Goal: Information Seeking & Learning: Learn about a topic

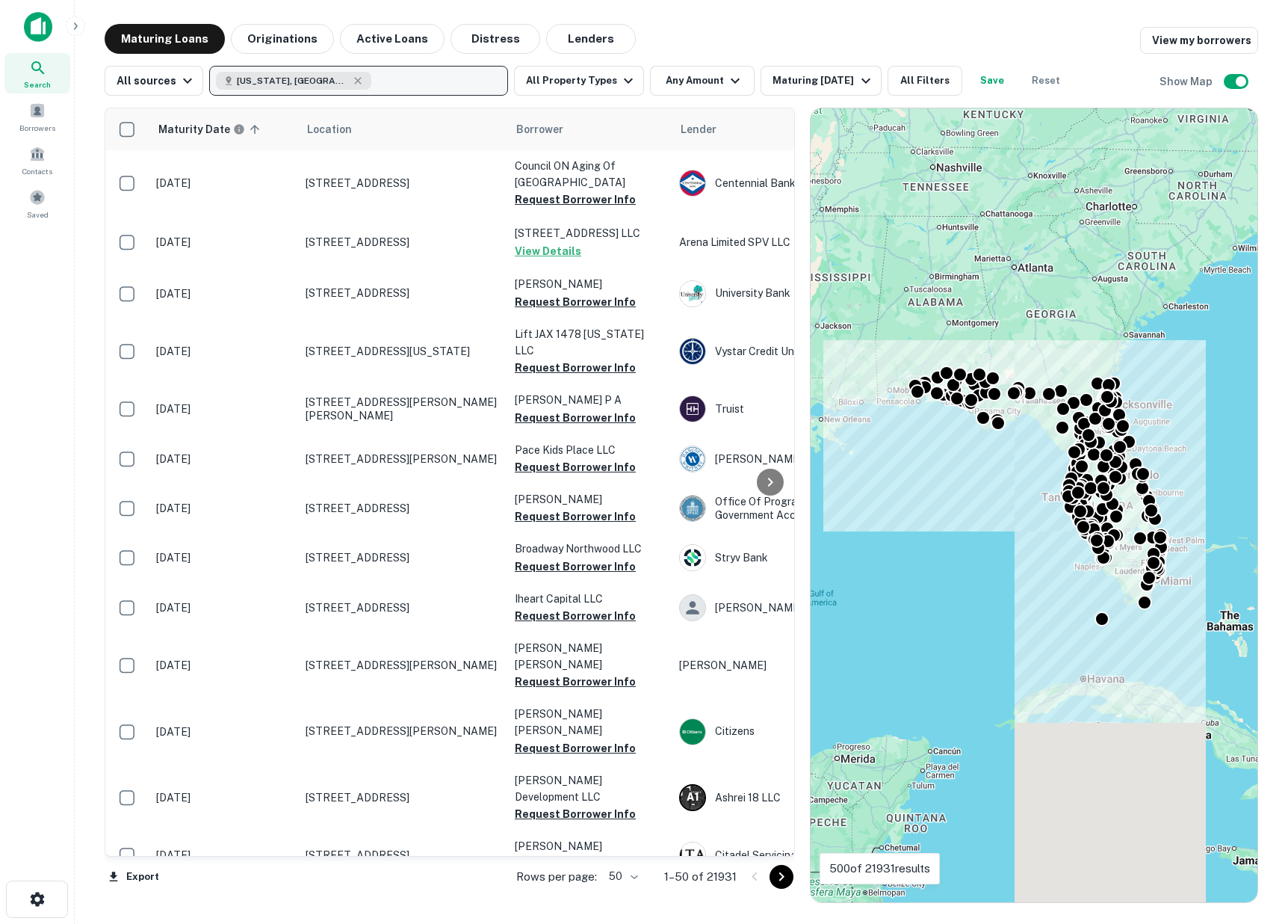
click at [338, 81] on button "[US_STATE], [GEOGRAPHIC_DATA]" at bounding box center [358, 80] width 299 height 30
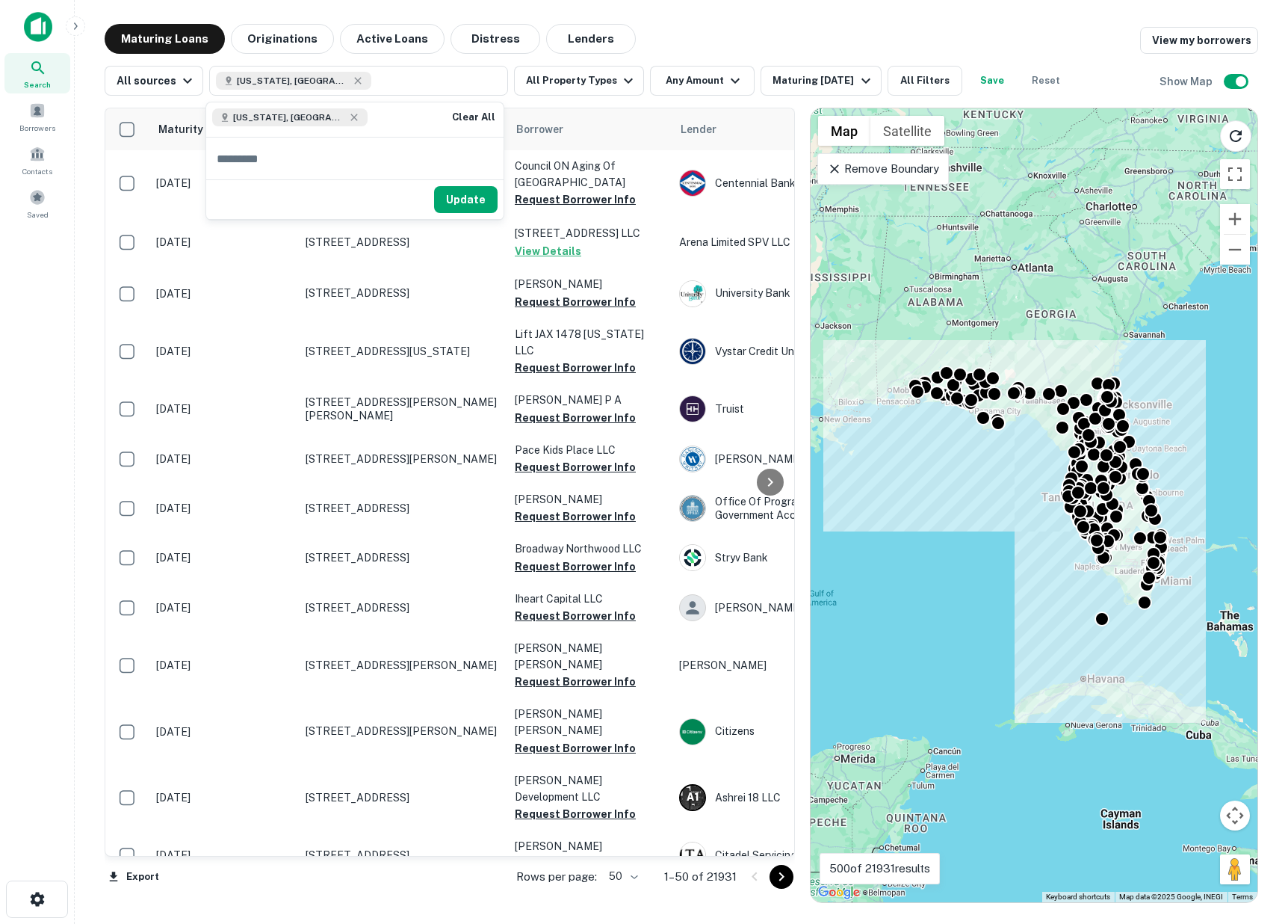
click at [310, 168] on input "text" at bounding box center [355, 158] width 298 height 42
type input "**********"
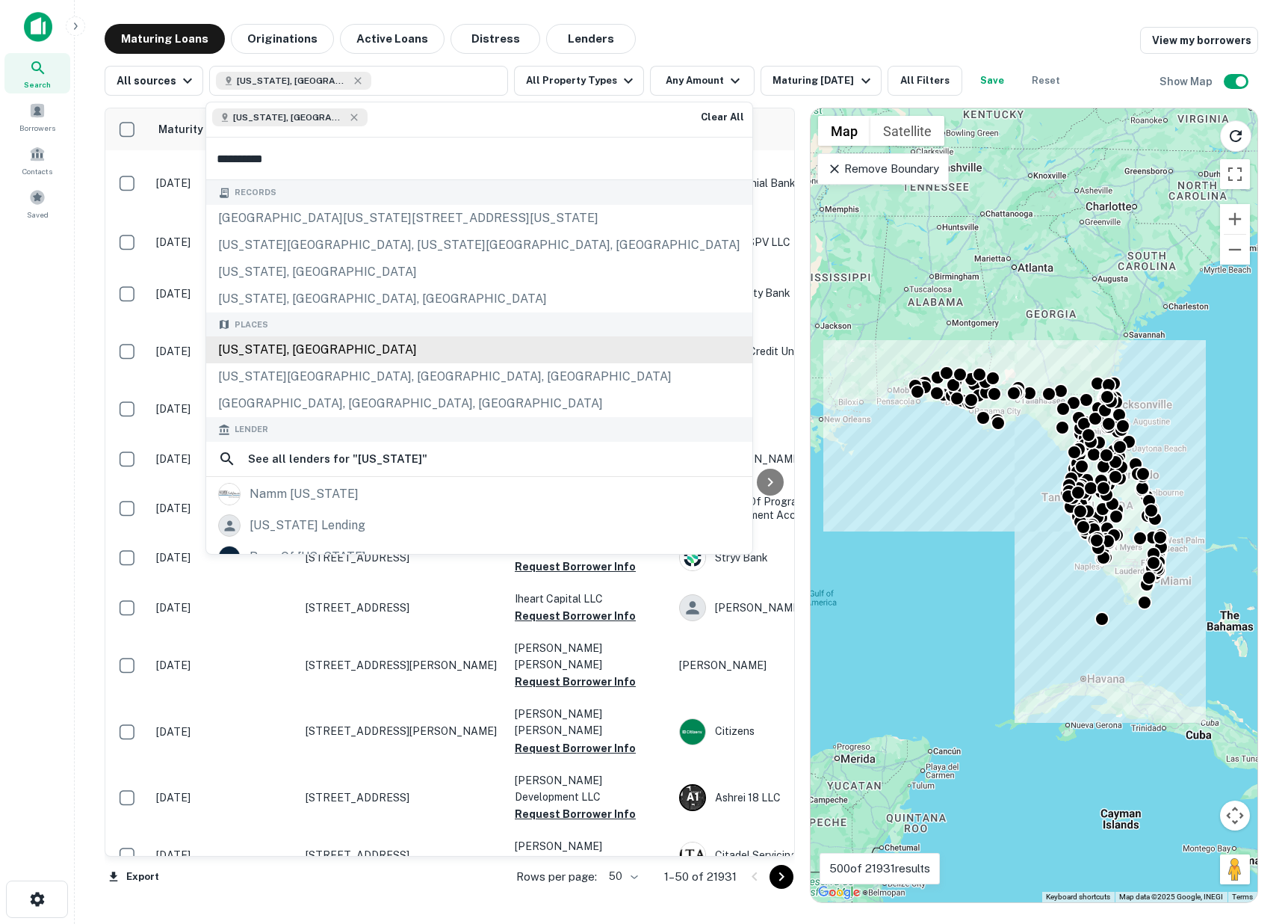
click at [303, 349] on div "[US_STATE], [GEOGRAPHIC_DATA]" at bounding box center [480, 350] width 546 height 27
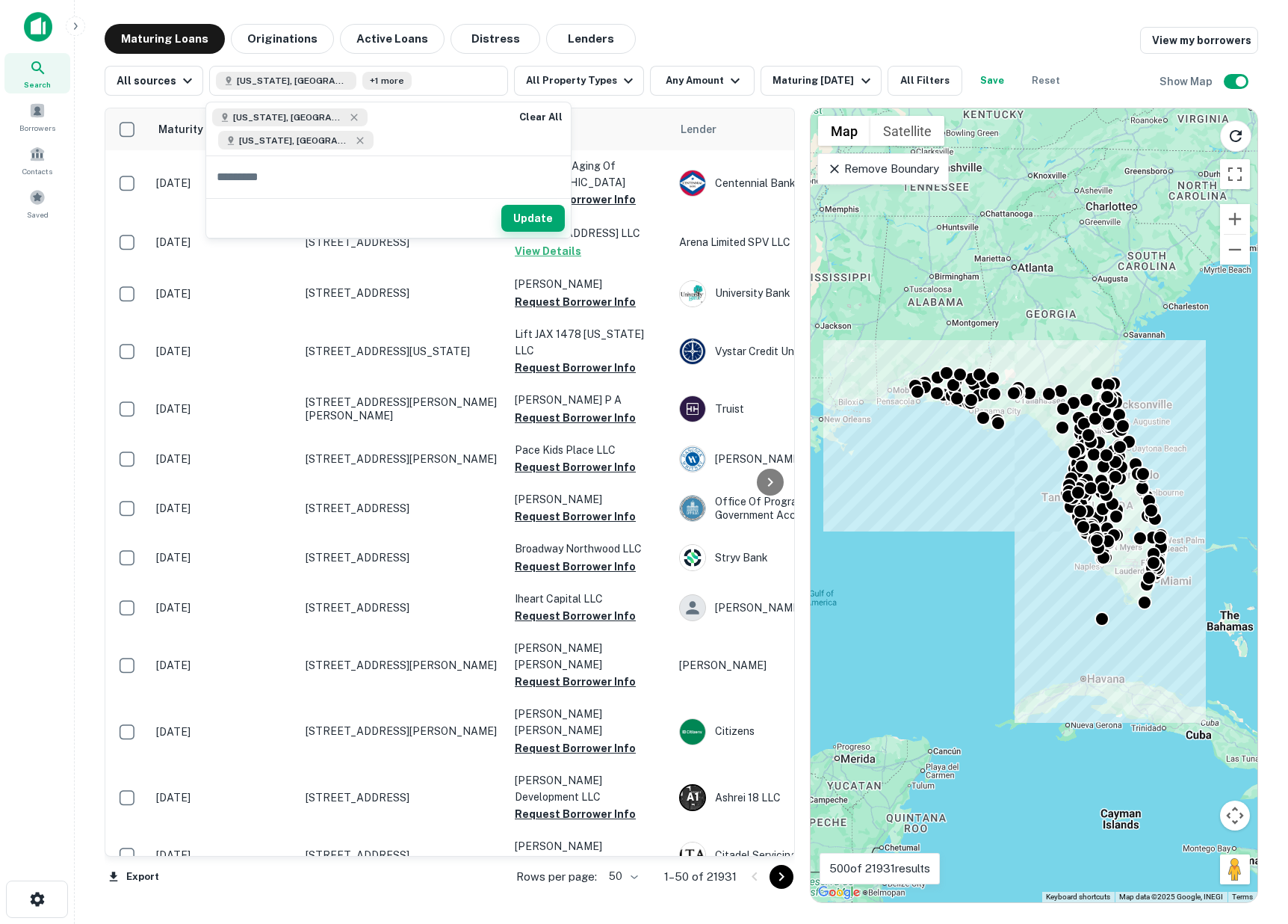
click at [502, 205] on button "Update" at bounding box center [533, 218] width 63 height 27
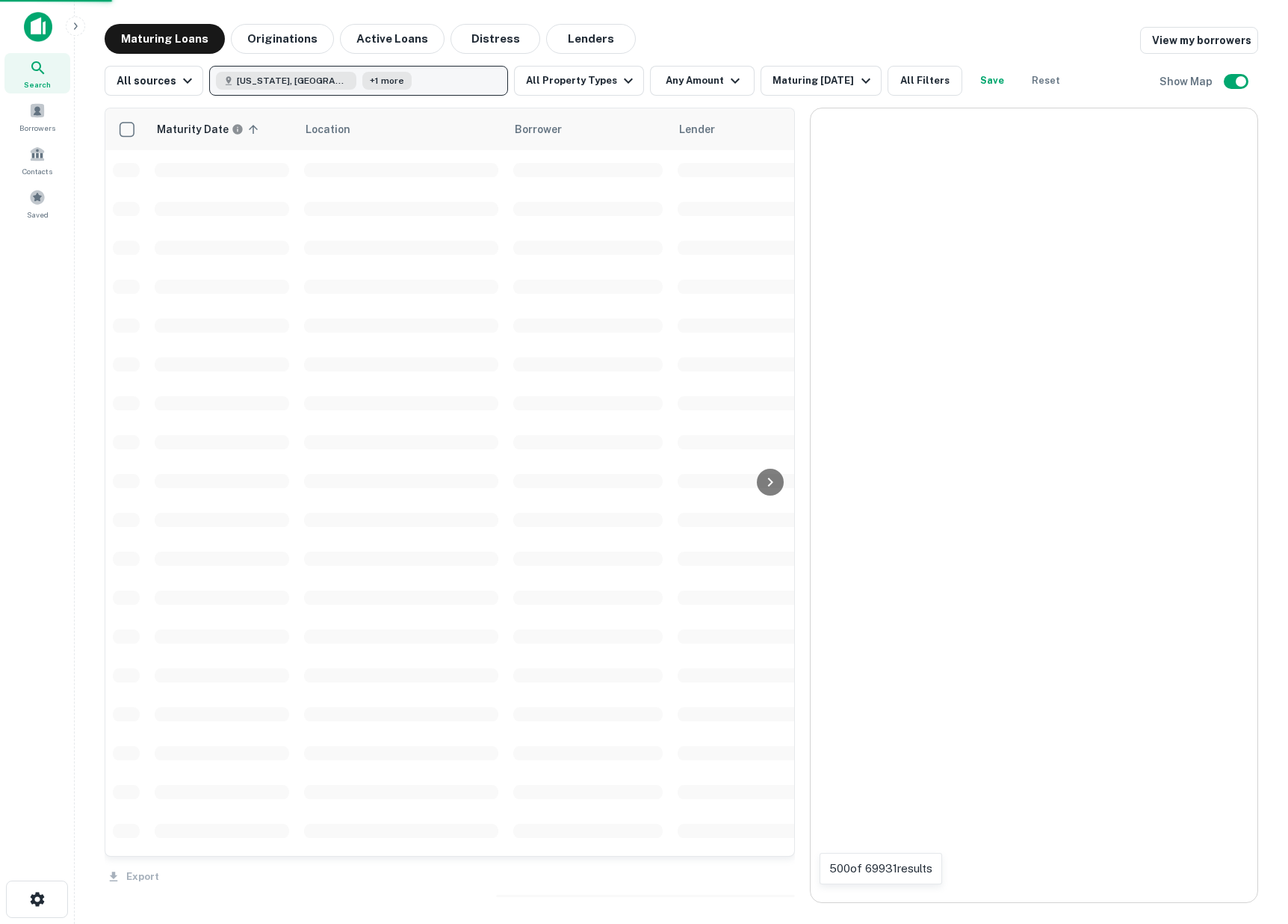
click at [367, 71] on button "[US_STATE], [GEOGRAPHIC_DATA] +1 more" at bounding box center [358, 80] width 299 height 30
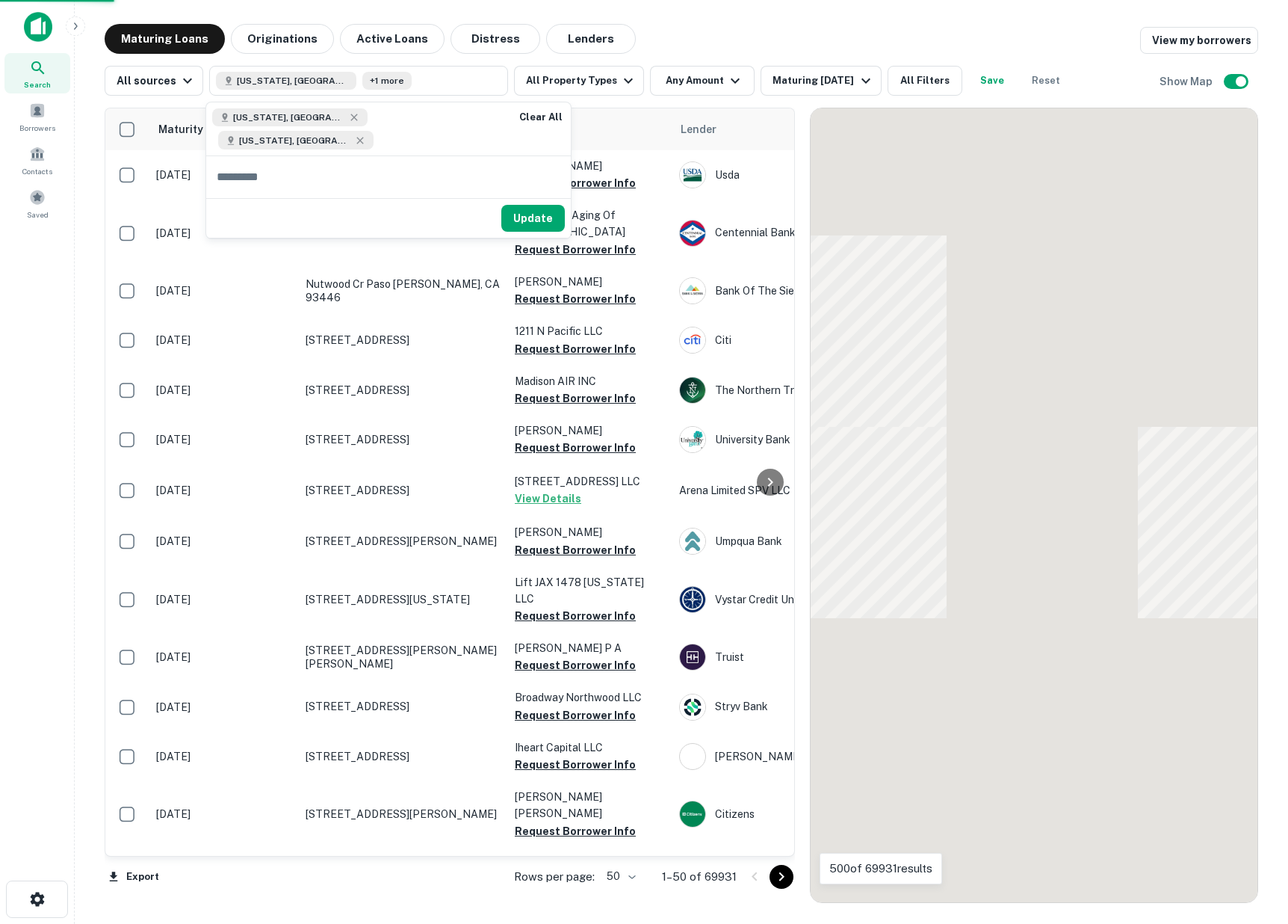
click at [322, 160] on input "text" at bounding box center [389, 177] width 365 height 42
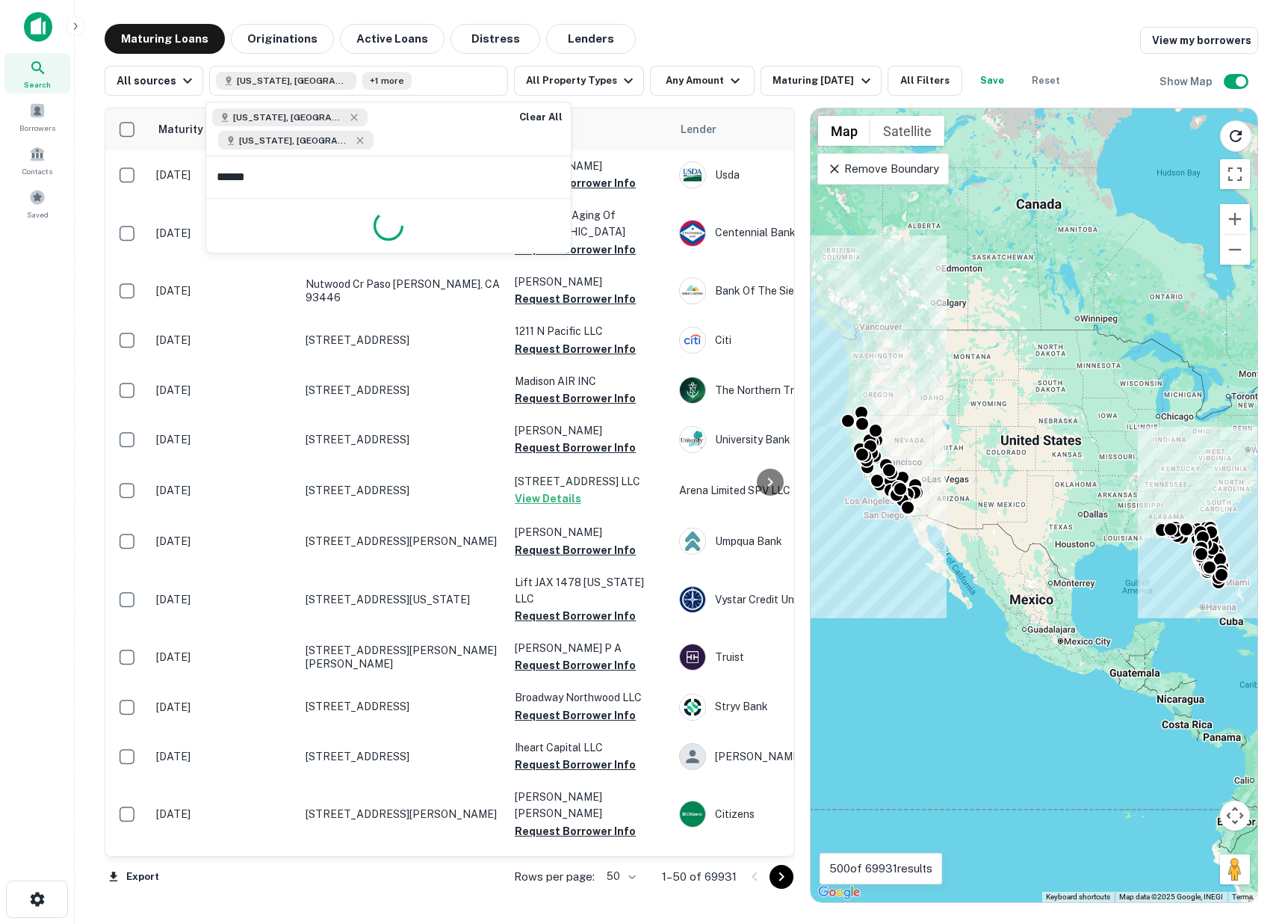
type input "*******"
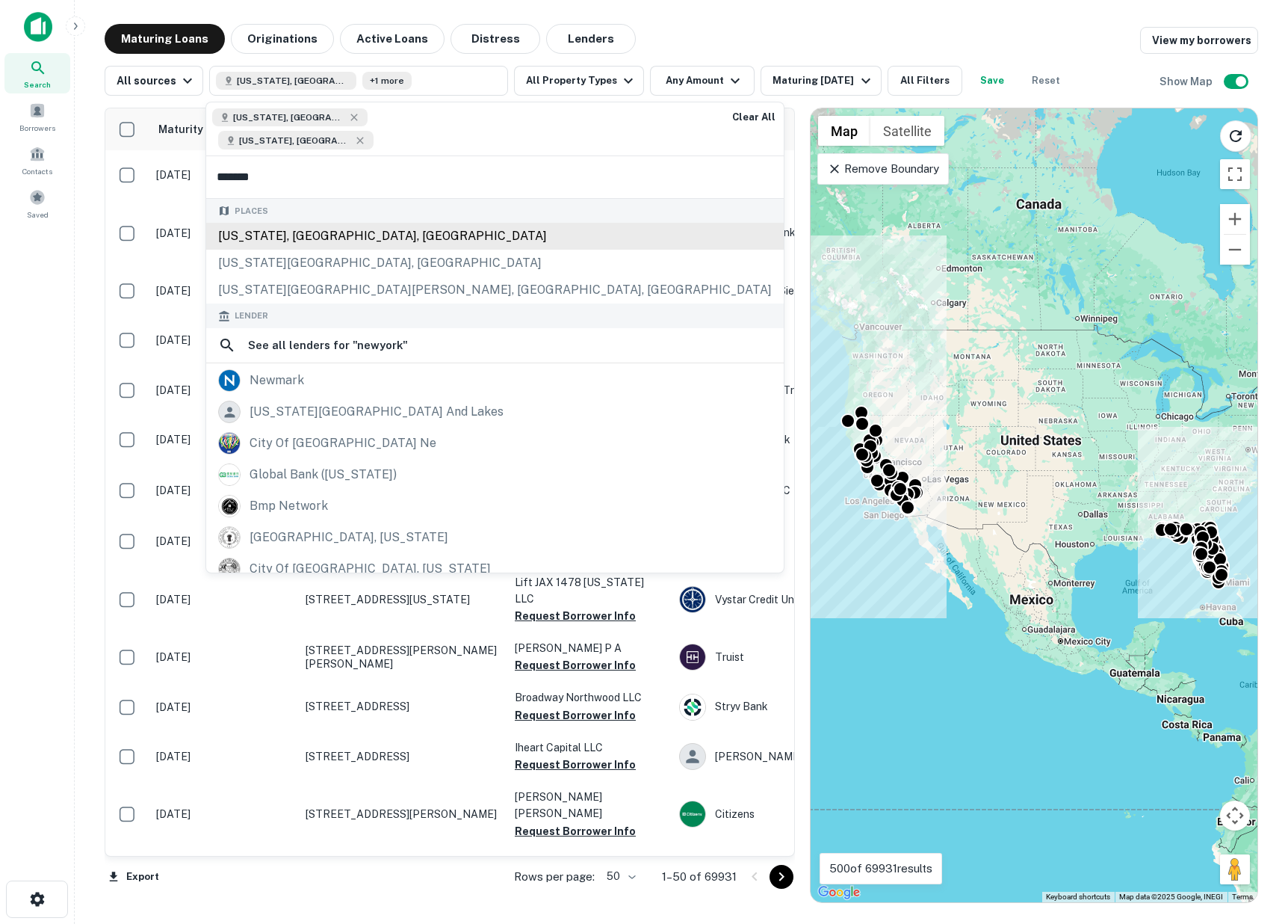
click at [290, 216] on div "Places [US_STATE], [GEOGRAPHIC_DATA], [GEOGRAPHIC_DATA] [US_STATE][GEOGRAPHIC_D…" at bounding box center [495, 251] width 577 height 105
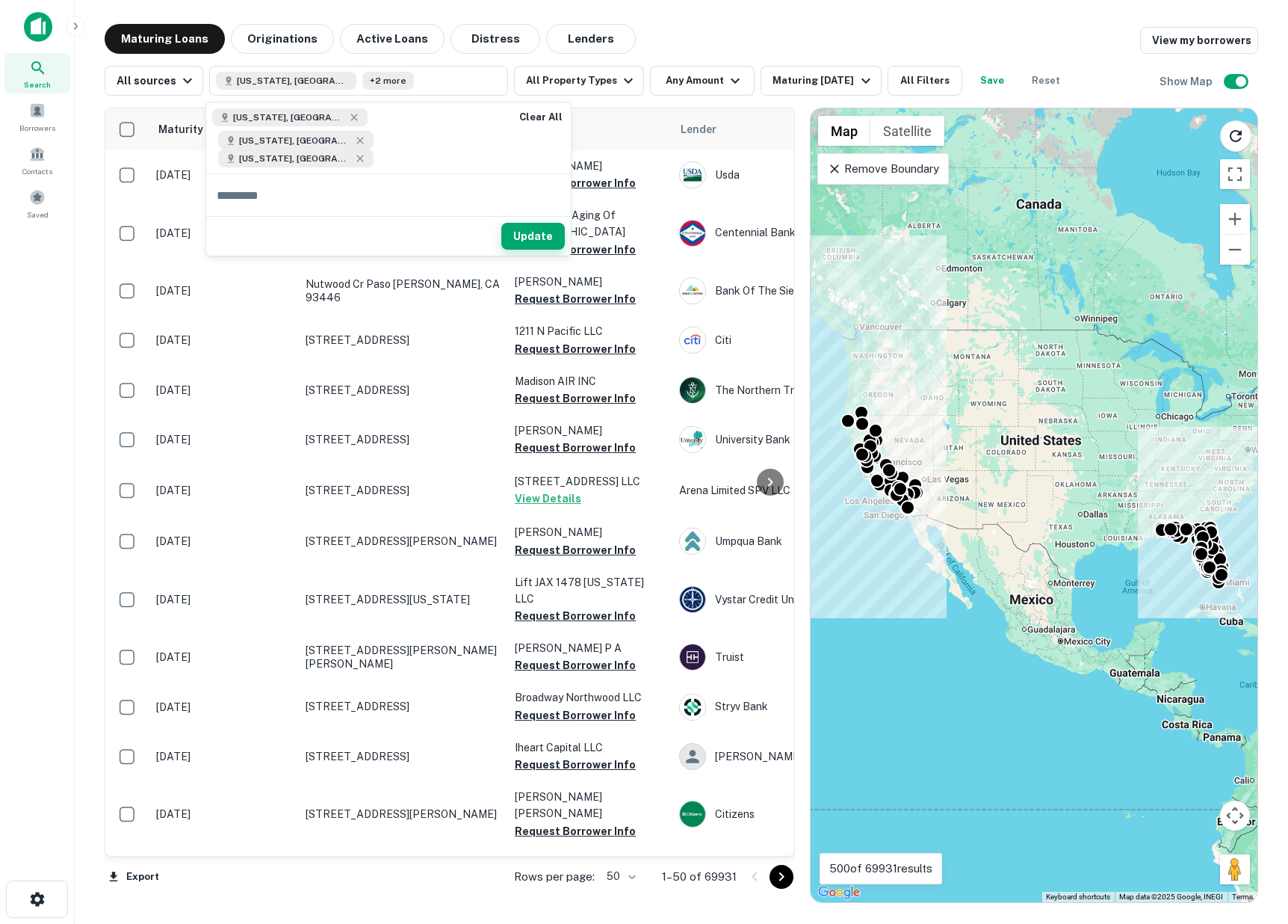
click at [535, 223] on button "Update" at bounding box center [533, 236] width 63 height 27
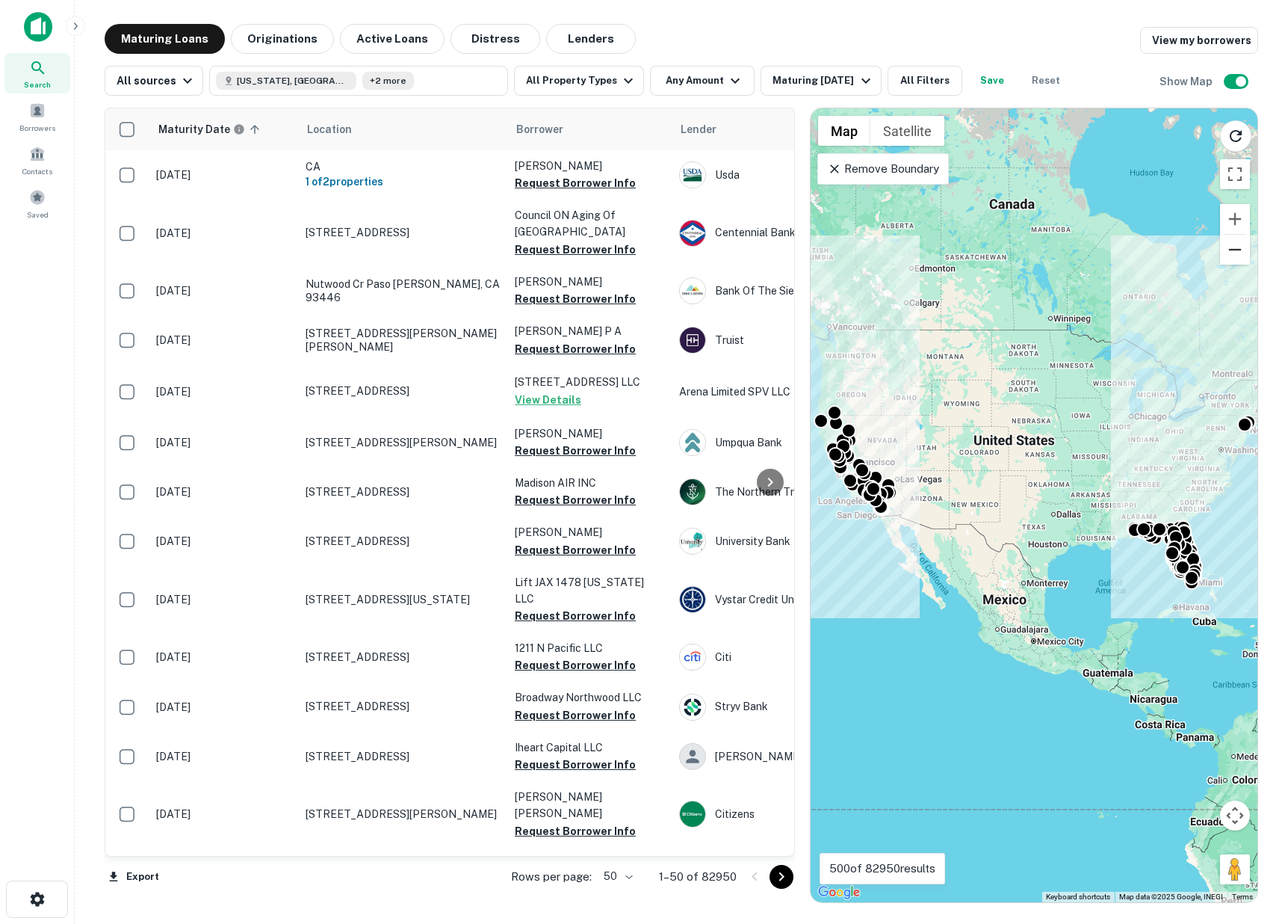
click at [1240, 250] on button "Zoom out" at bounding box center [1234, 249] width 30 height 30
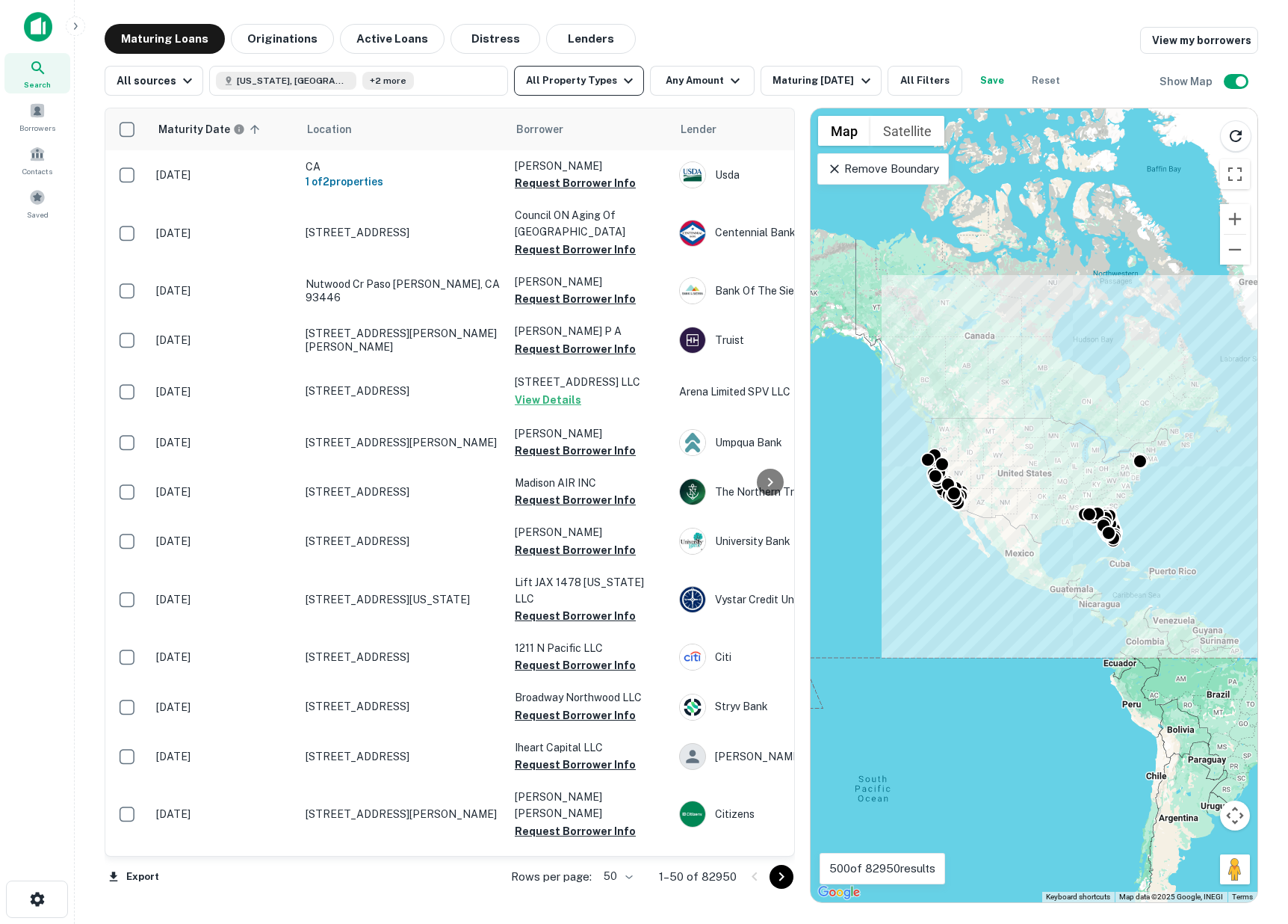
click at [591, 81] on button "All Property Types" at bounding box center [579, 80] width 130 height 30
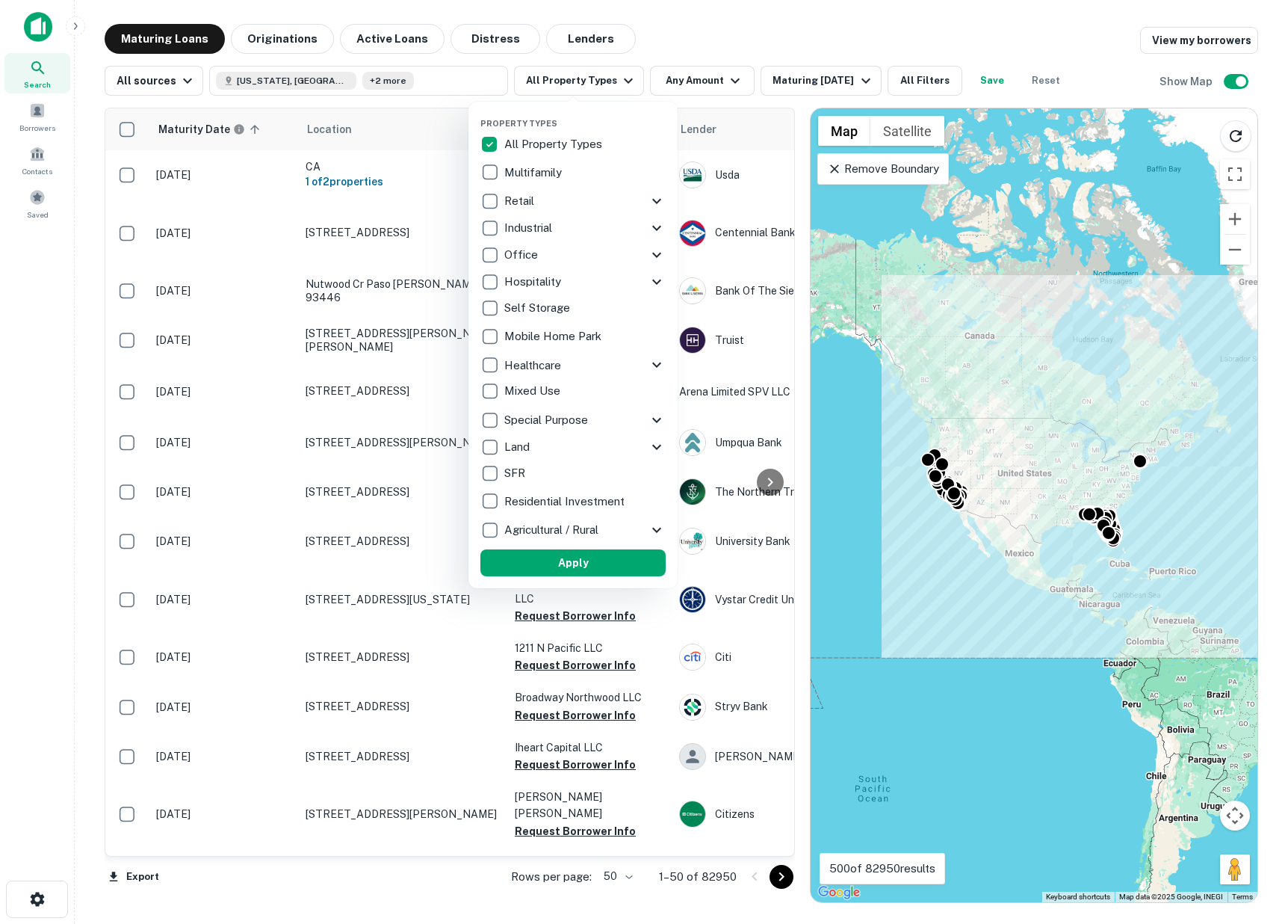
click at [720, 88] on div at bounding box center [644, 462] width 1288 height 924
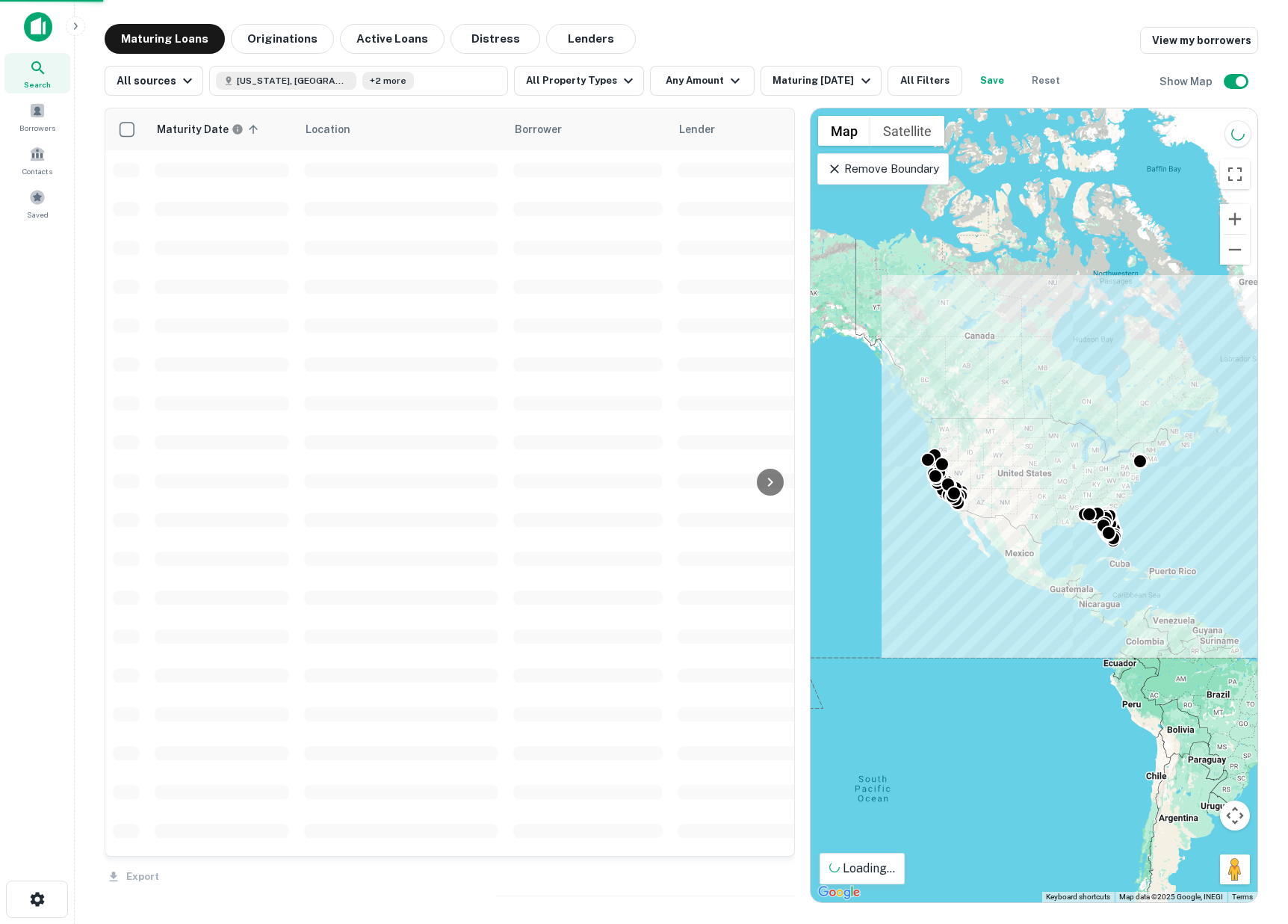
click at [714, 83] on div "Property Types All Property Types Multifamily Retail Storefront Auto Shop Bar S…" at bounding box center [644, 462] width 1288 height 924
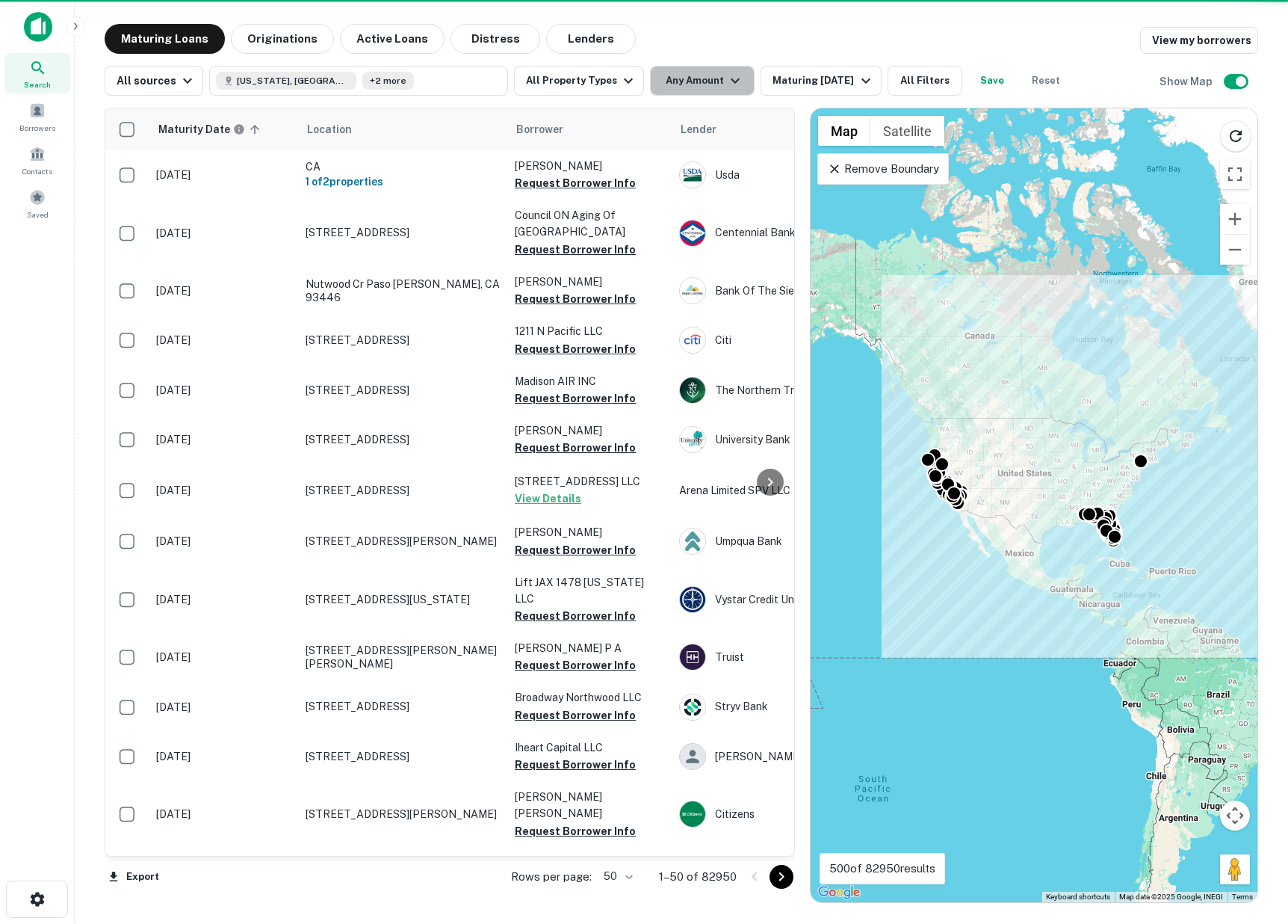
click at [695, 82] on button "Any Amount" at bounding box center [702, 80] width 105 height 30
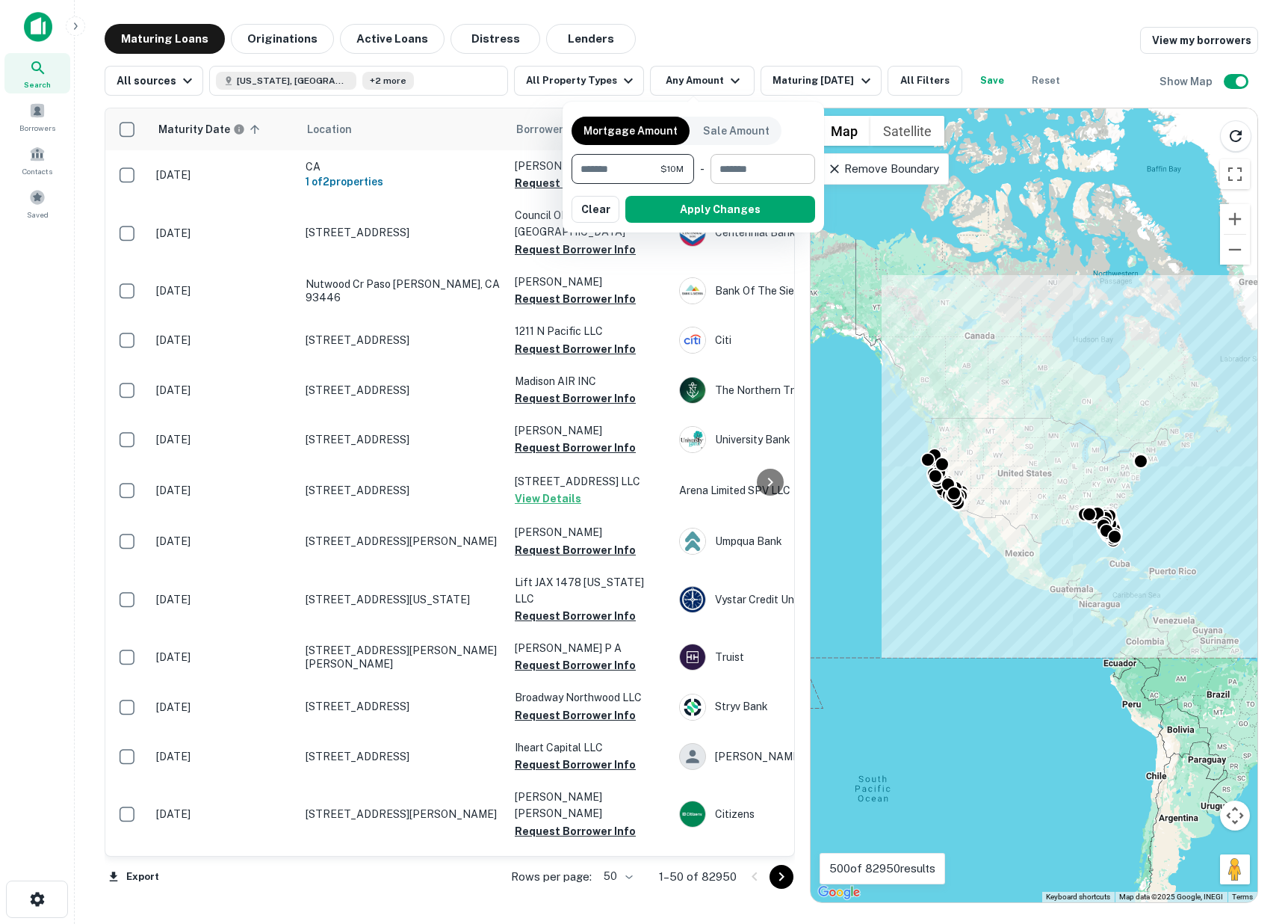
type input "********"
click at [729, 166] on input "number" at bounding box center [758, 169] width 94 height 30
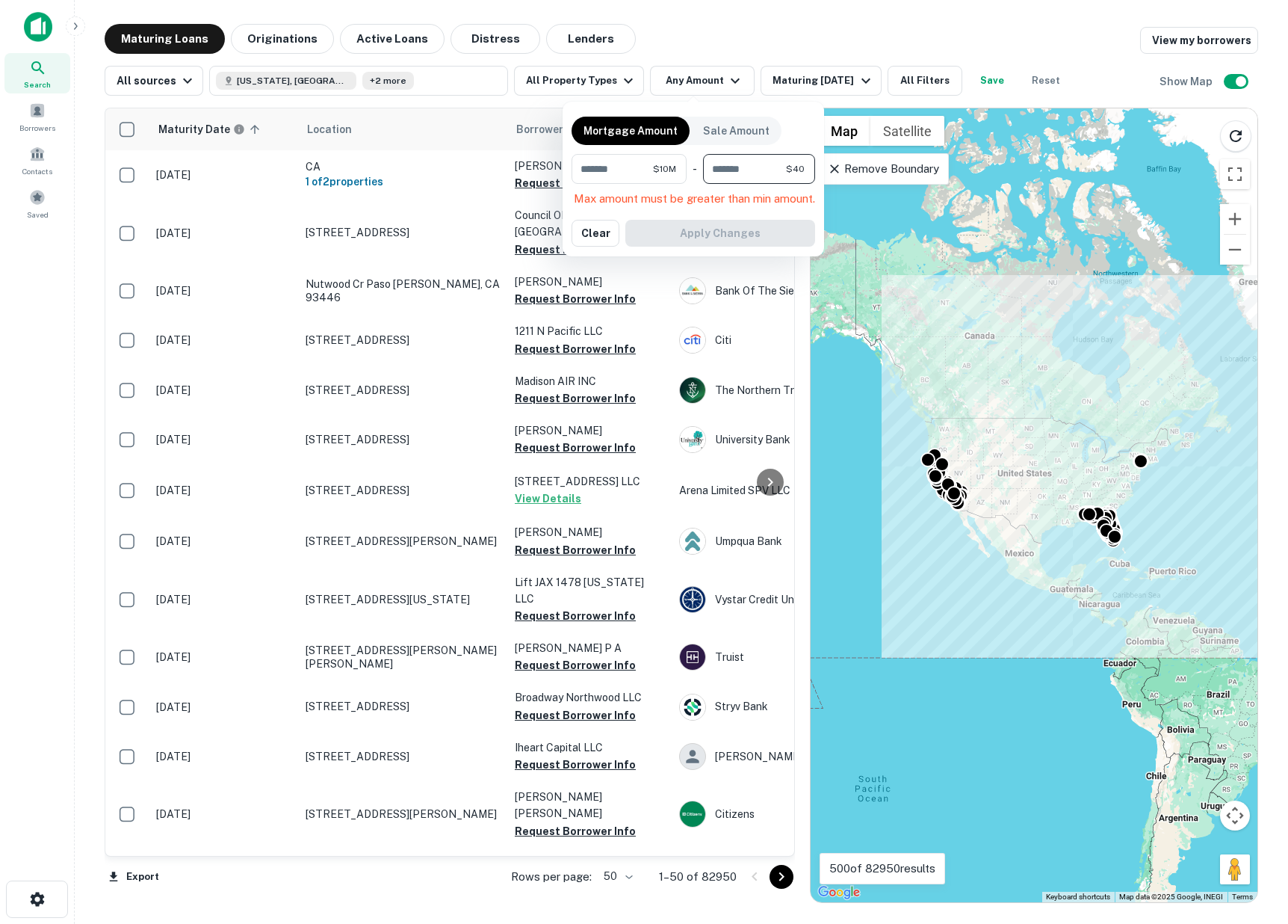
type input "********"
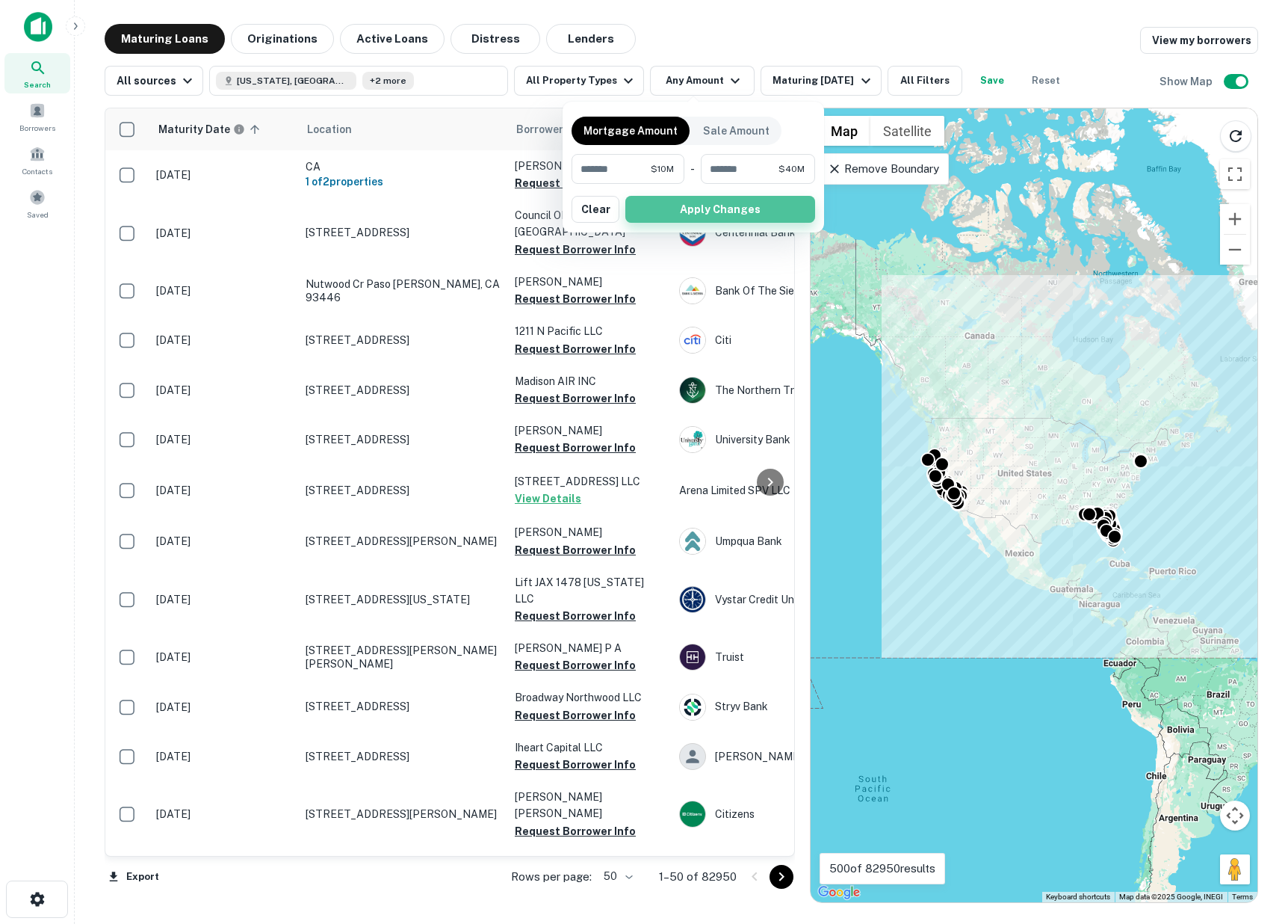
click at [707, 212] on button "Apply Changes" at bounding box center [720, 209] width 190 height 27
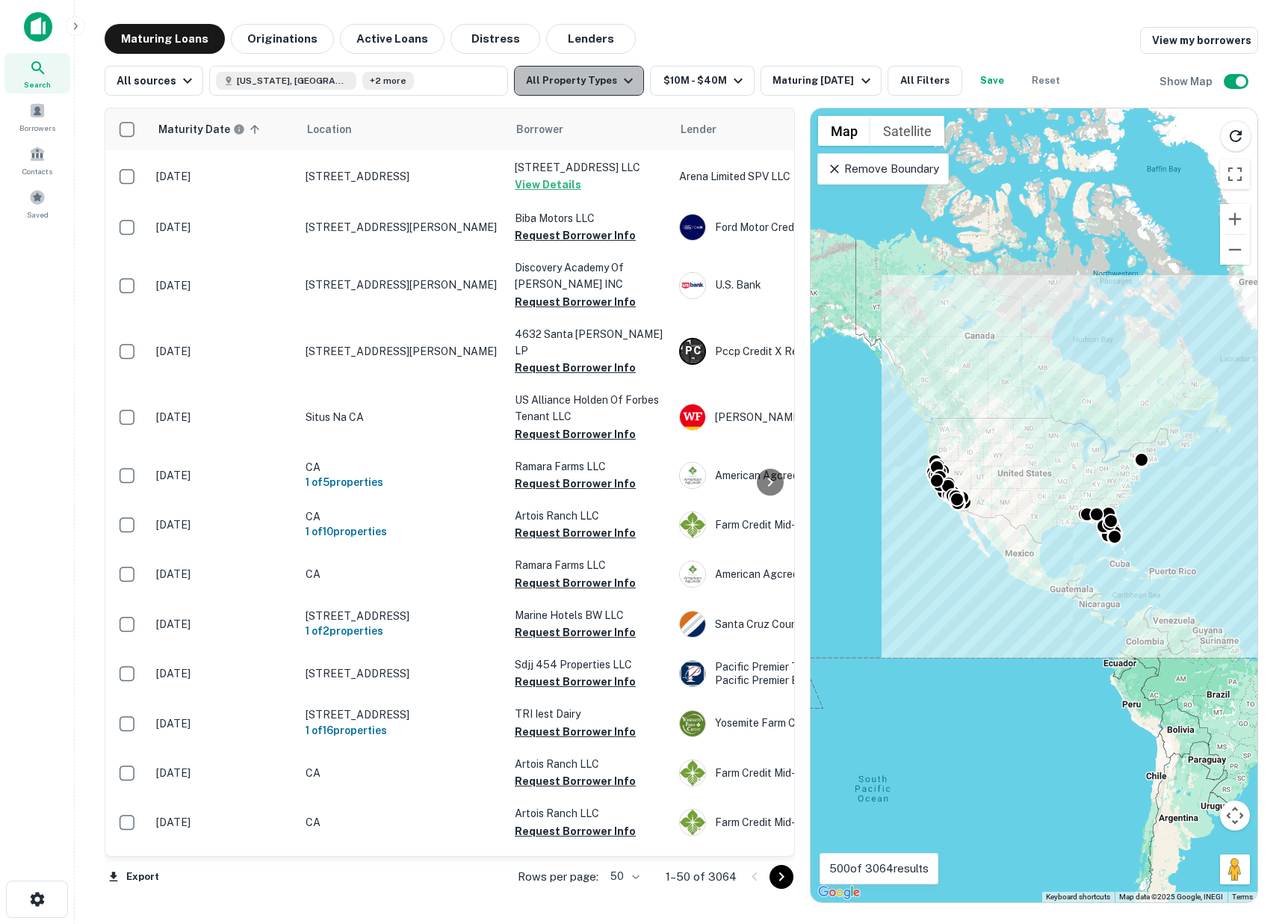
click at [580, 71] on button "All Property Types" at bounding box center [579, 80] width 130 height 30
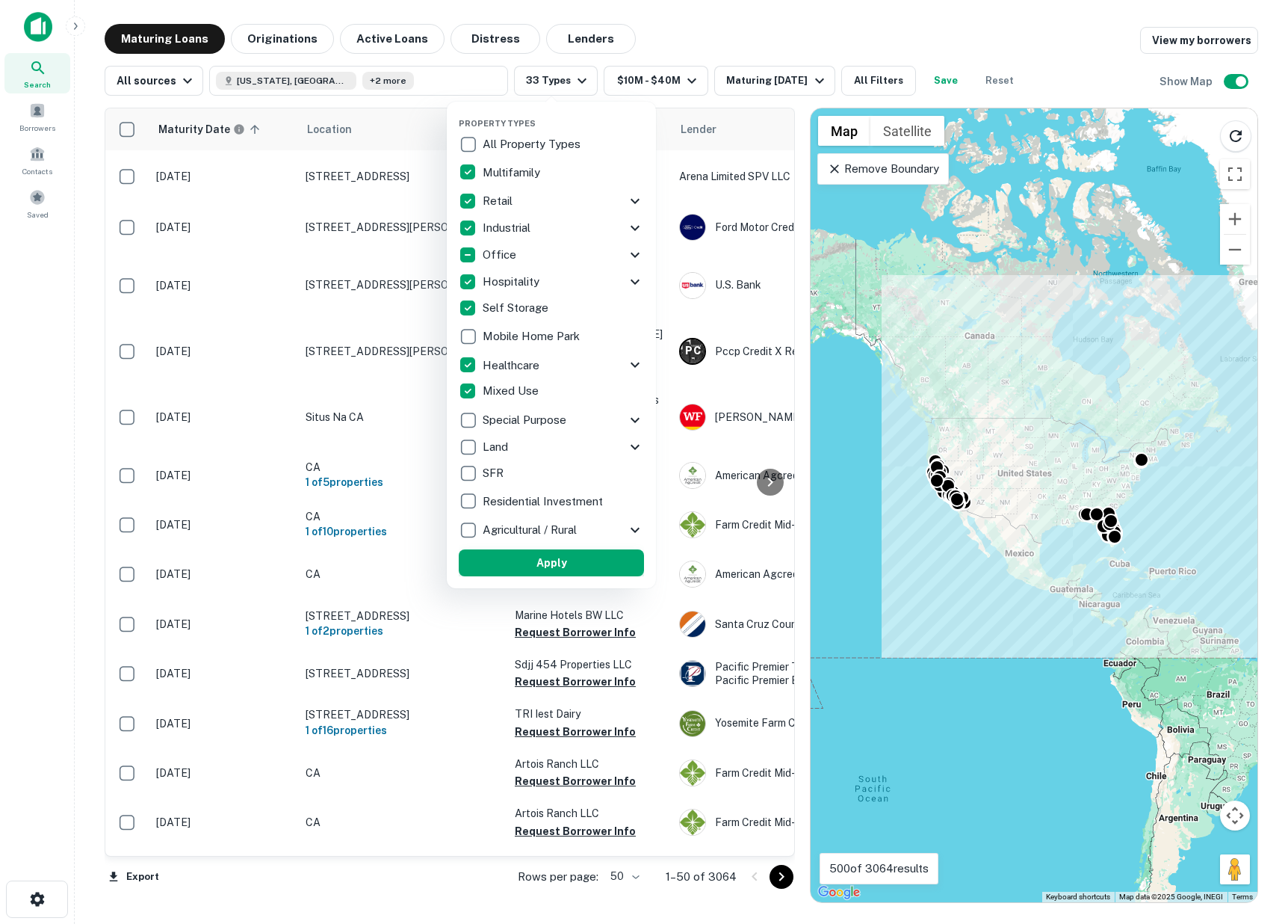
click at [582, 562] on button "Apply" at bounding box center [551, 562] width 185 height 27
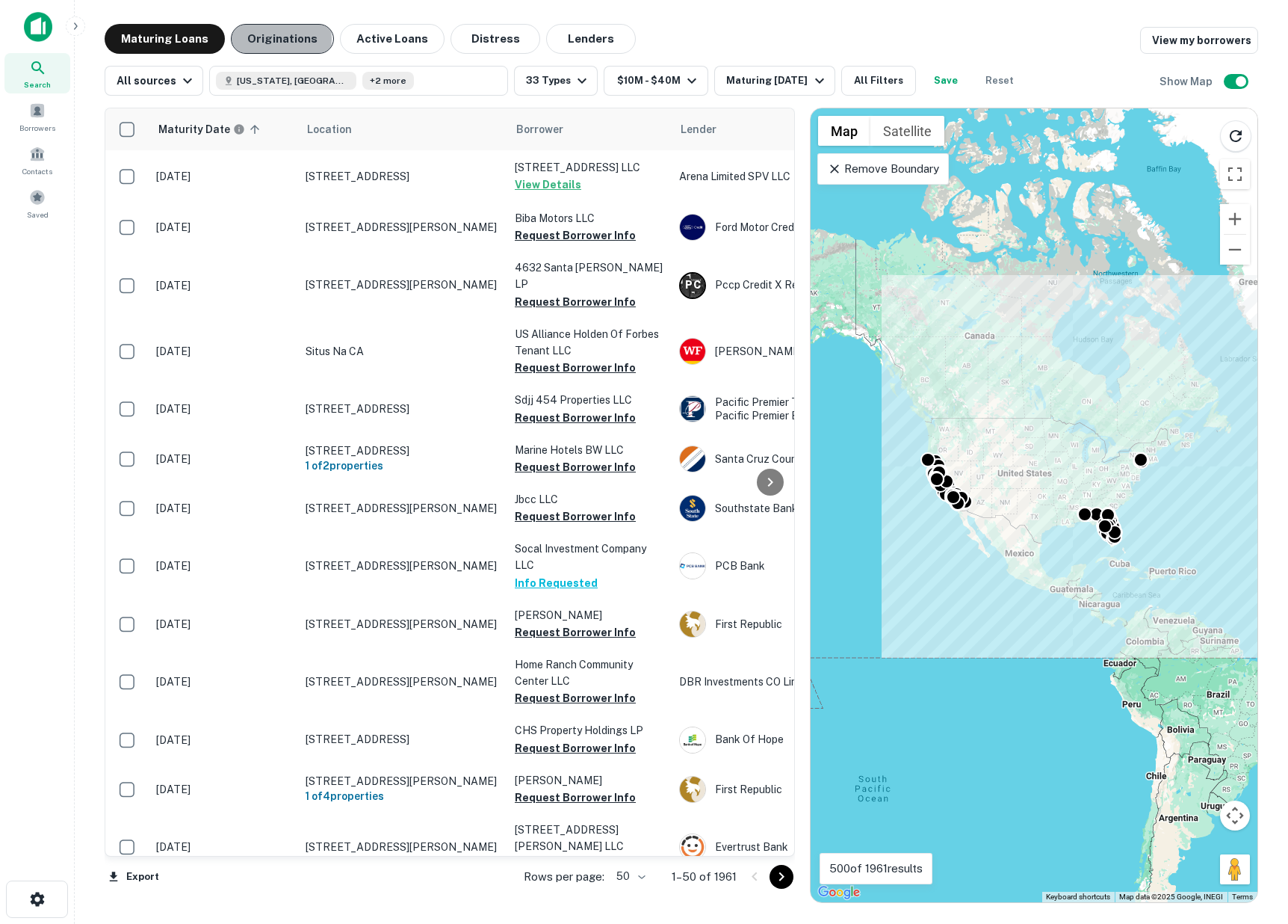
click at [269, 39] on button "Originations" at bounding box center [282, 38] width 103 height 30
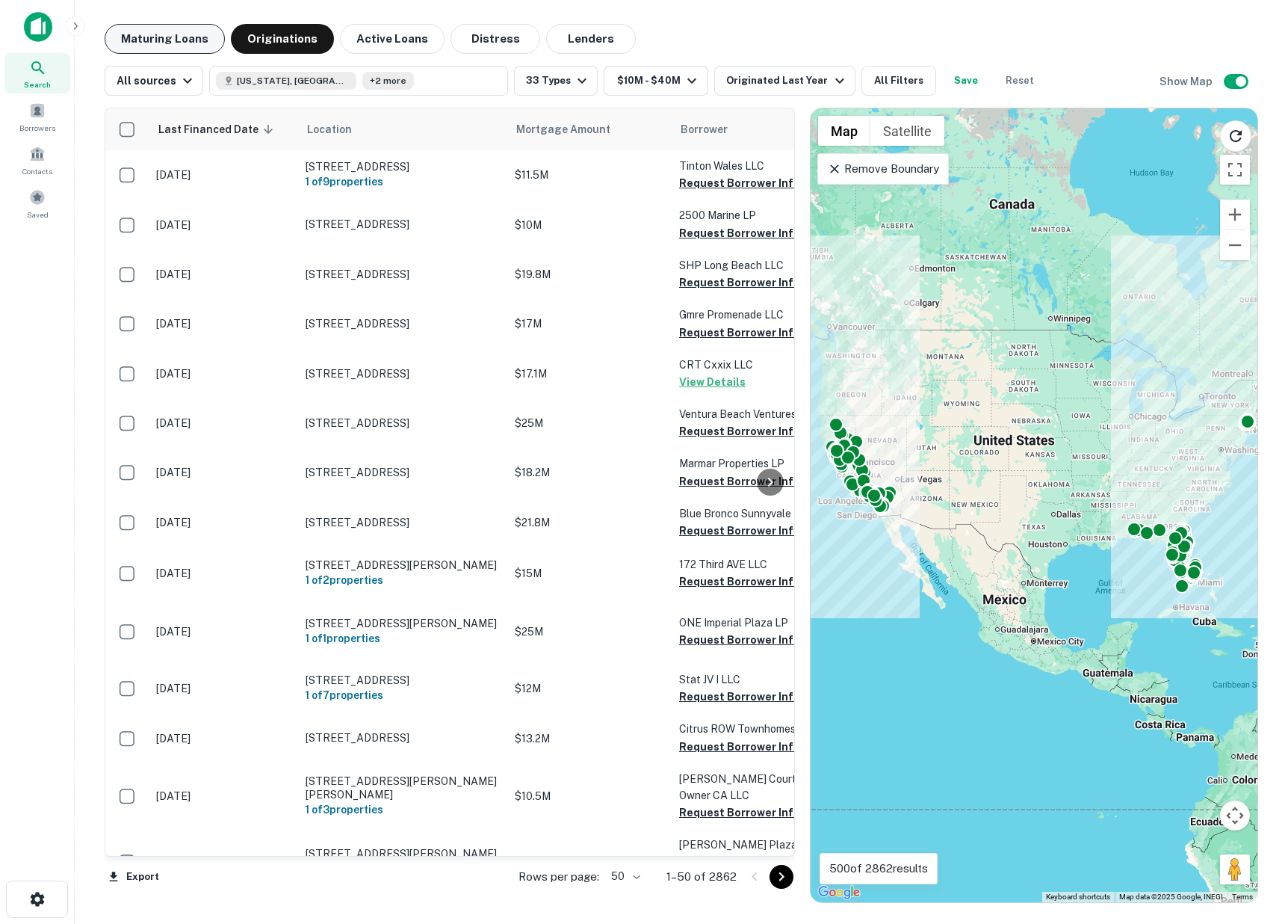
click at [177, 44] on button "Maturing Loans" at bounding box center [164, 38] width 121 height 30
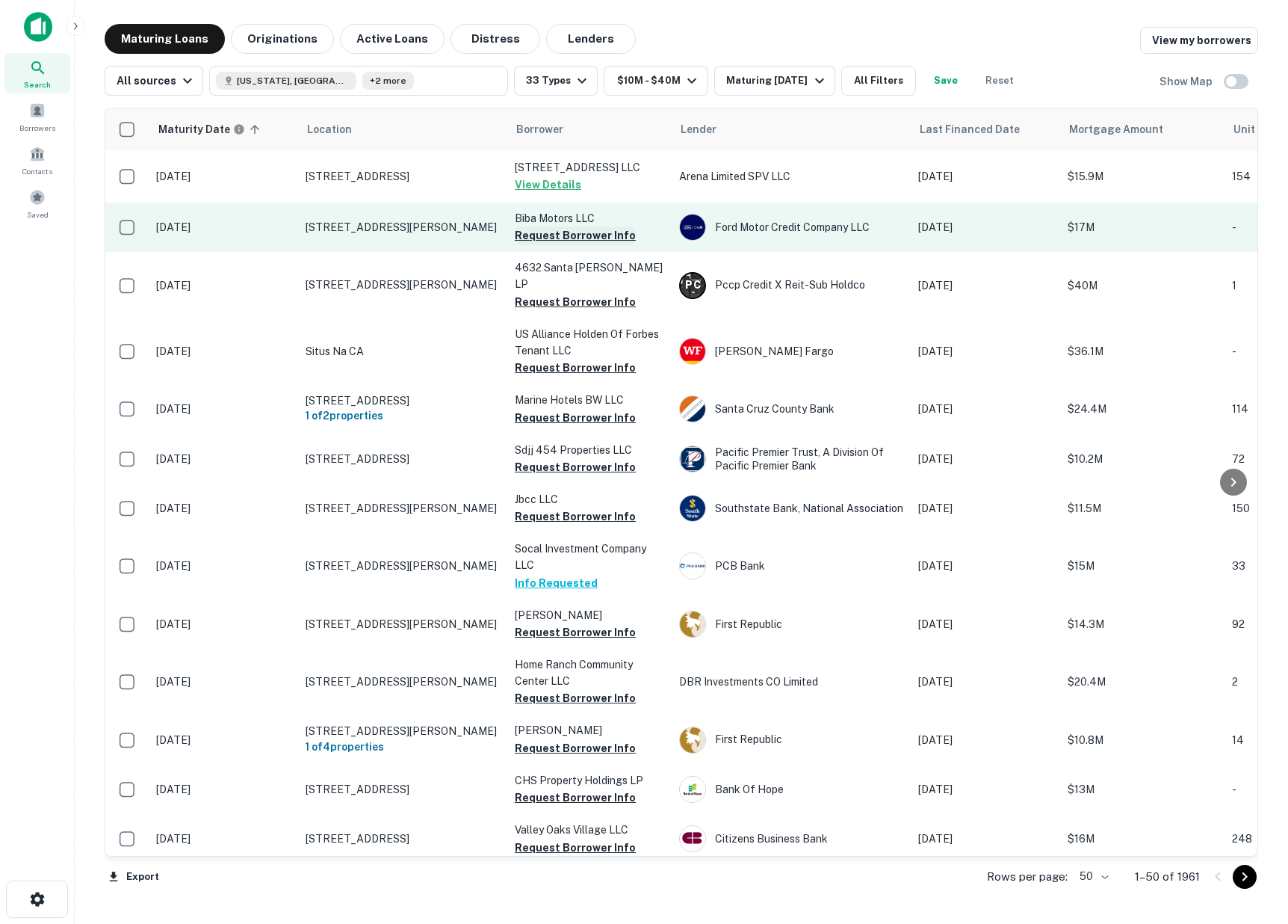
click at [542, 233] on button "Request Borrower Info" at bounding box center [576, 235] width 121 height 18
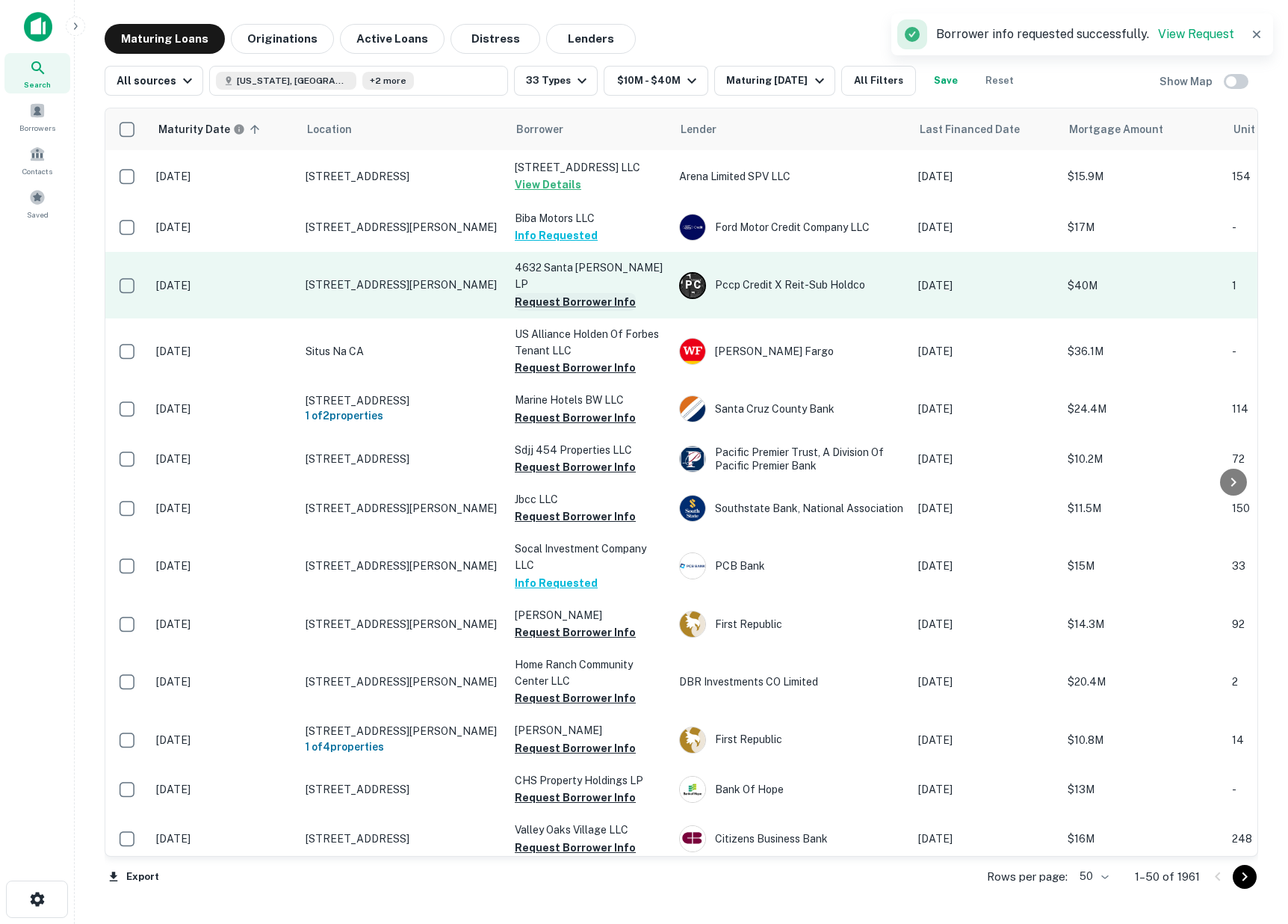
click at [539, 293] on button "Request Borrower Info" at bounding box center [576, 301] width 121 height 18
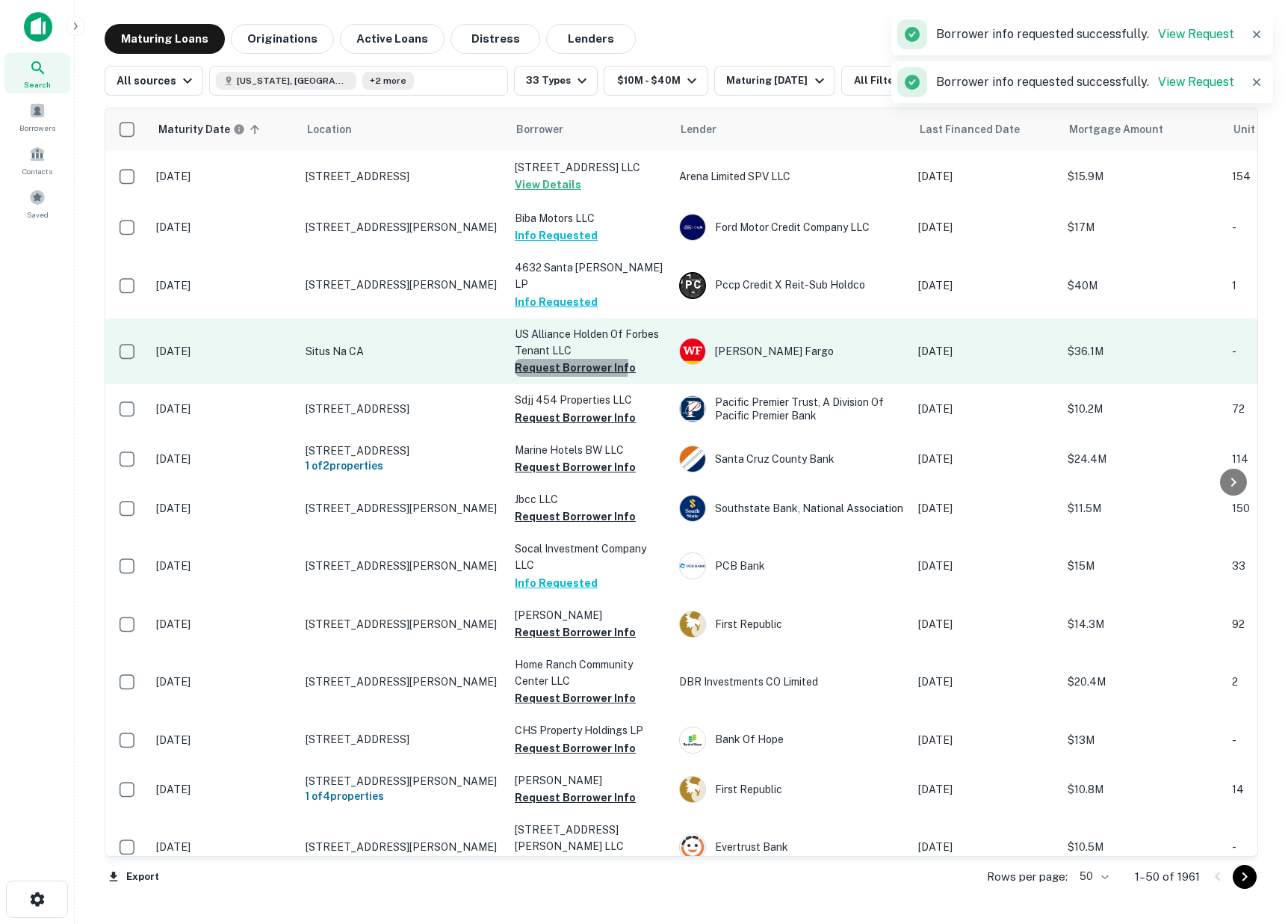
click at [546, 358] on button "Request Borrower Info" at bounding box center [576, 367] width 121 height 18
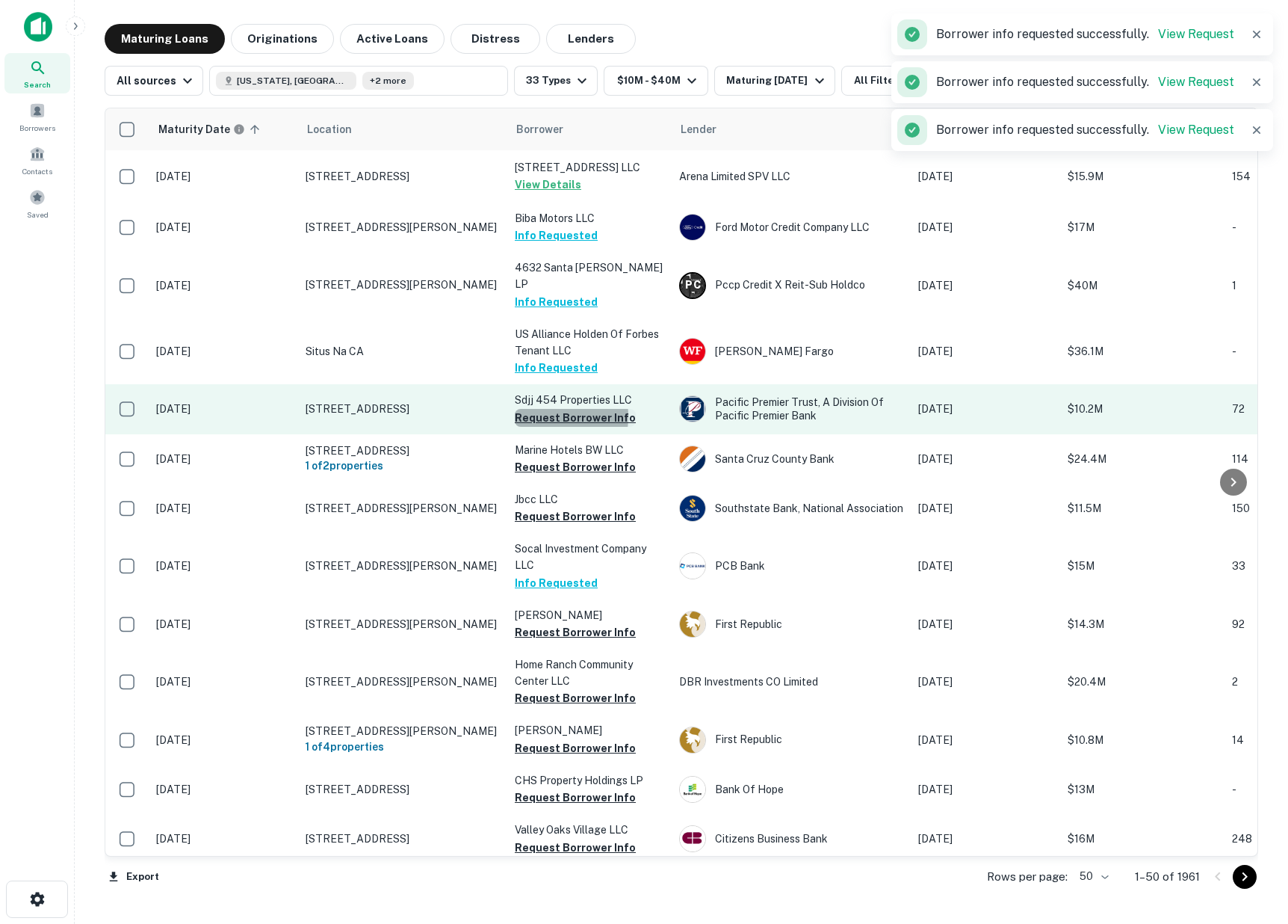
click at [539, 409] on button "Request Borrower Info" at bounding box center [576, 417] width 121 height 18
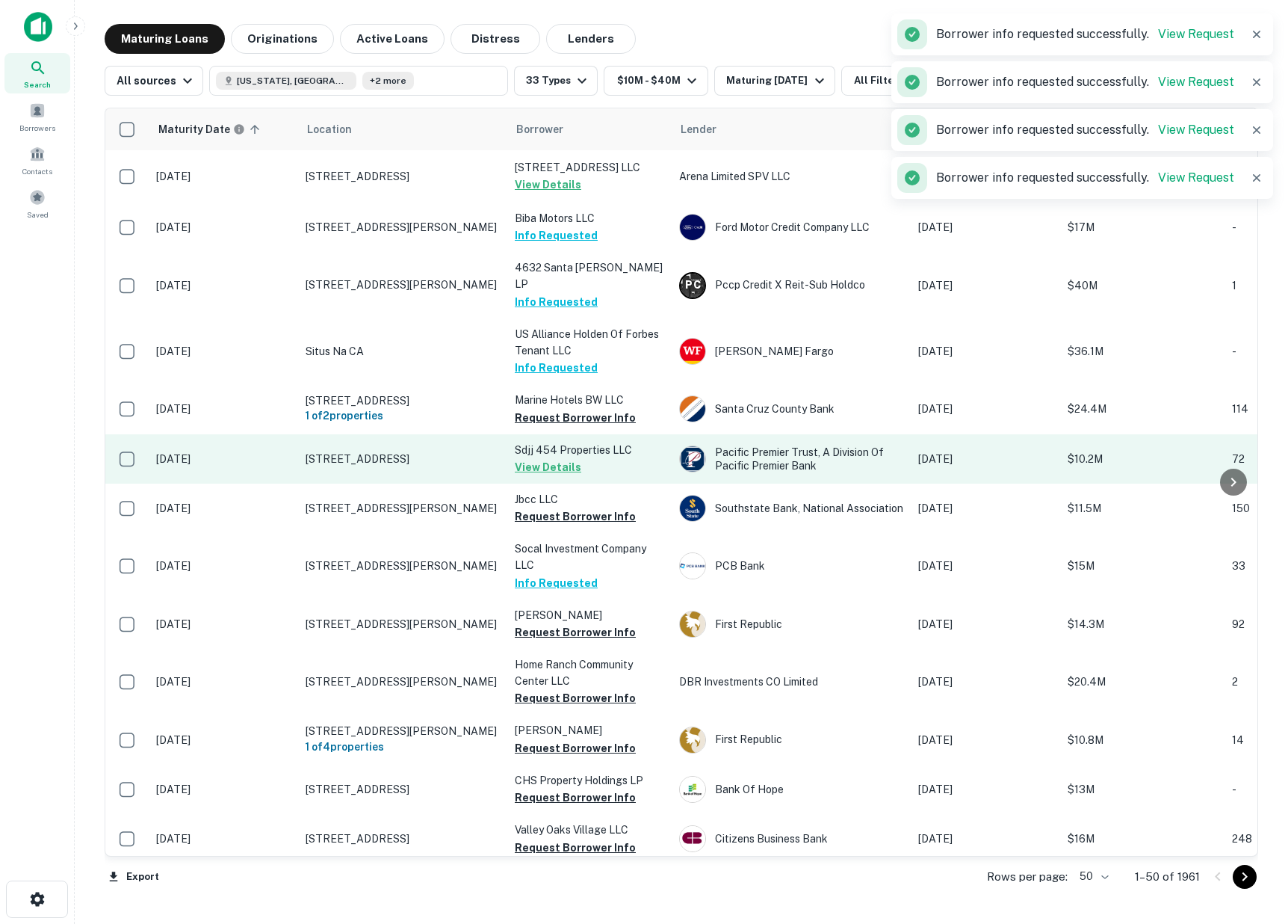
click at [550, 458] on button "View Details" at bounding box center [548, 466] width 67 height 18
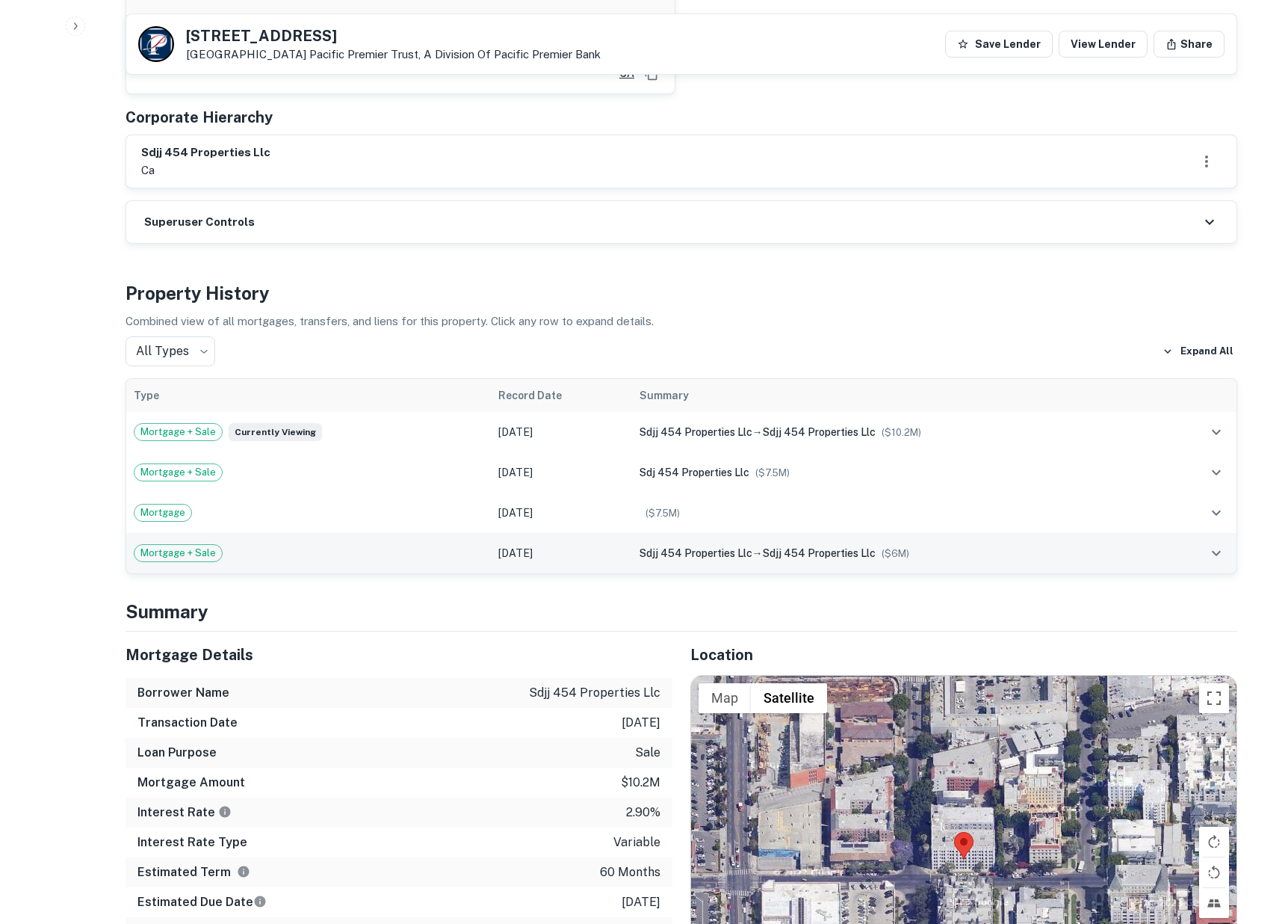
scroll to position [1239, 0]
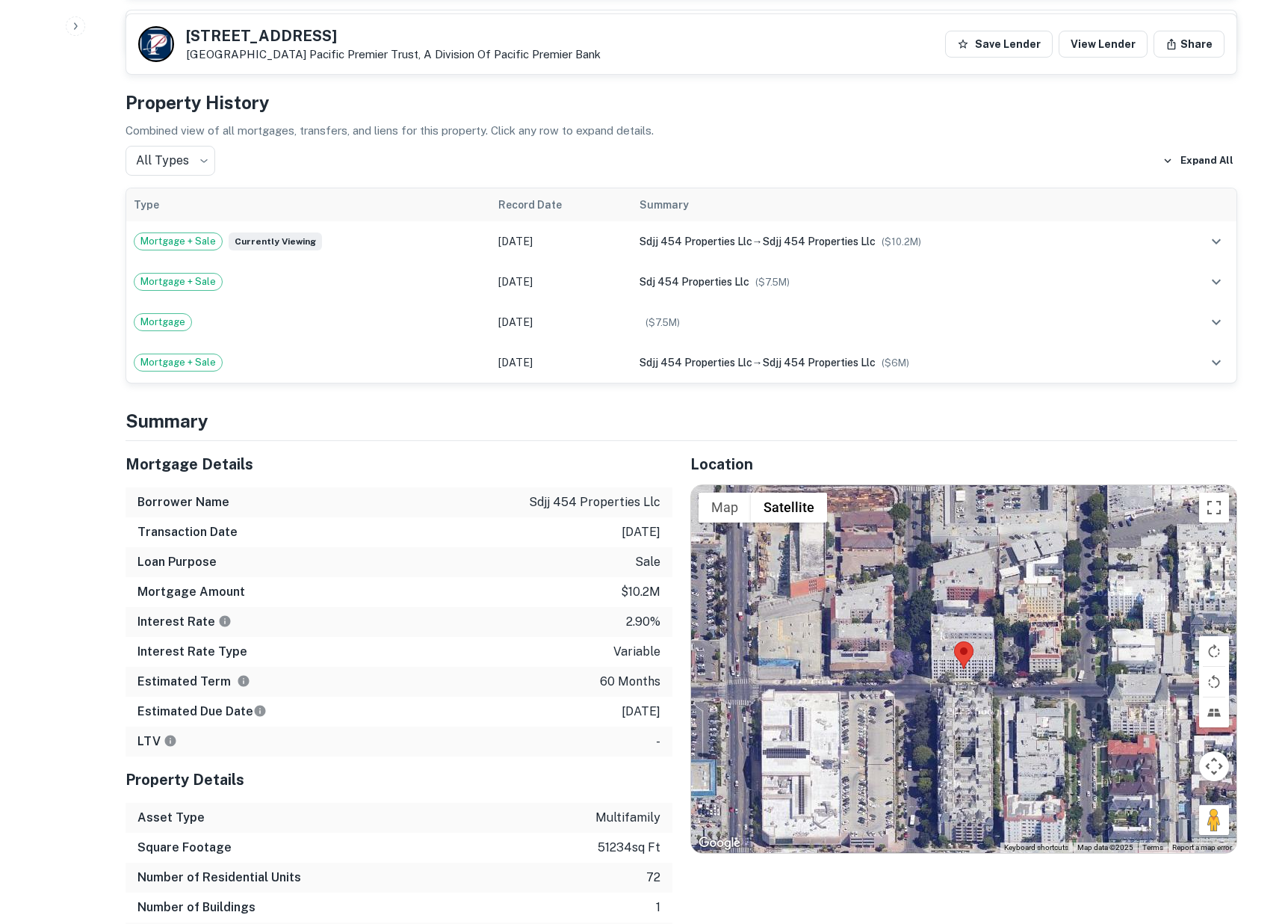
click at [494, 667] on div "Estimated Term 60 months" at bounding box center [399, 681] width 547 height 30
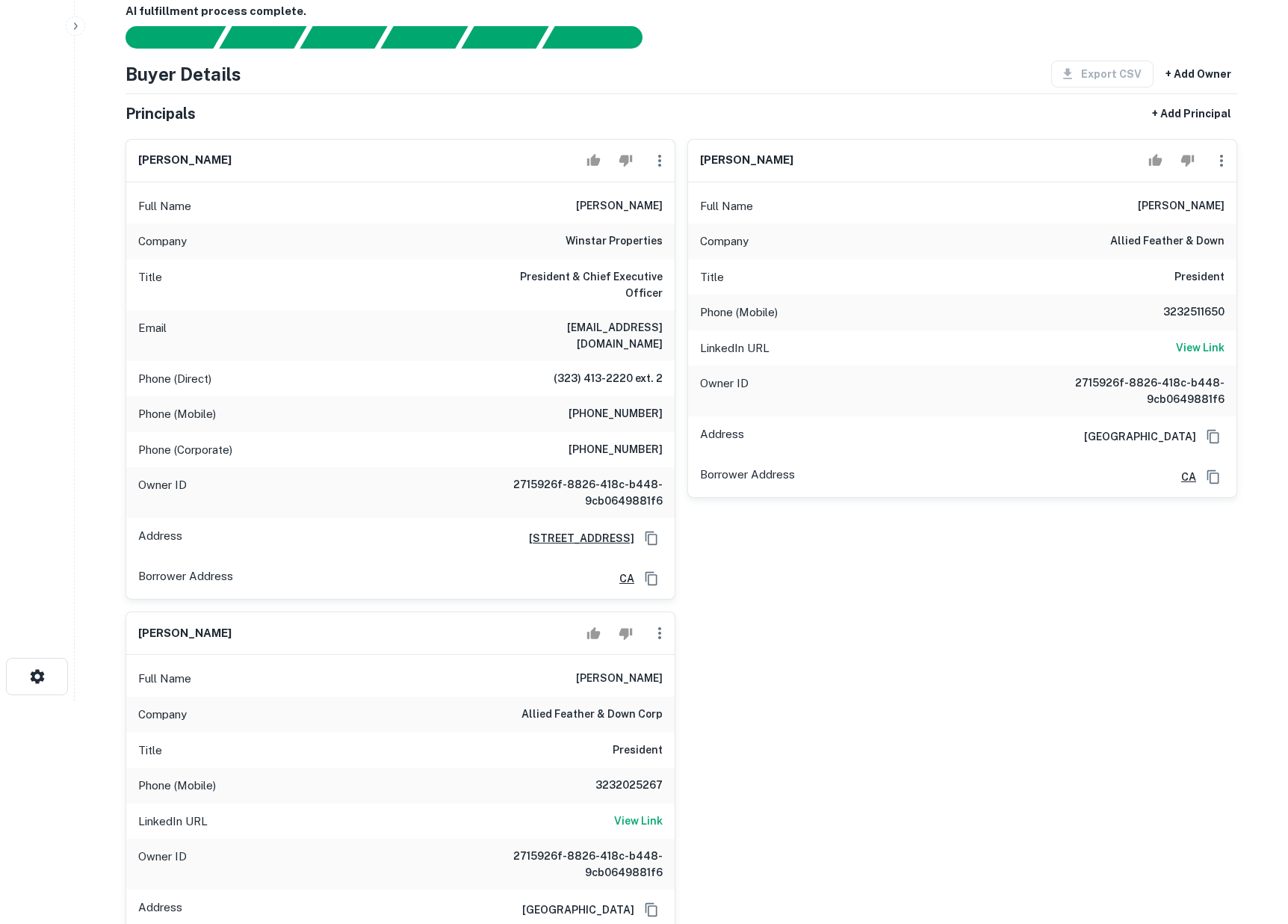
scroll to position [0, 0]
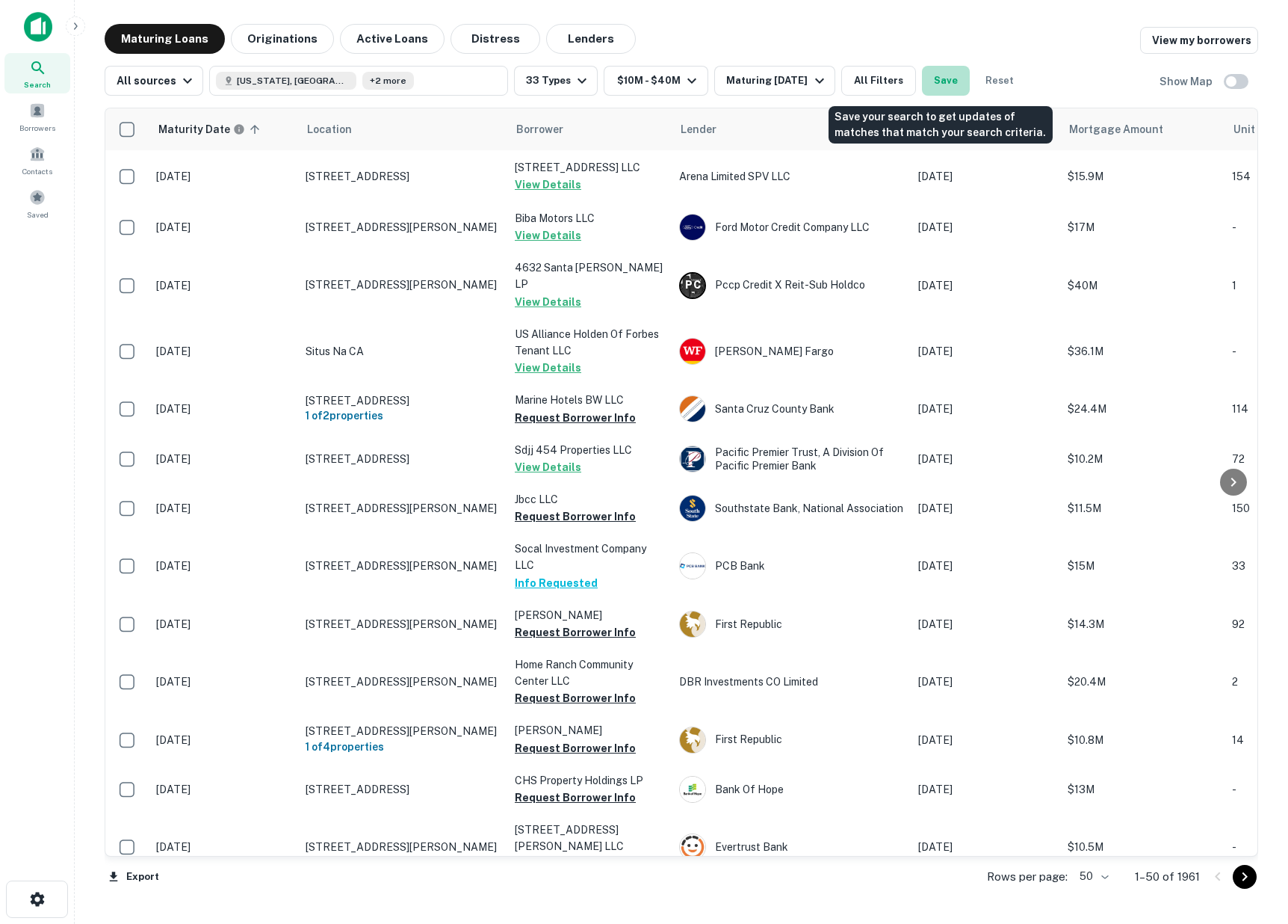
click at [942, 79] on button "Save" at bounding box center [946, 80] width 48 height 30
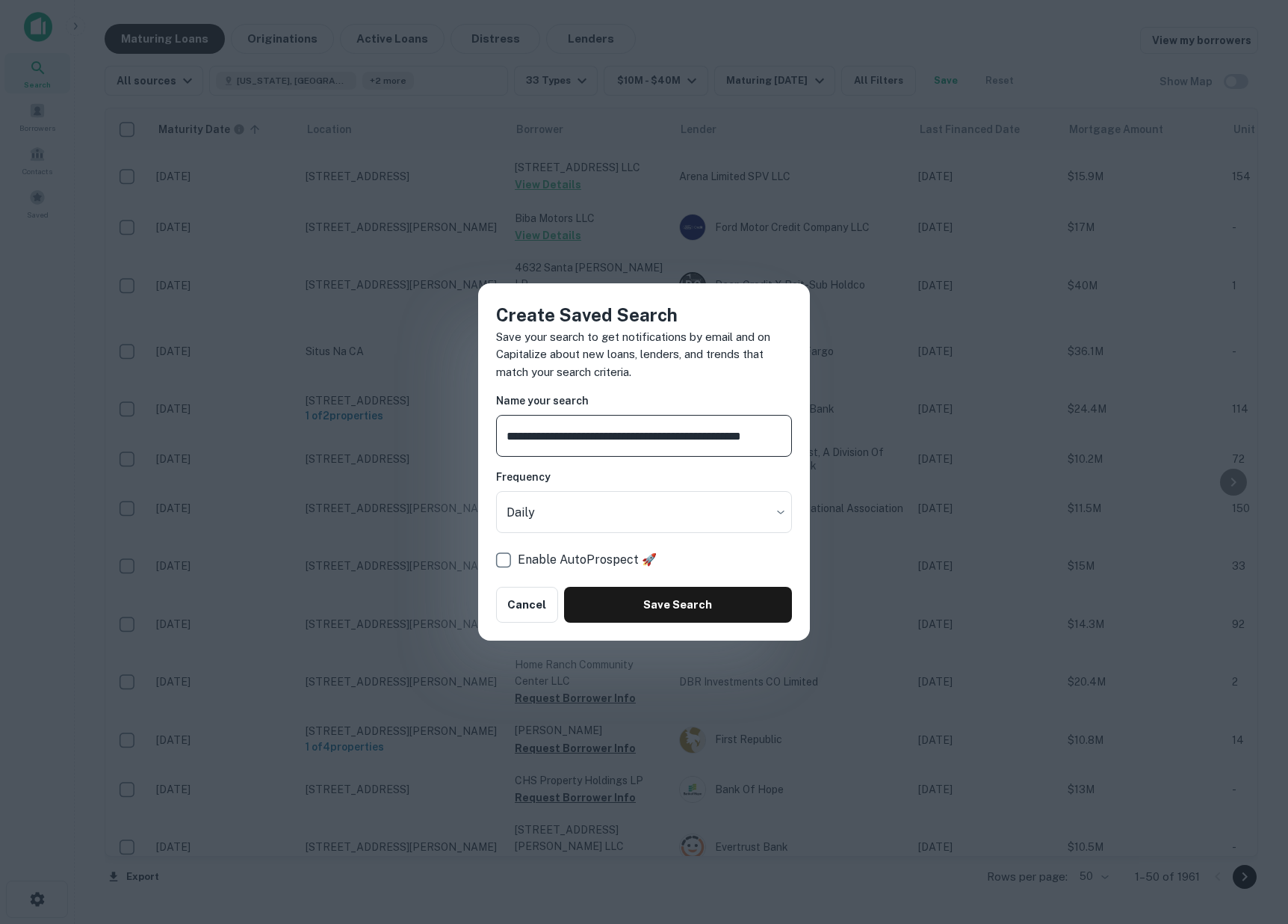
scroll to position [0, 3]
type input "**********"
click at [679, 615] on button "Save Search" at bounding box center [678, 604] width 228 height 36
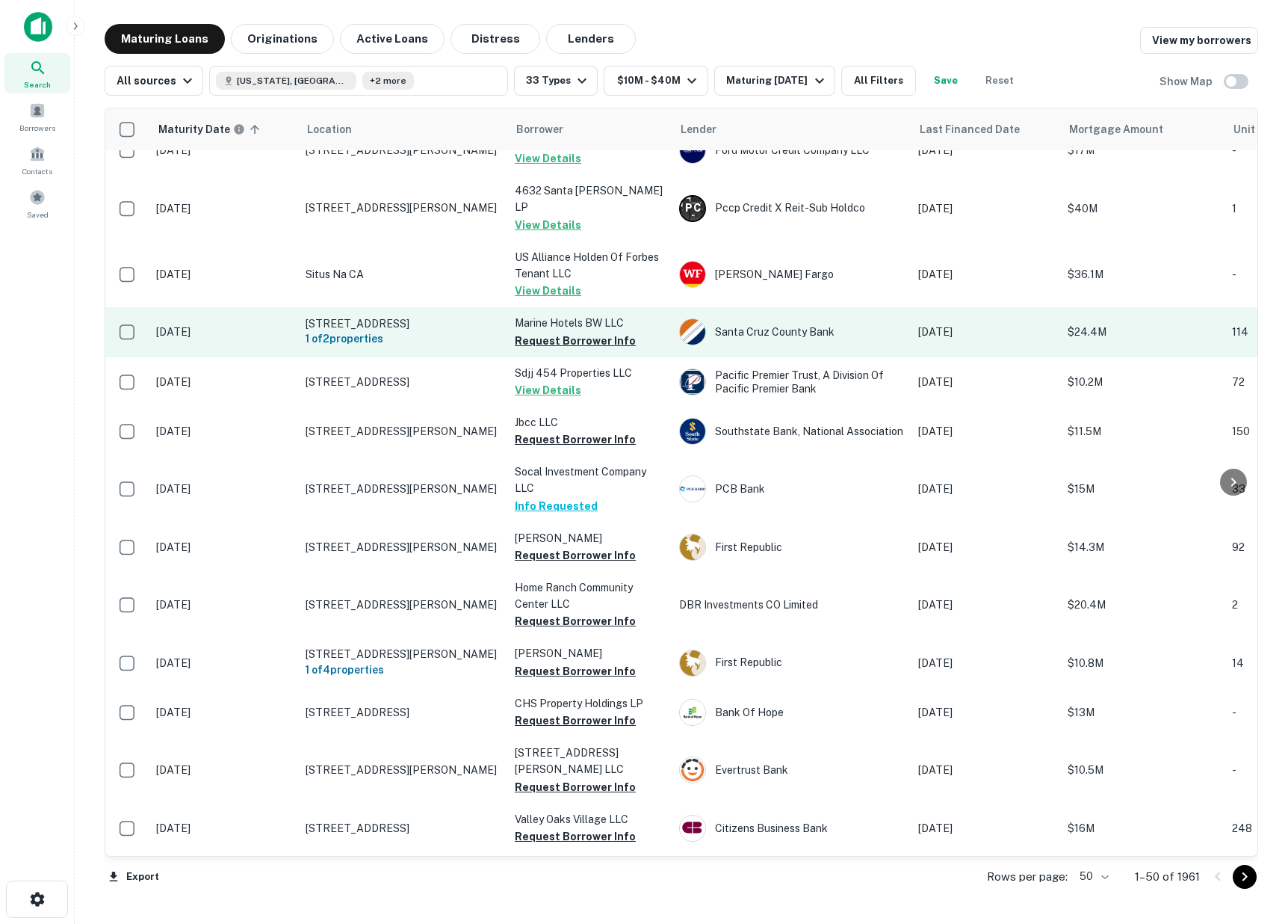
scroll to position [91, 0]
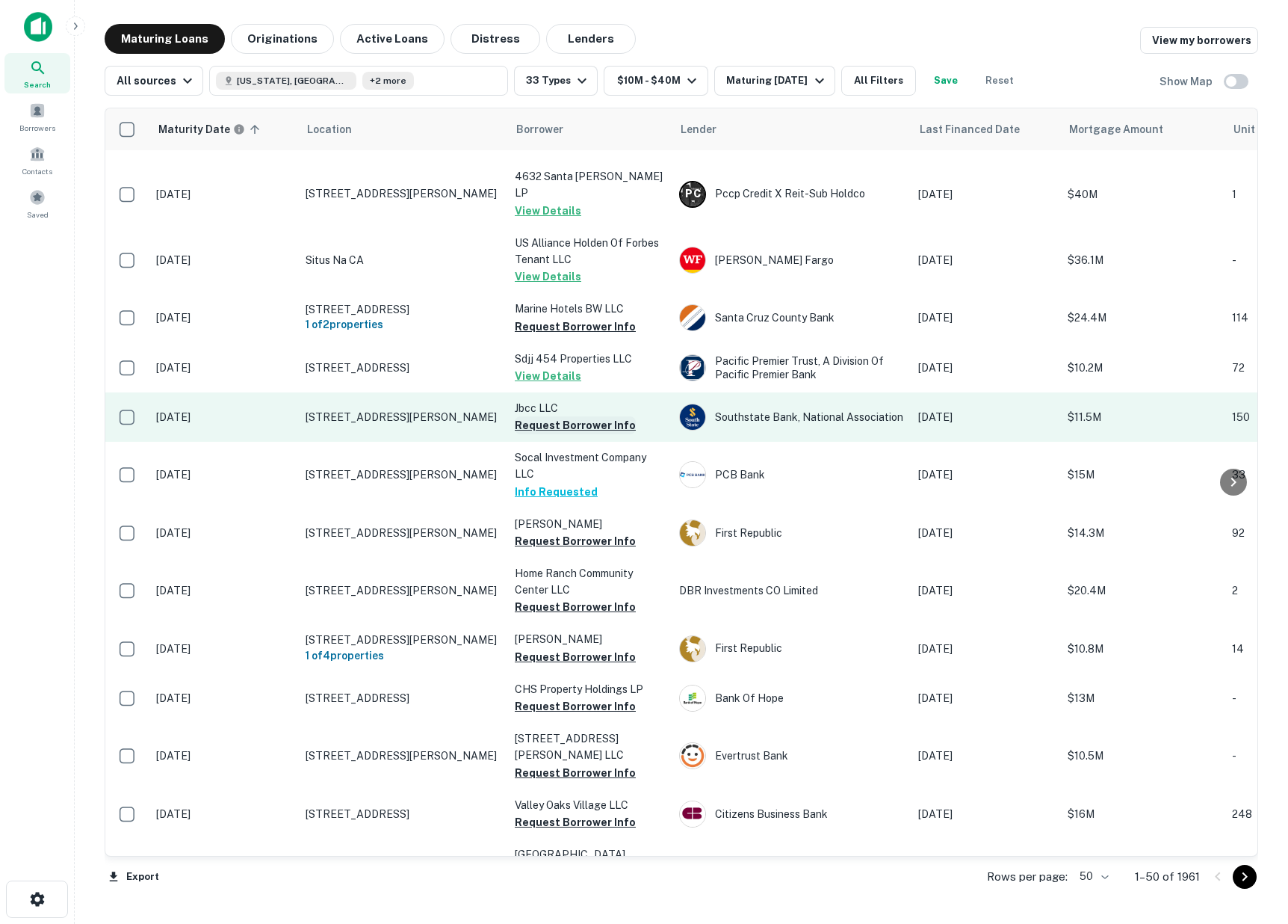
click at [556, 416] on button "Request Borrower Info" at bounding box center [576, 425] width 121 height 18
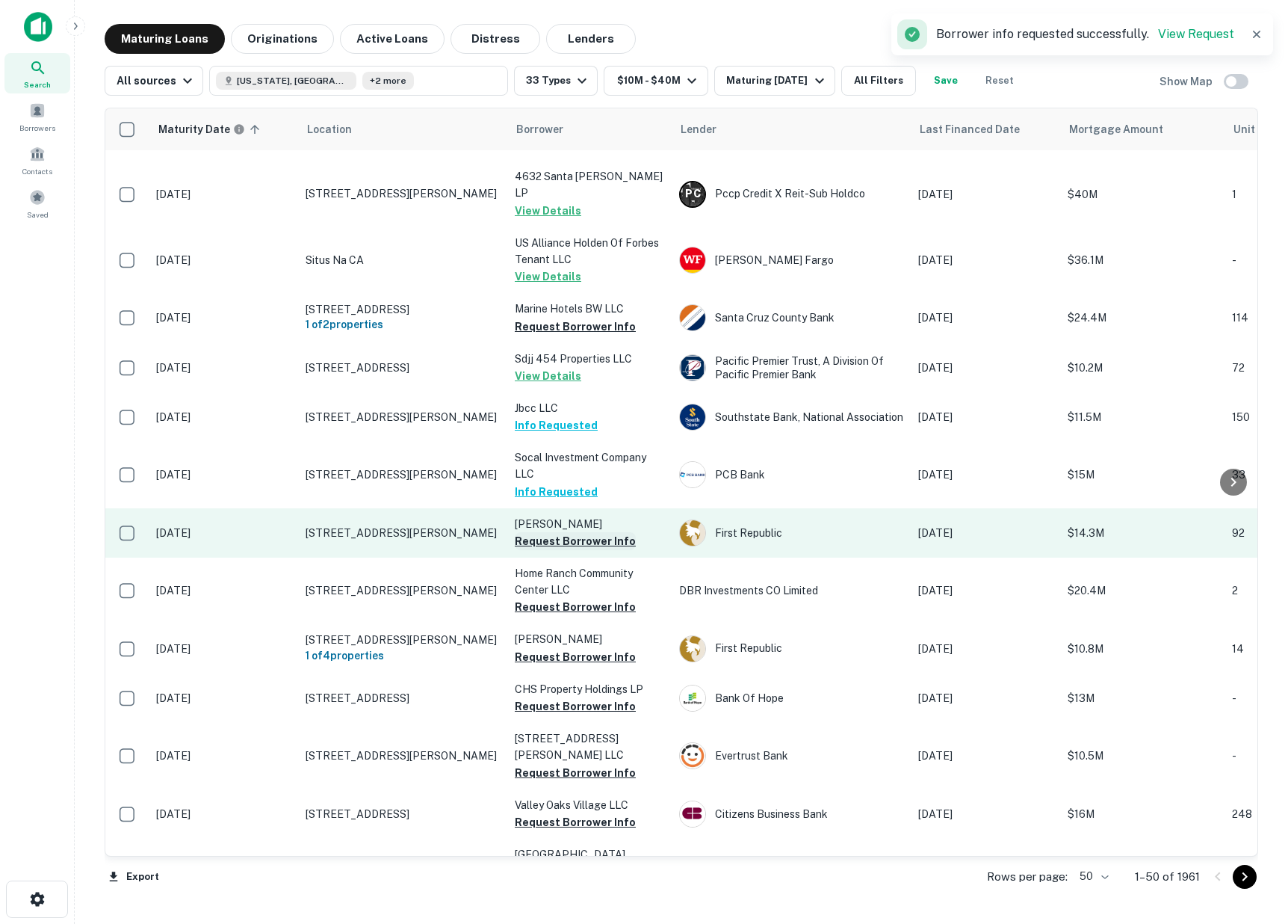
click at [537, 532] on button "Request Borrower Info" at bounding box center [576, 540] width 121 height 18
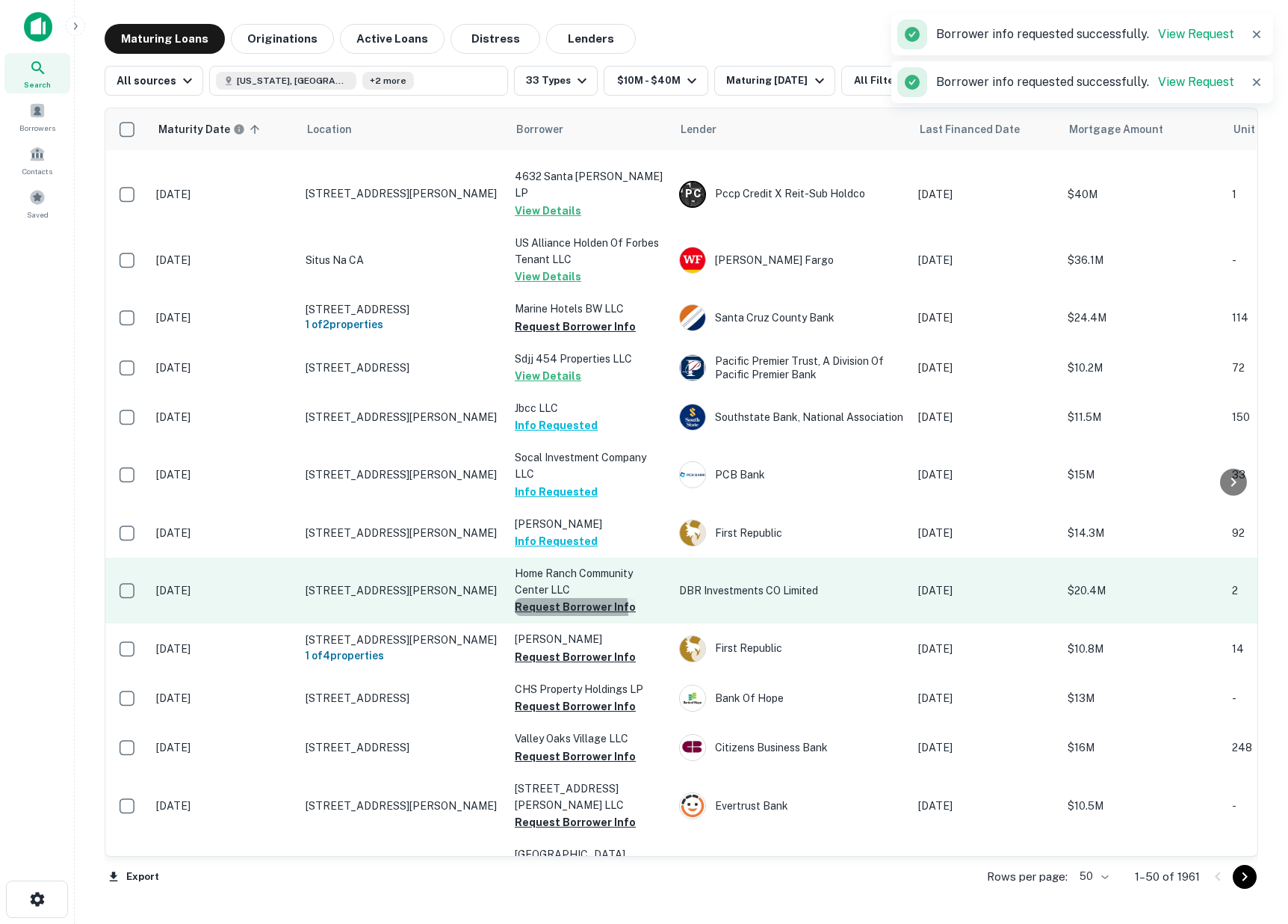
click at [546, 598] on button "Request Borrower Info" at bounding box center [576, 606] width 121 height 18
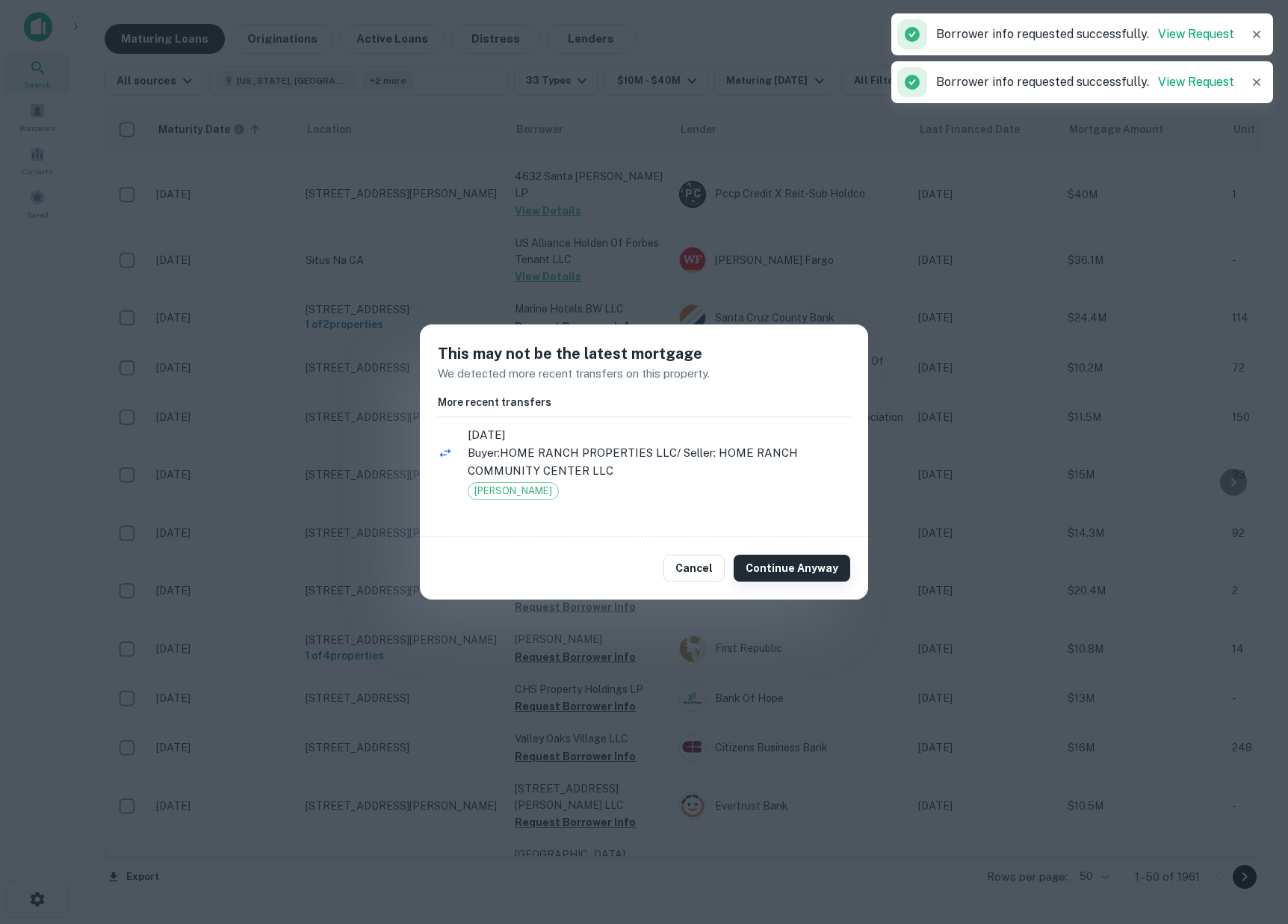
click at [799, 569] on button "Continue Anyway" at bounding box center [792, 568] width 116 height 27
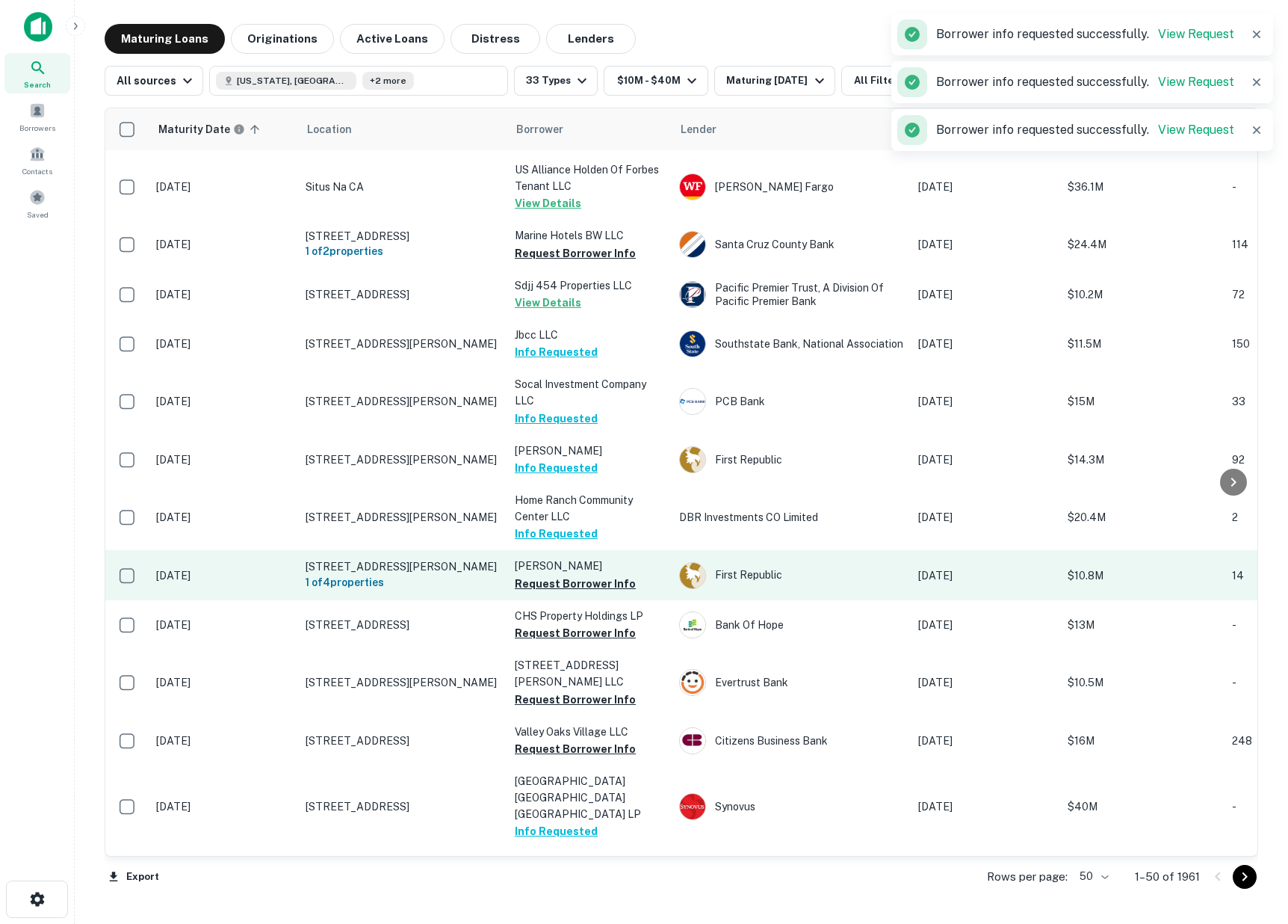
scroll to position [166, 0]
click at [559, 573] on button "Request Borrower Info" at bounding box center [576, 582] width 121 height 18
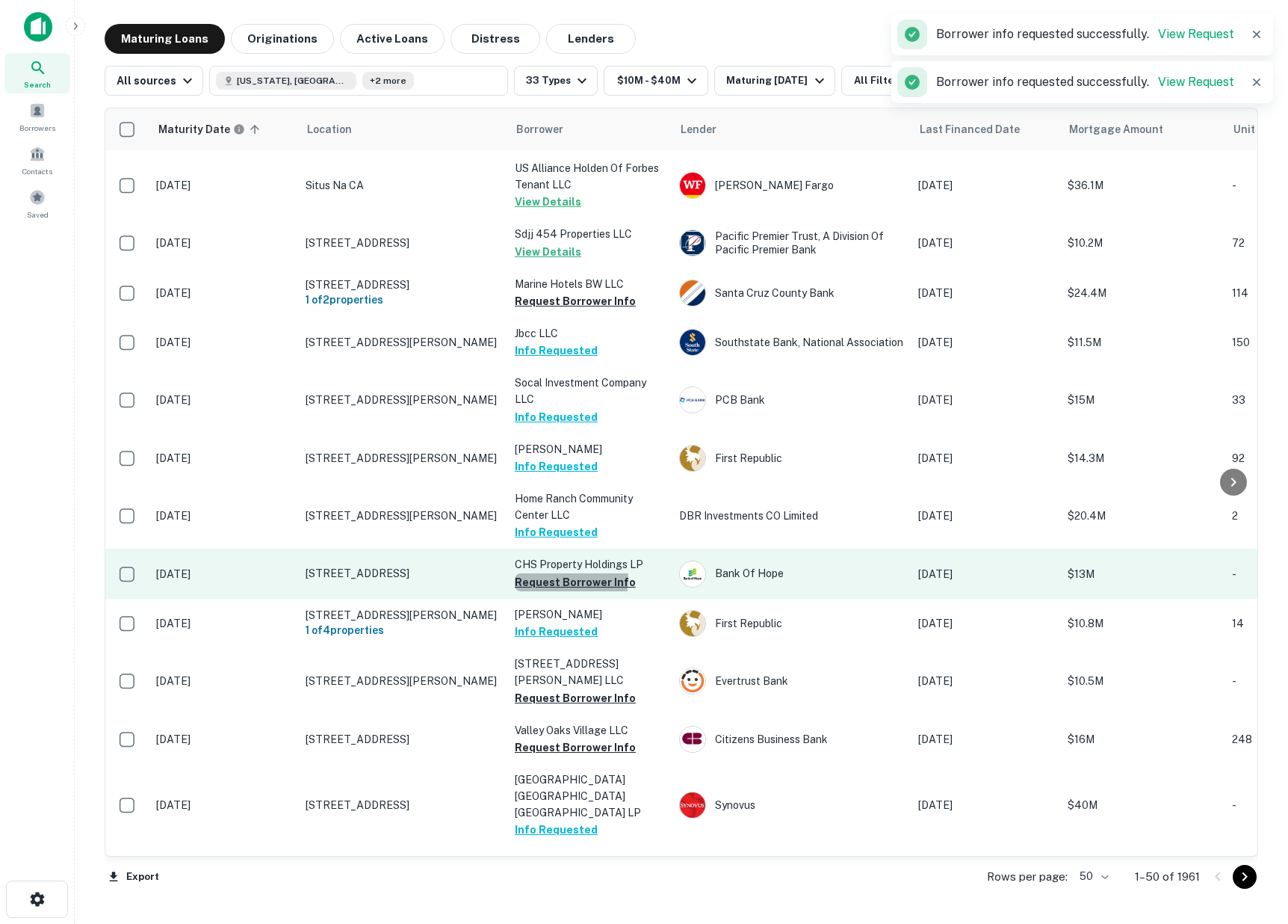
click at [560, 573] on button "Request Borrower Info" at bounding box center [576, 582] width 121 height 18
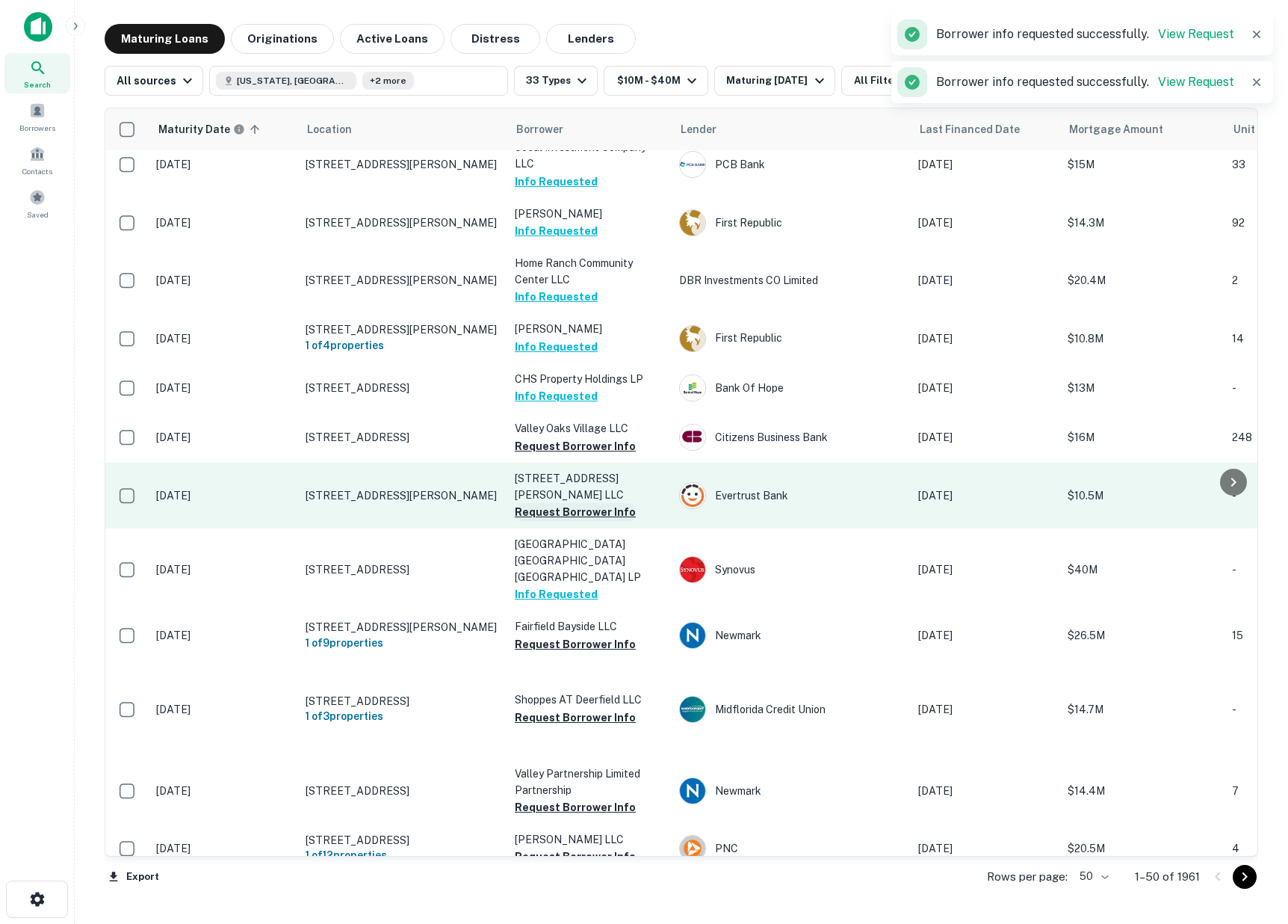
scroll to position [404, 0]
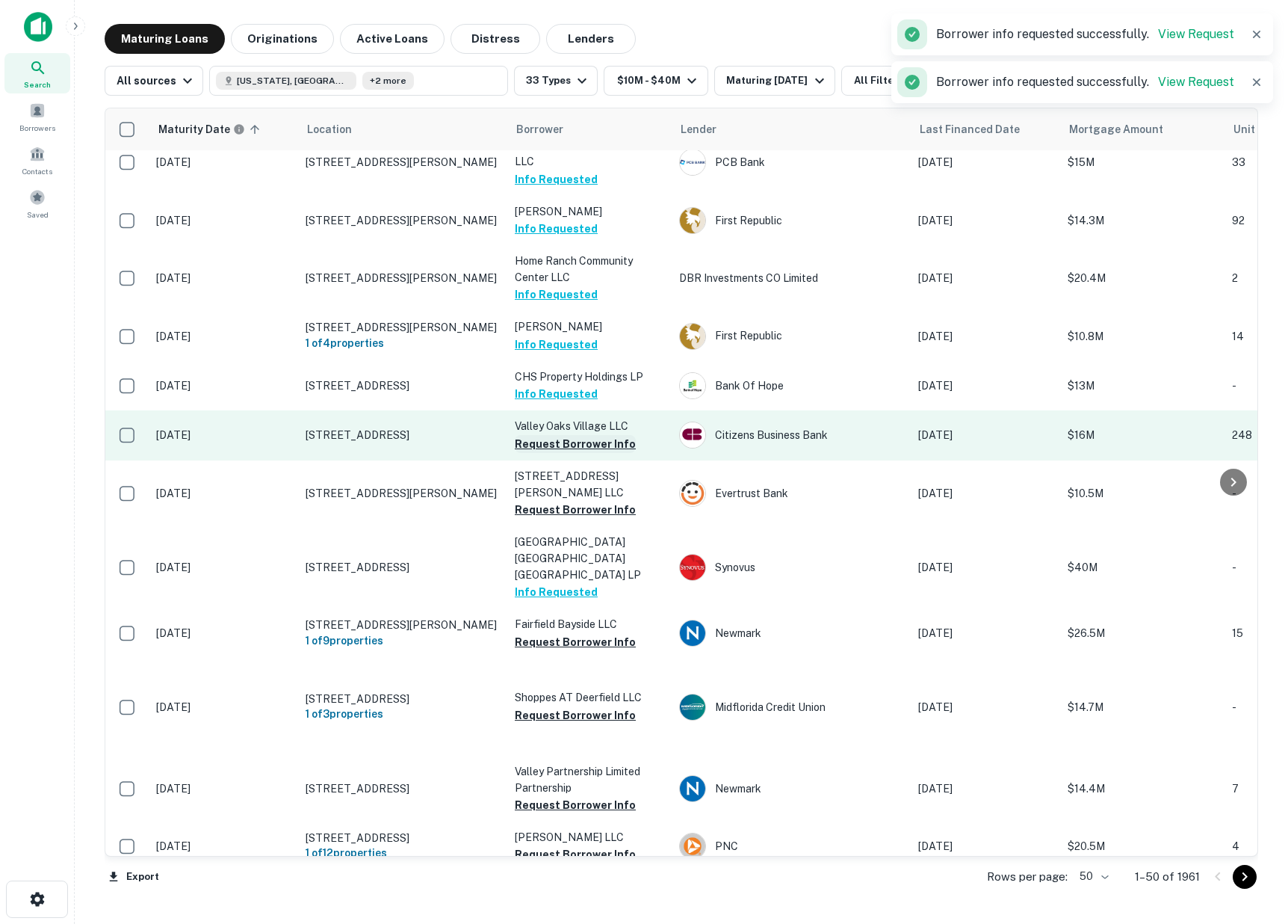
click at [562, 435] on button "Request Borrower Info" at bounding box center [576, 443] width 121 height 18
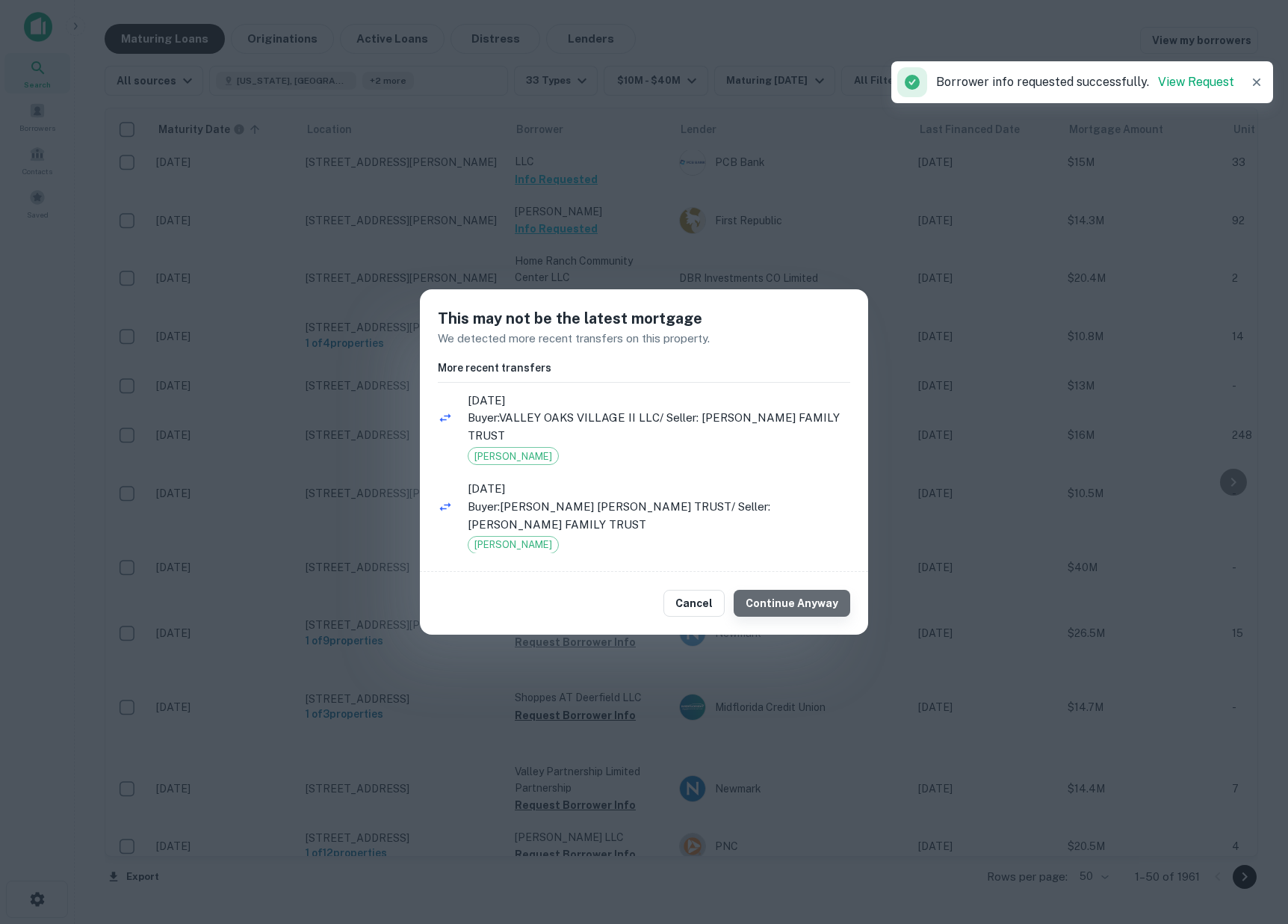
click at [802, 613] on button "Continue Anyway" at bounding box center [792, 603] width 116 height 27
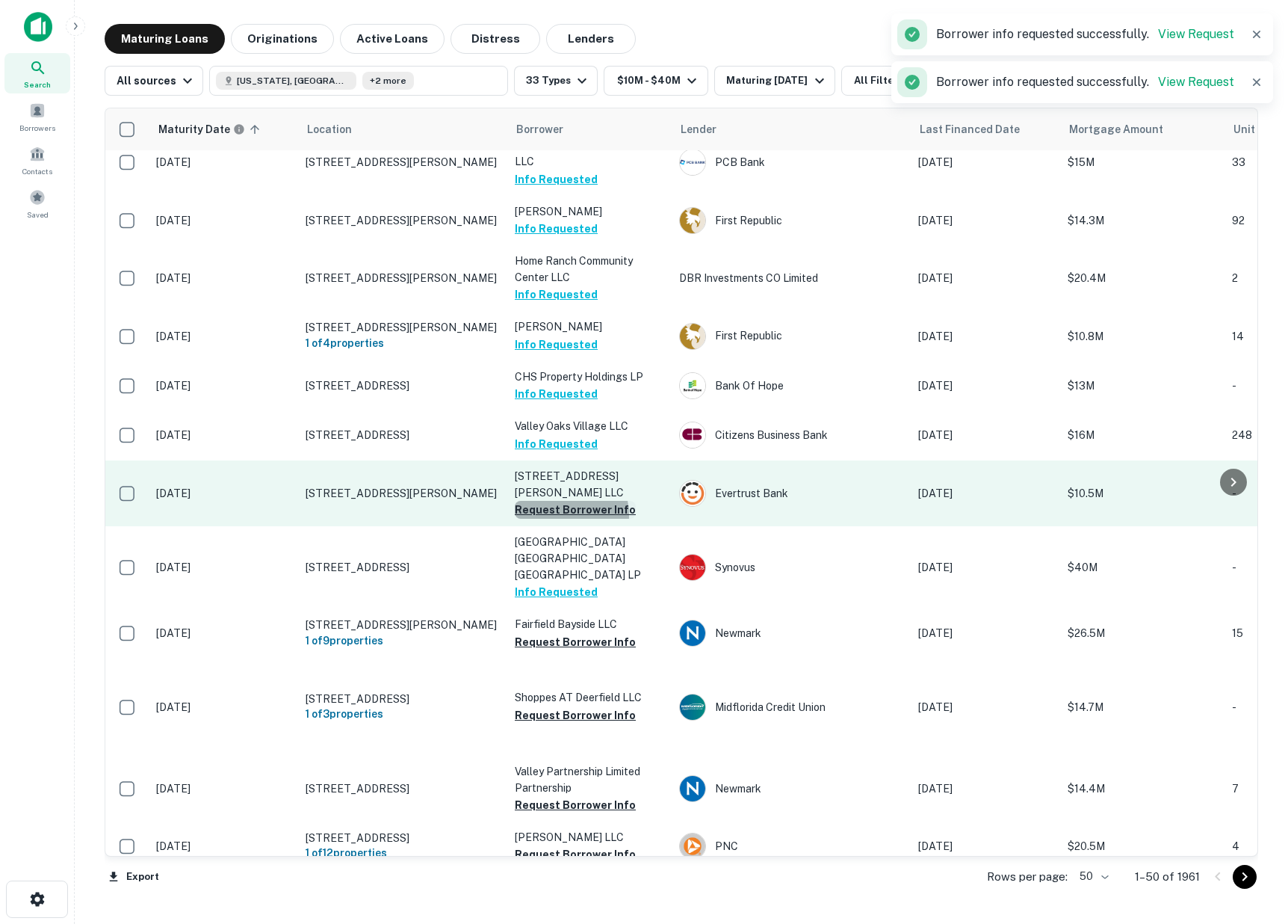
click at [559, 501] on button "Request Borrower Info" at bounding box center [576, 509] width 121 height 18
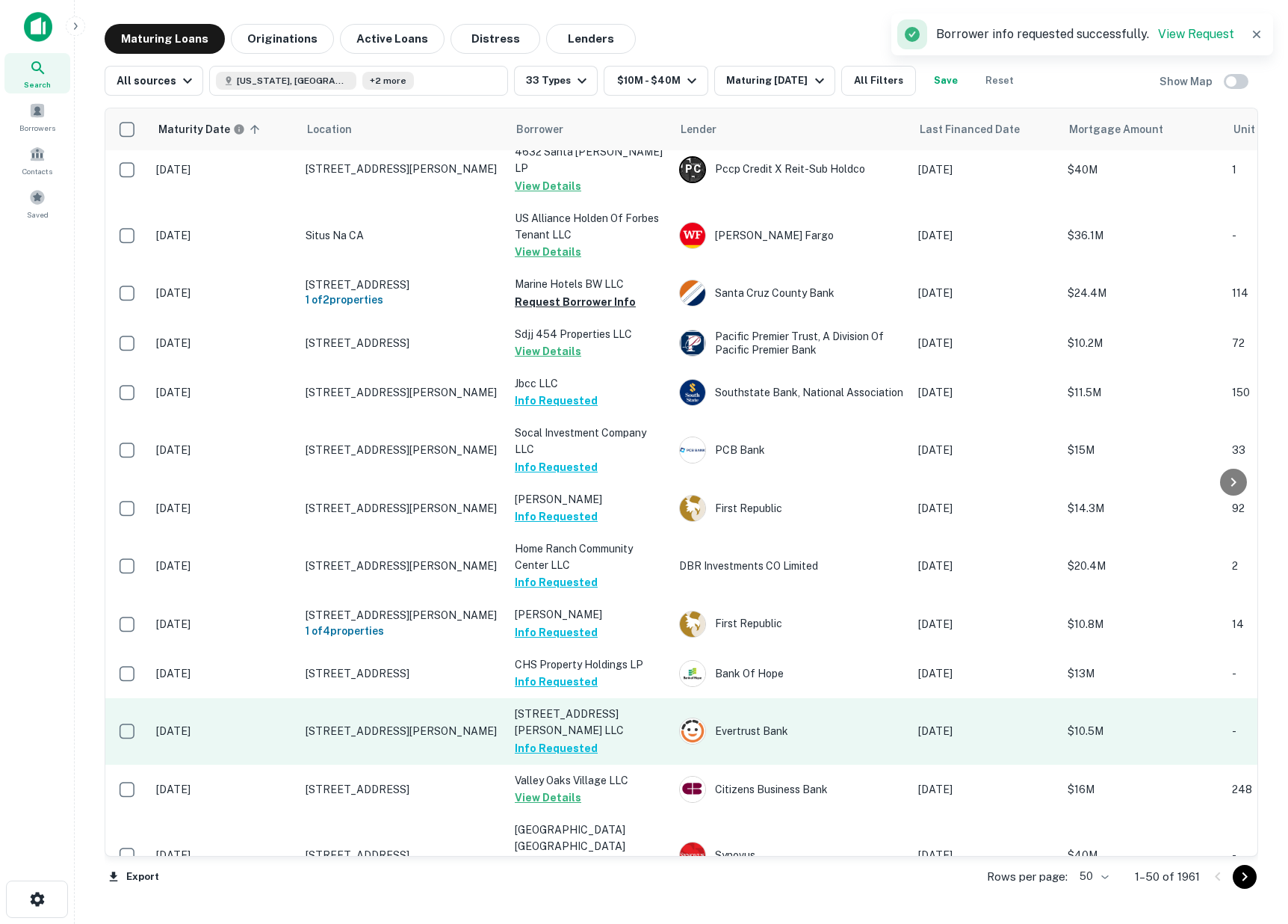
scroll to position [0, 0]
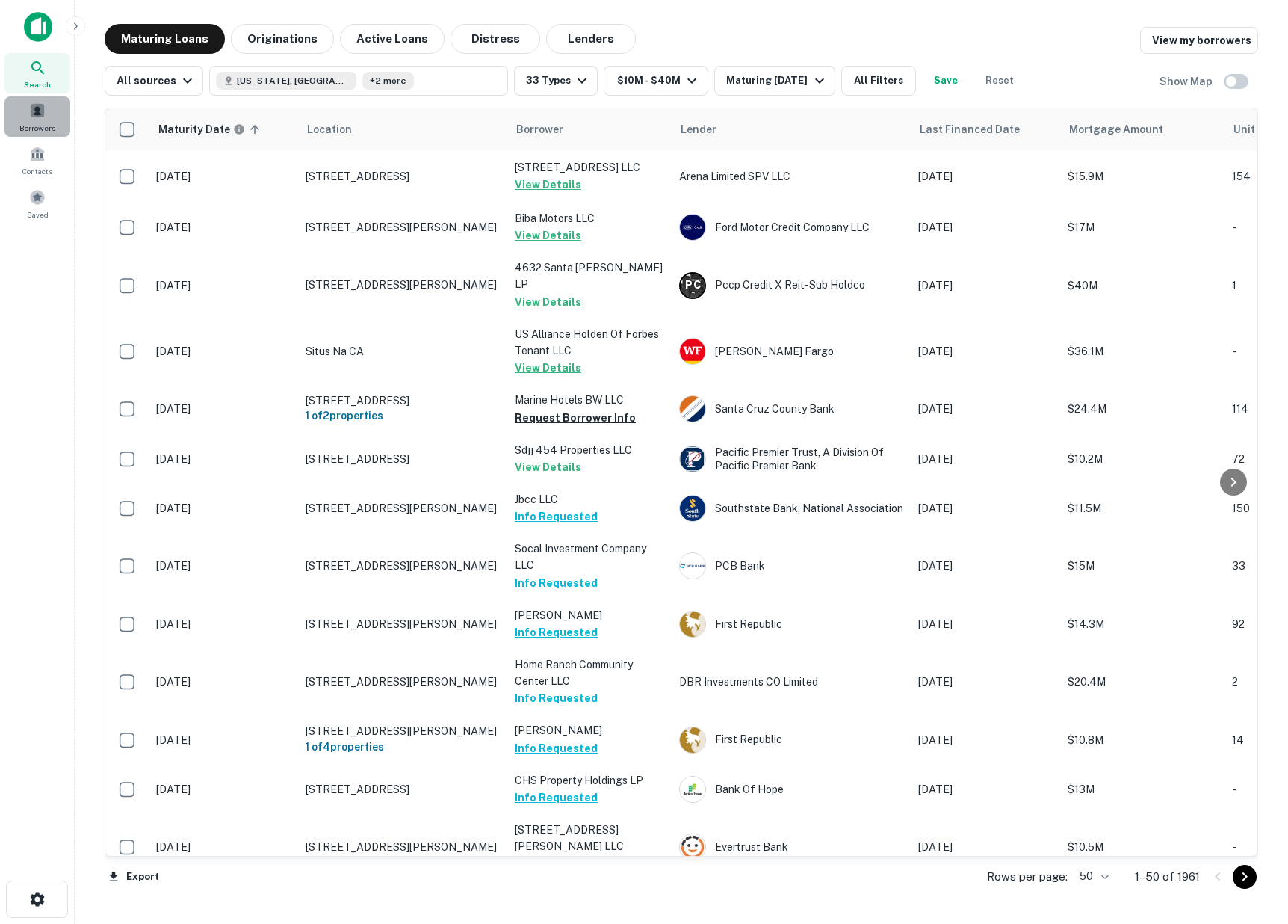
click at [27, 118] on div "Borrowers" at bounding box center [37, 116] width 66 height 40
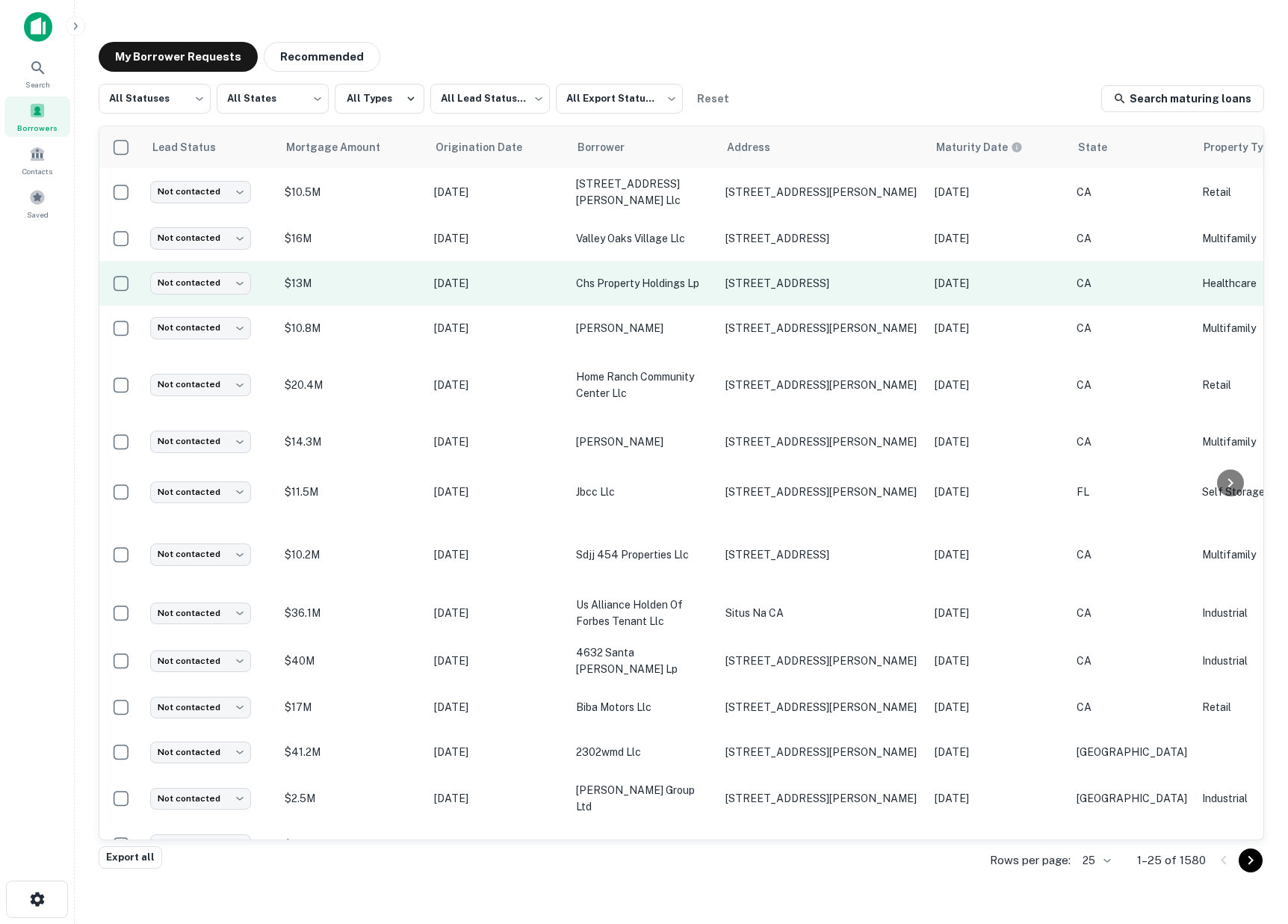
scroll to position [0, 489]
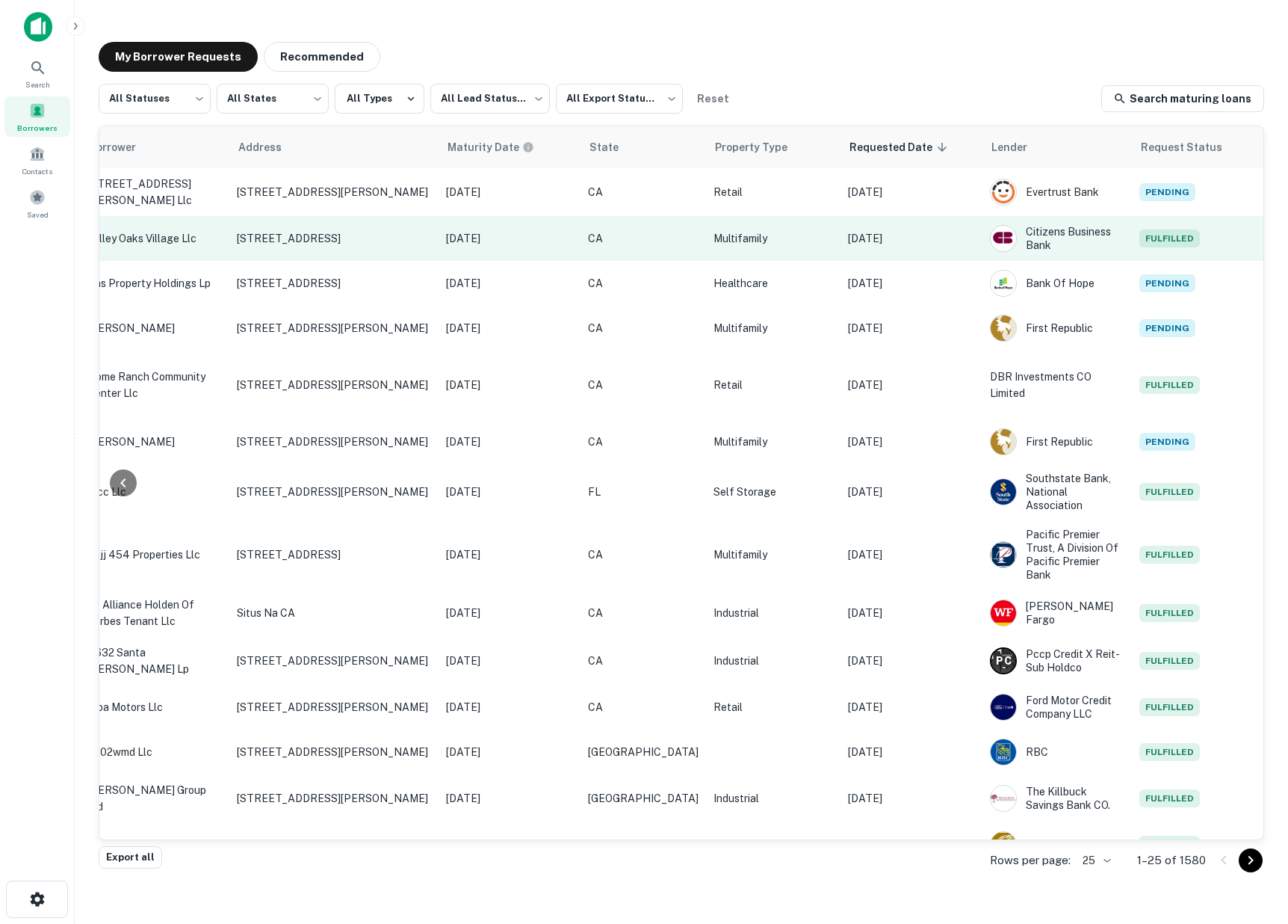
click at [891, 241] on p "[DATE]" at bounding box center [911, 238] width 127 height 16
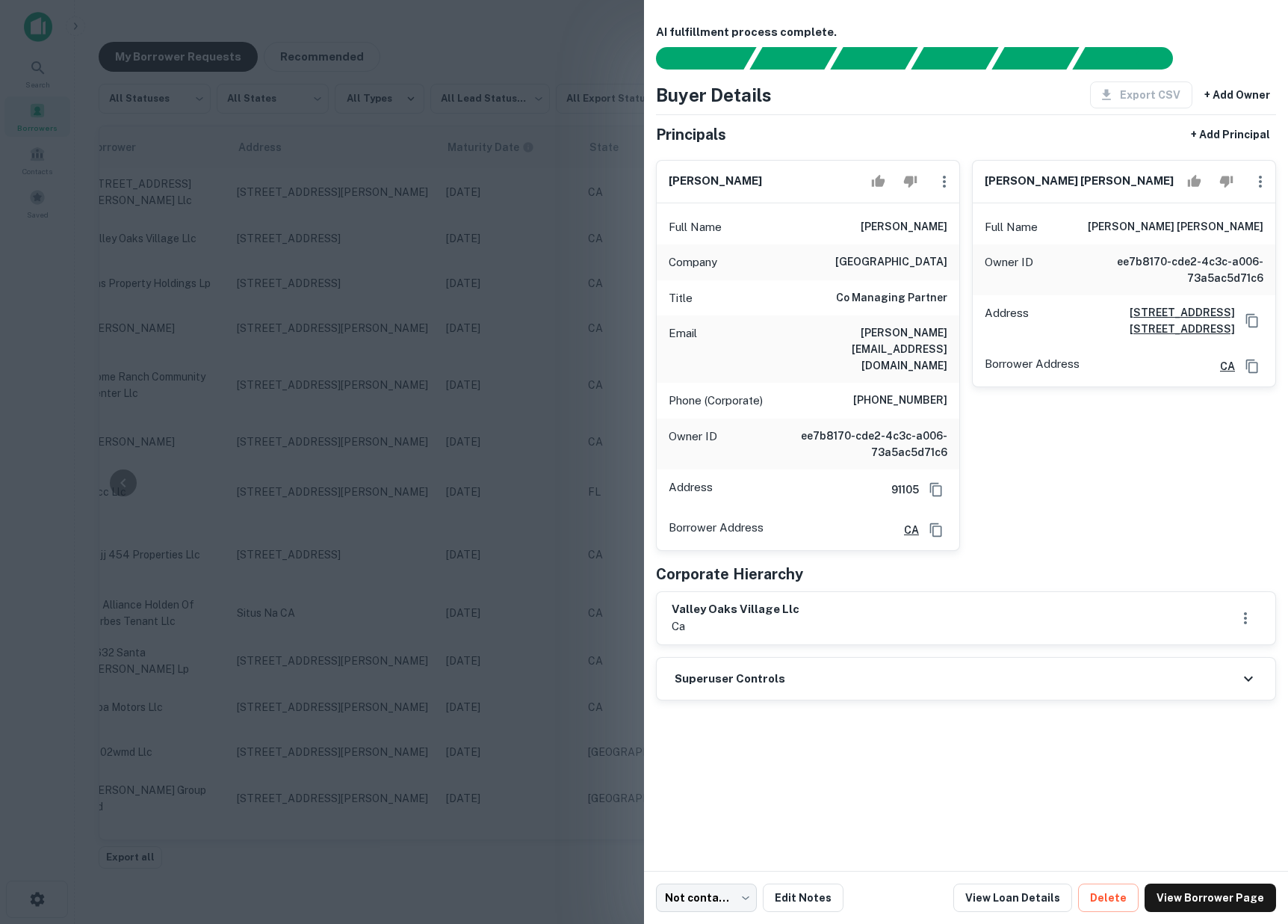
click at [550, 299] on div at bounding box center [644, 462] width 1288 height 924
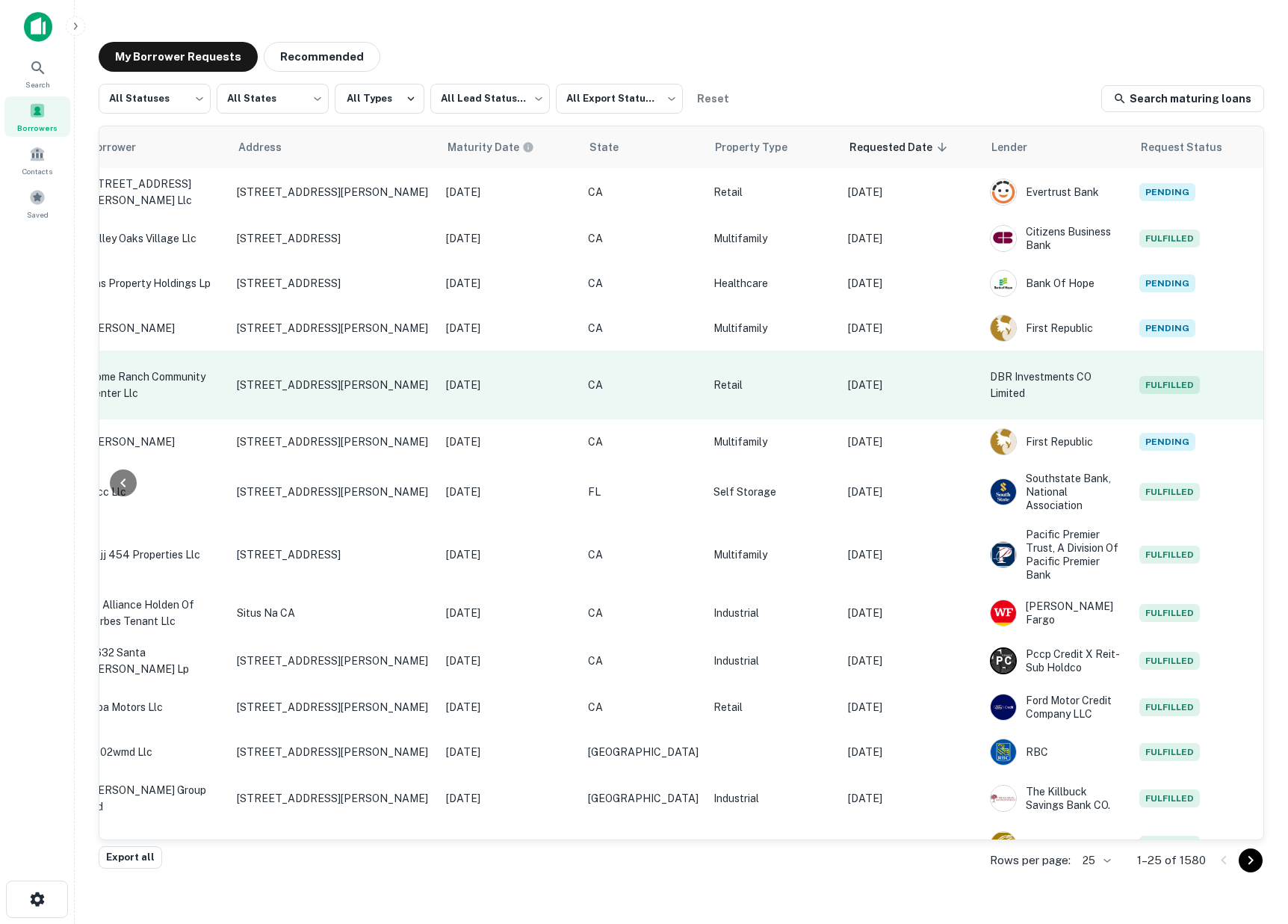
click at [893, 394] on td "[DATE]" at bounding box center [911, 385] width 142 height 69
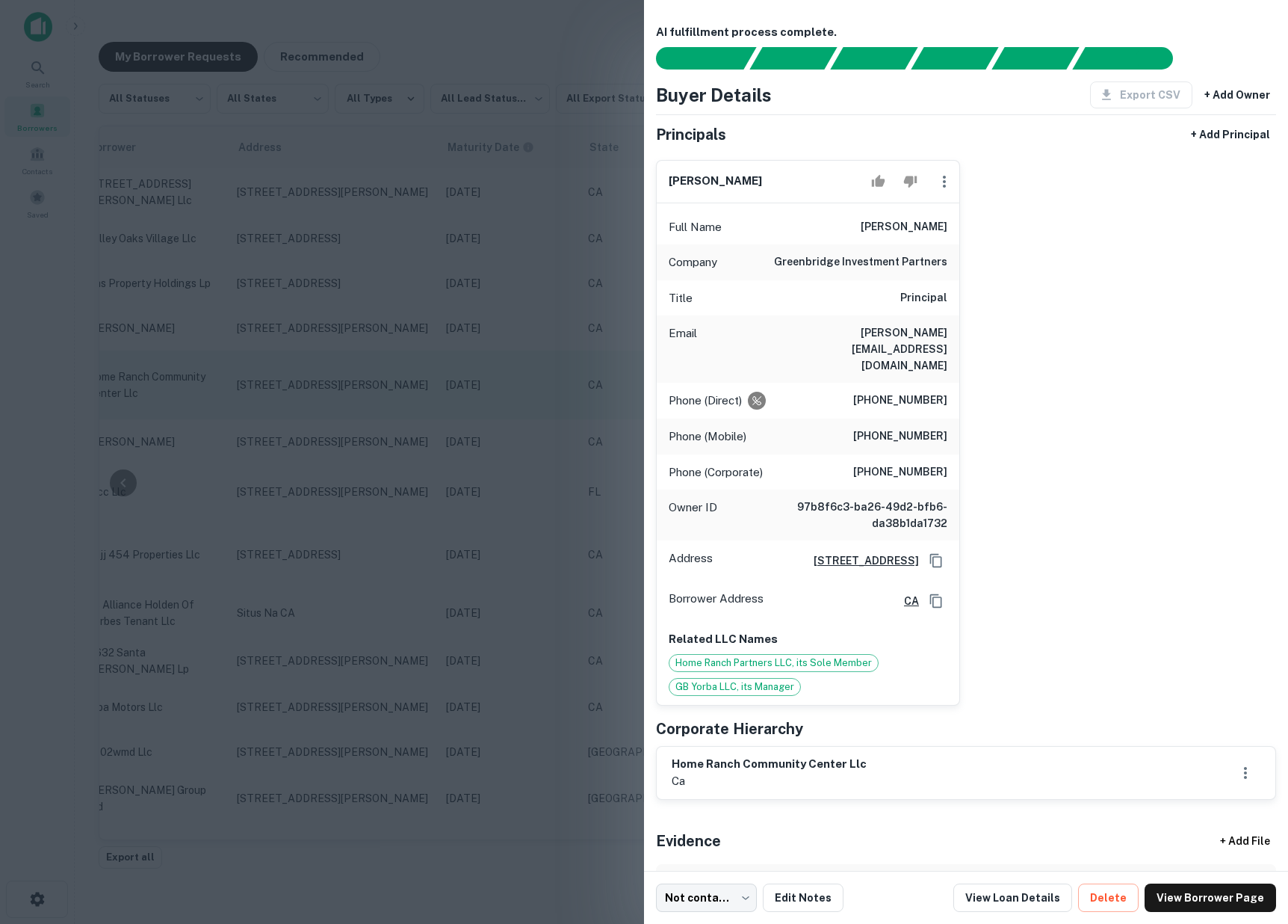
click at [568, 359] on div at bounding box center [644, 462] width 1288 height 924
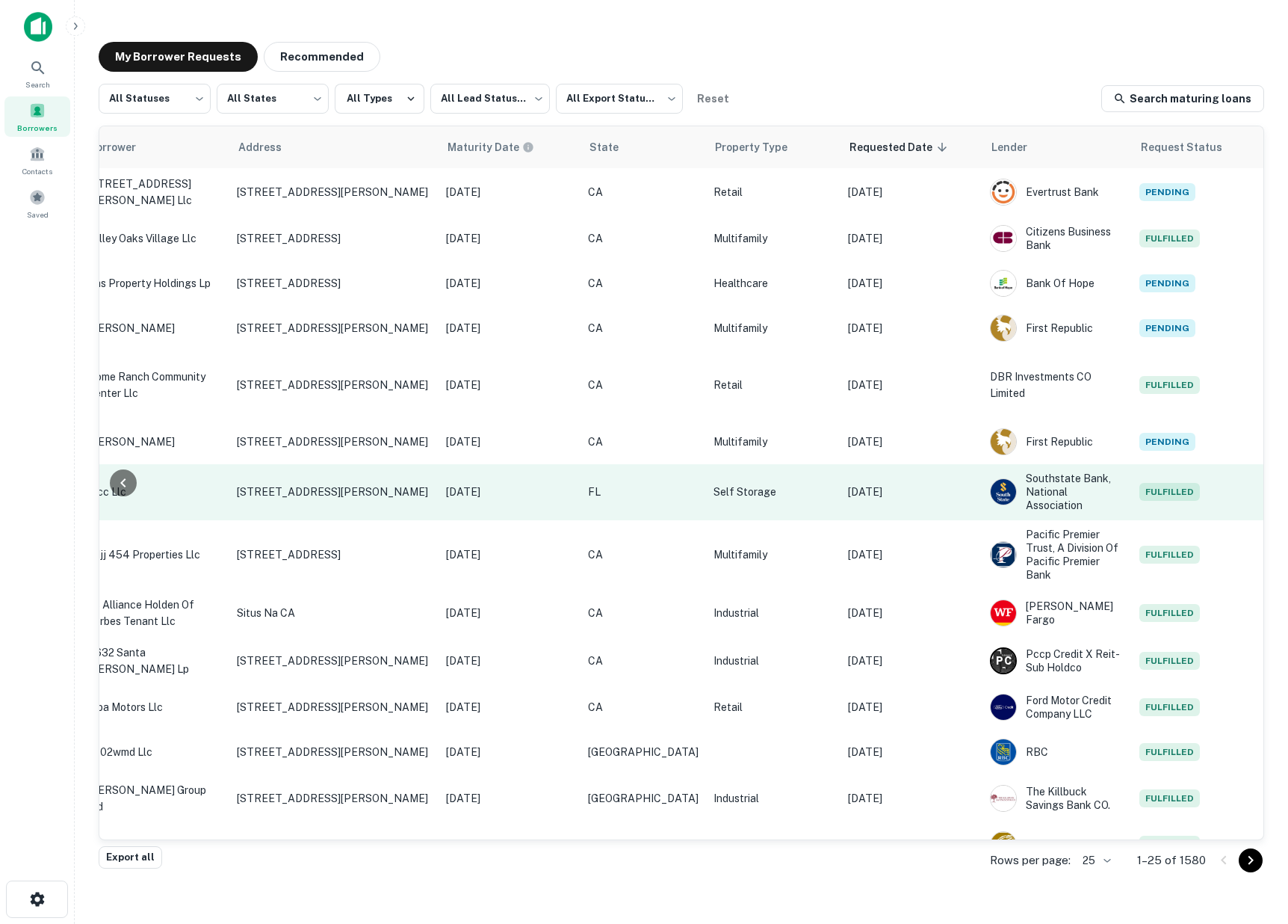
click at [920, 480] on td "[DATE]" at bounding box center [911, 492] width 142 height 56
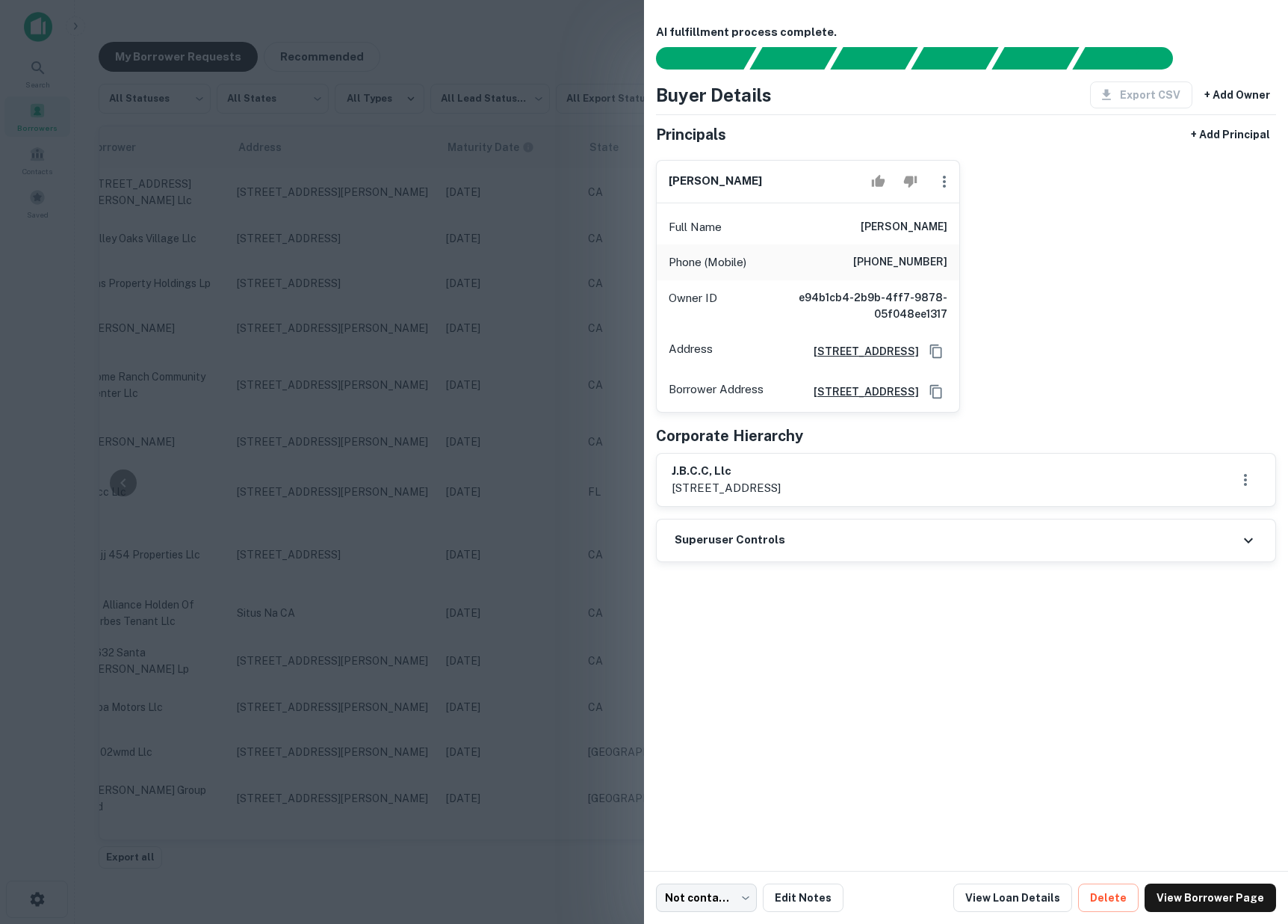
click at [589, 420] on div at bounding box center [644, 462] width 1288 height 924
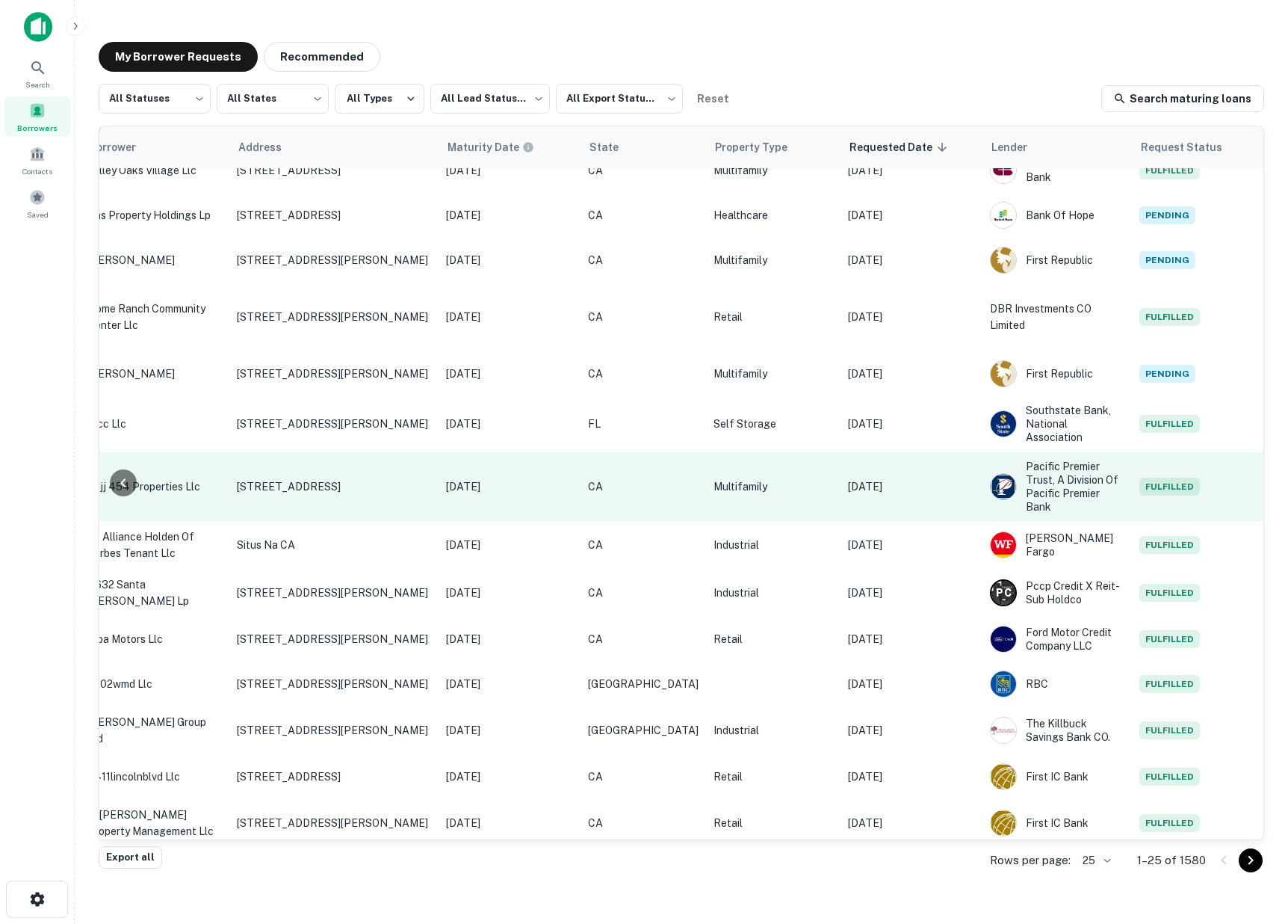
scroll to position [65, 489]
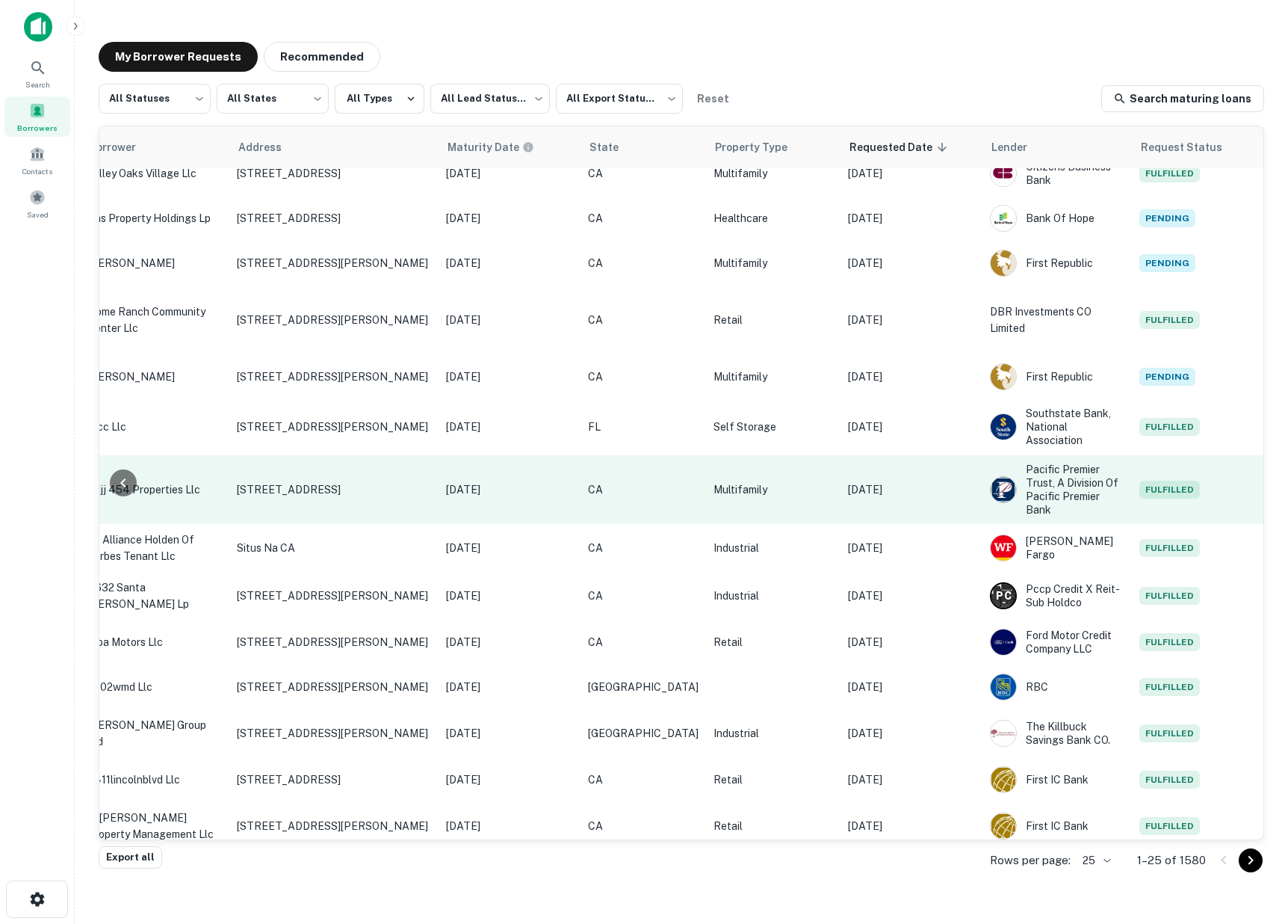
click at [929, 482] on td "[DATE]" at bounding box center [911, 490] width 142 height 69
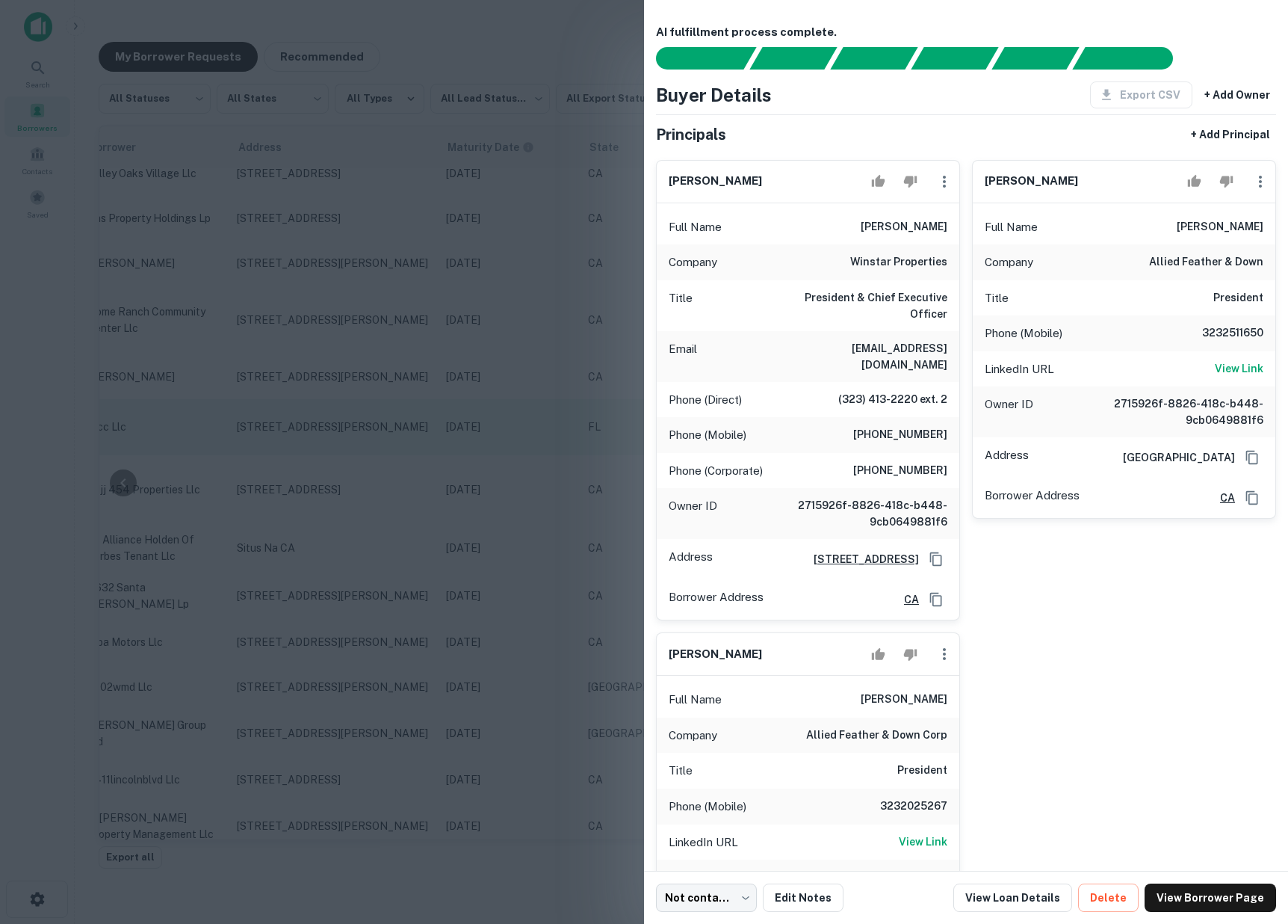
drag, startPoint x: 480, startPoint y: 432, endPoint x: 595, endPoint y: 450, distance: 116.4
click at [480, 432] on div at bounding box center [644, 462] width 1288 height 924
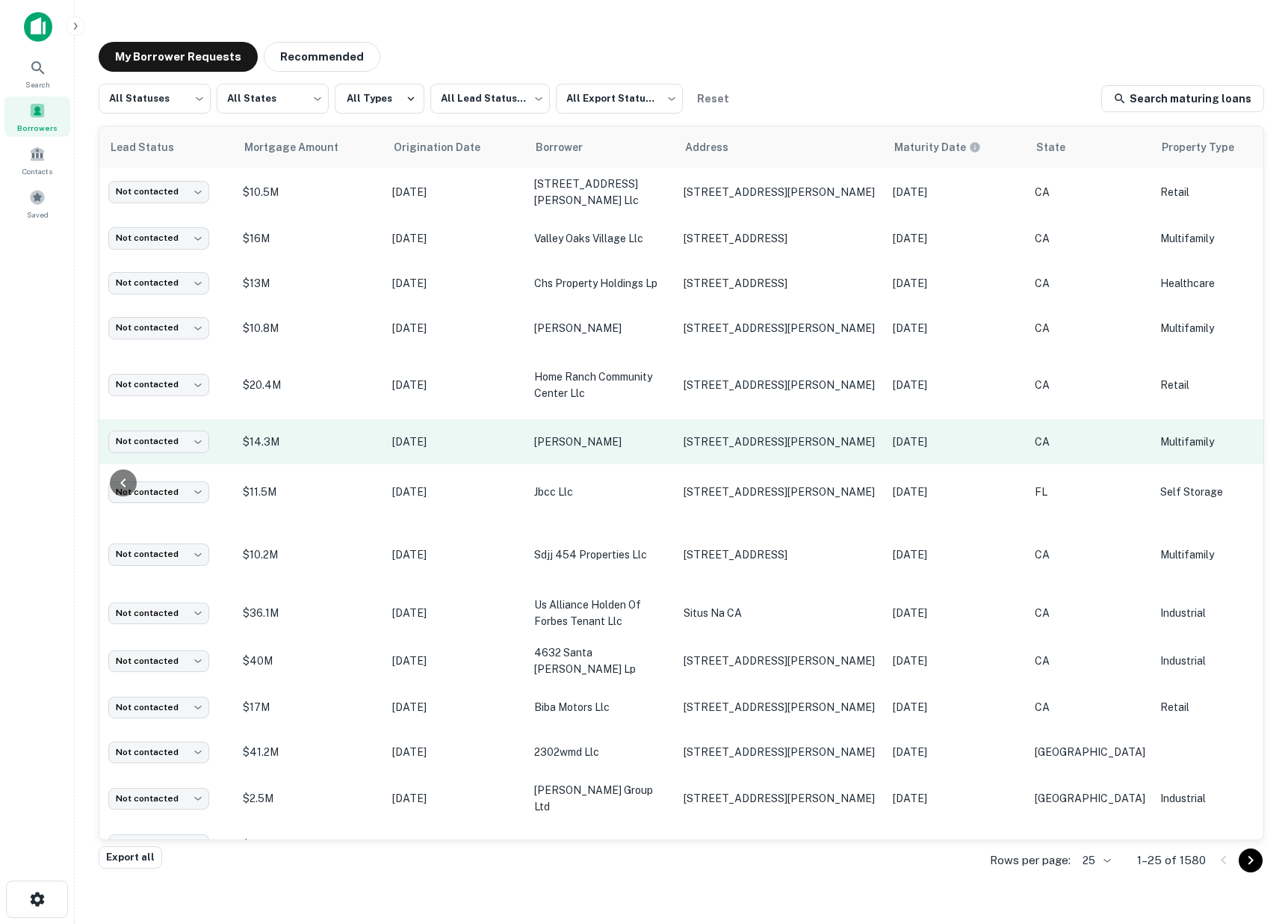
scroll to position [0, 0]
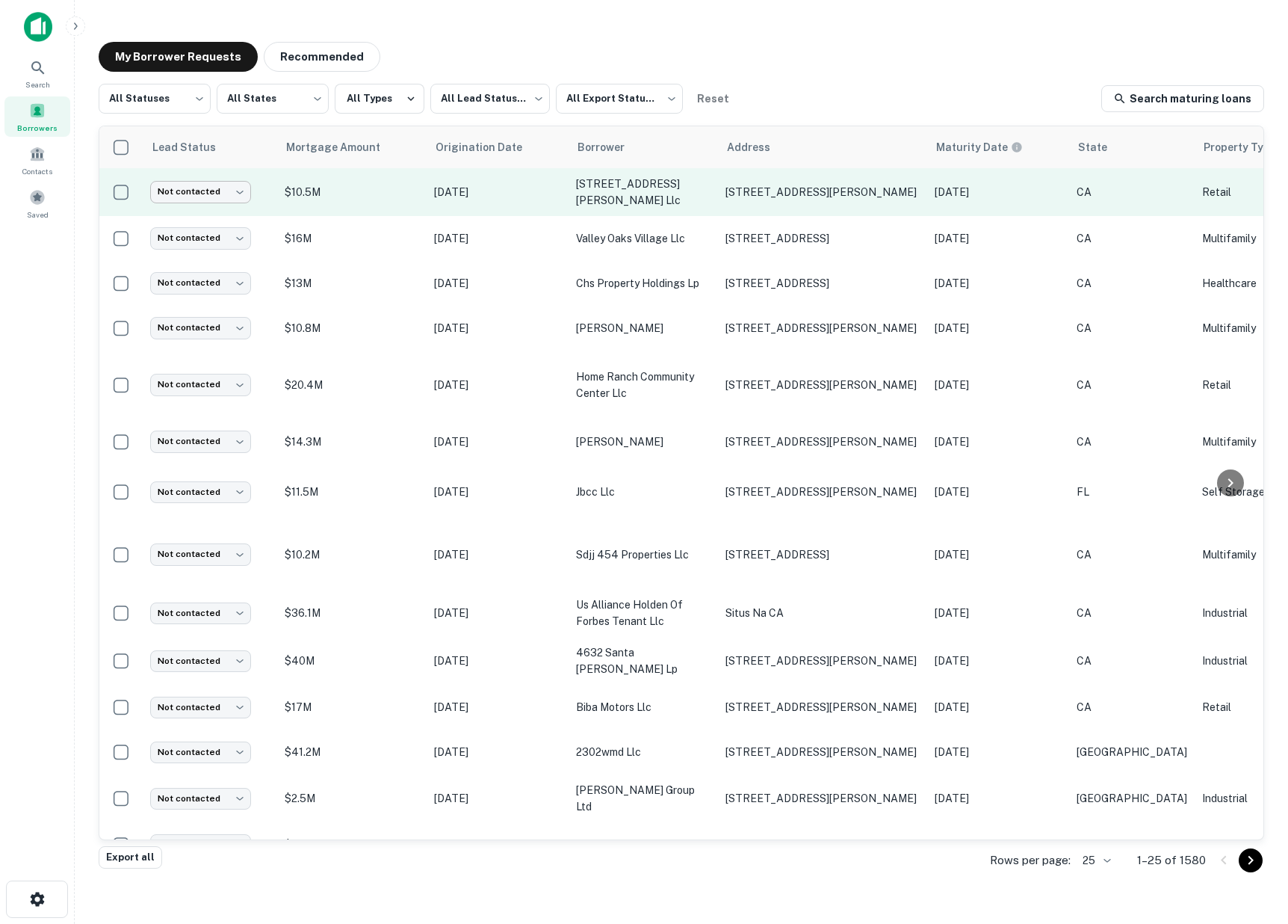
click at [237, 196] on body "Search Borrowers Contacts Saved My Borrower Requests Recommended All Statuses *…" at bounding box center [644, 462] width 1288 height 924
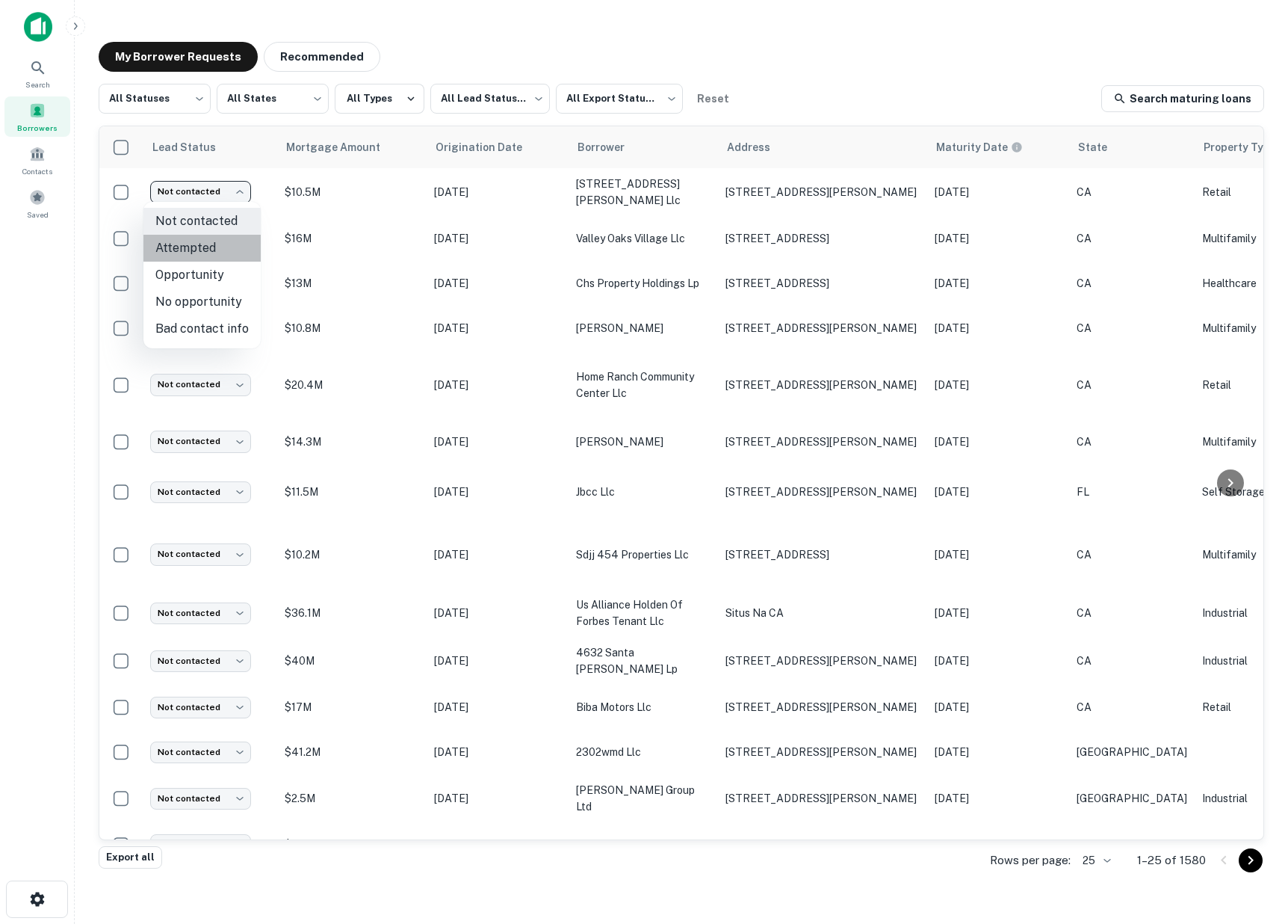
click at [230, 238] on li "Attempted" at bounding box center [201, 248] width 117 height 27
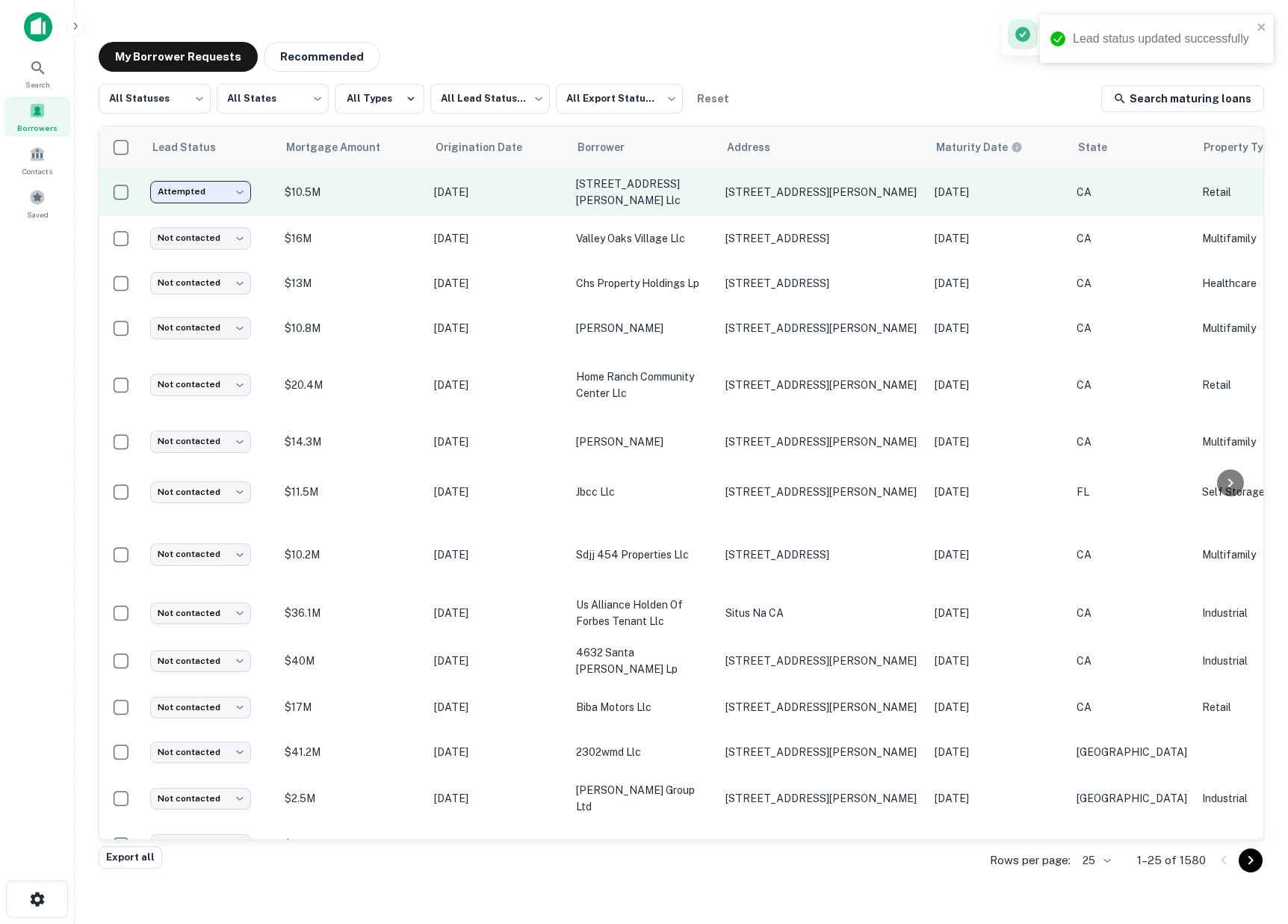
click at [225, 194] on body "Lead status updated successfully Search Borrowers Contacts Saved My Borrower Re…" at bounding box center [644, 462] width 1288 height 924
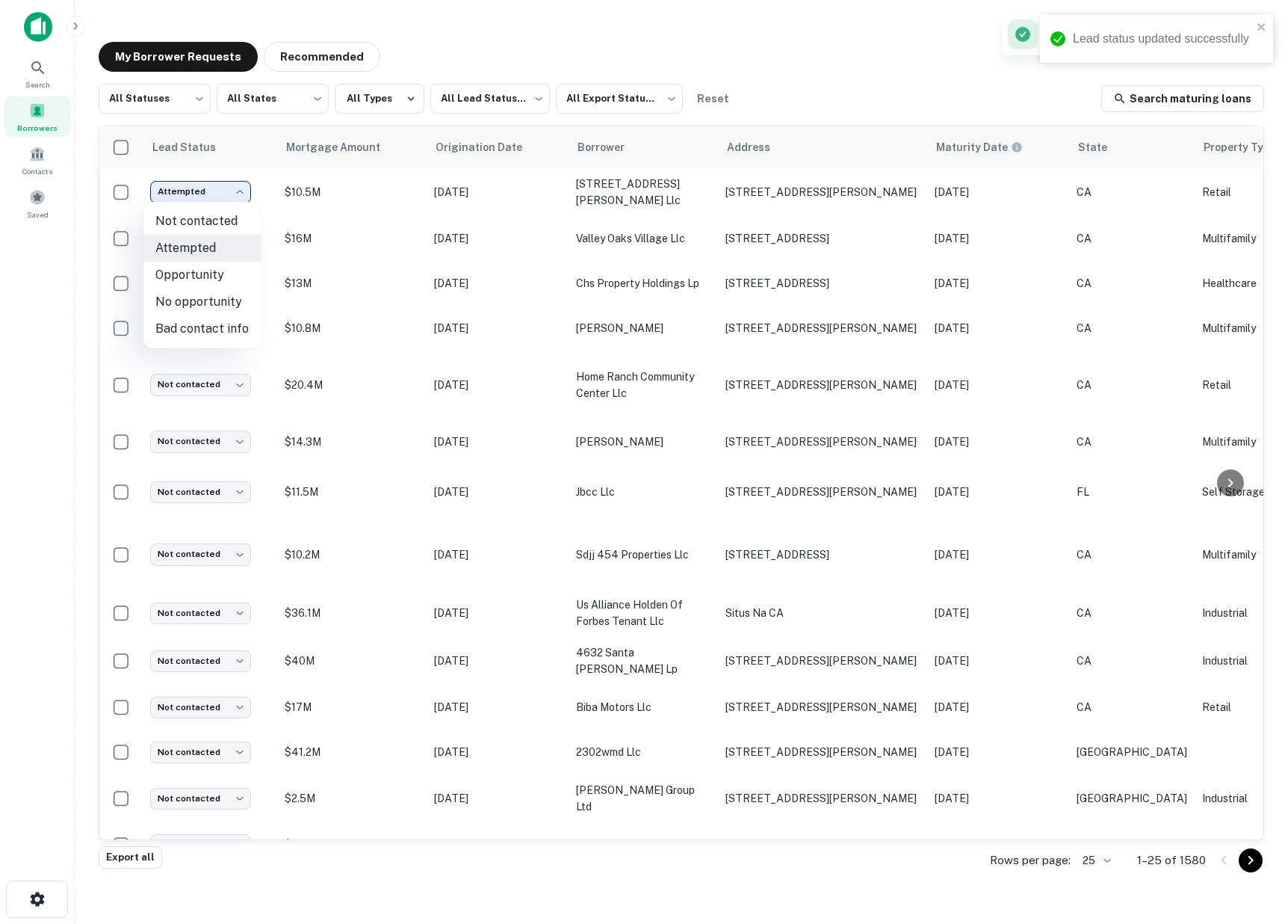
click at [220, 279] on li "Opportunity" at bounding box center [201, 275] width 117 height 27
type input "**********"
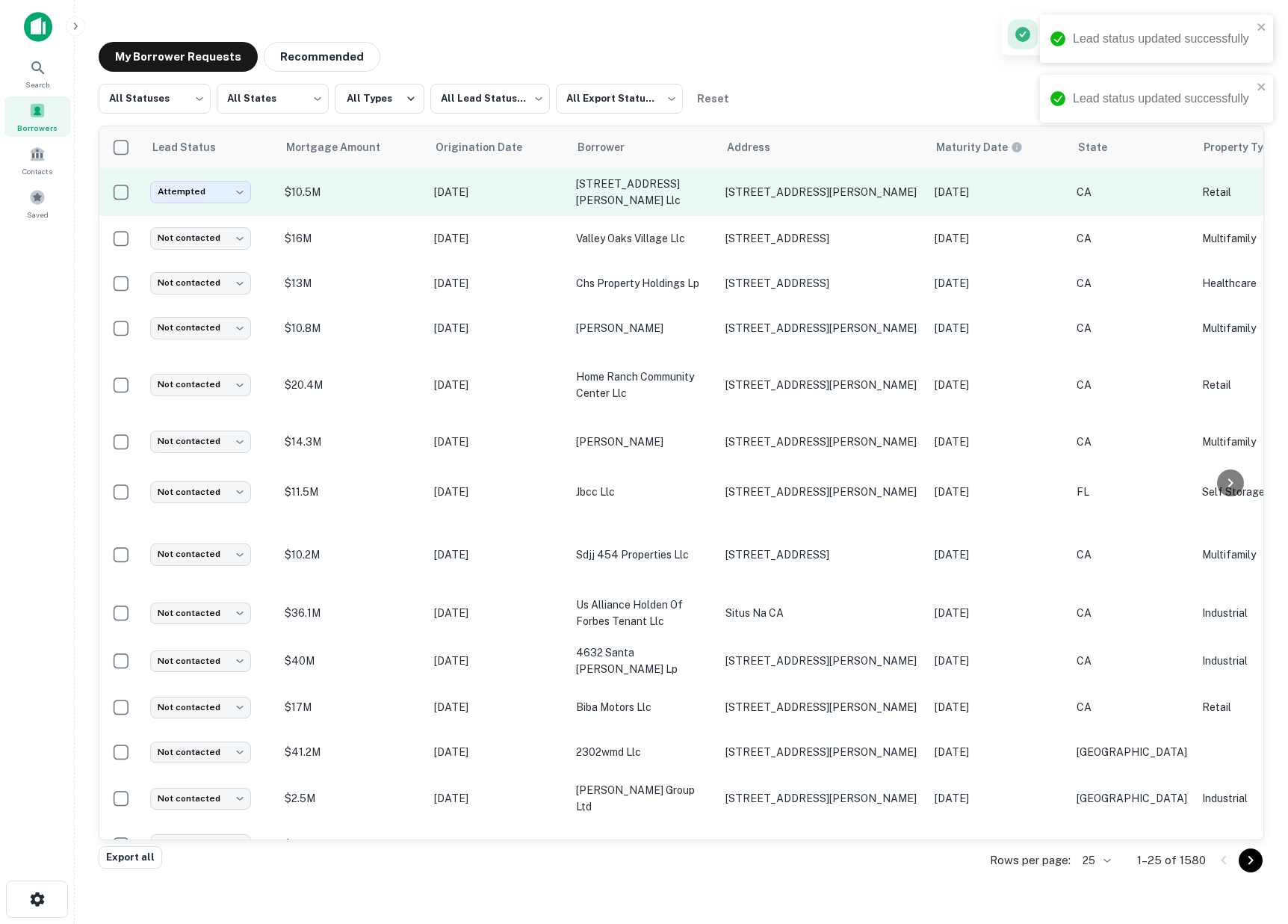
click at [218, 205] on td "Attempted ********* ​" at bounding box center [210, 191] width 135 height 48
click at [239, 196] on body "Lead status updated successfully Lead status updated successfully Search Borrow…" at bounding box center [644, 462] width 1288 height 924
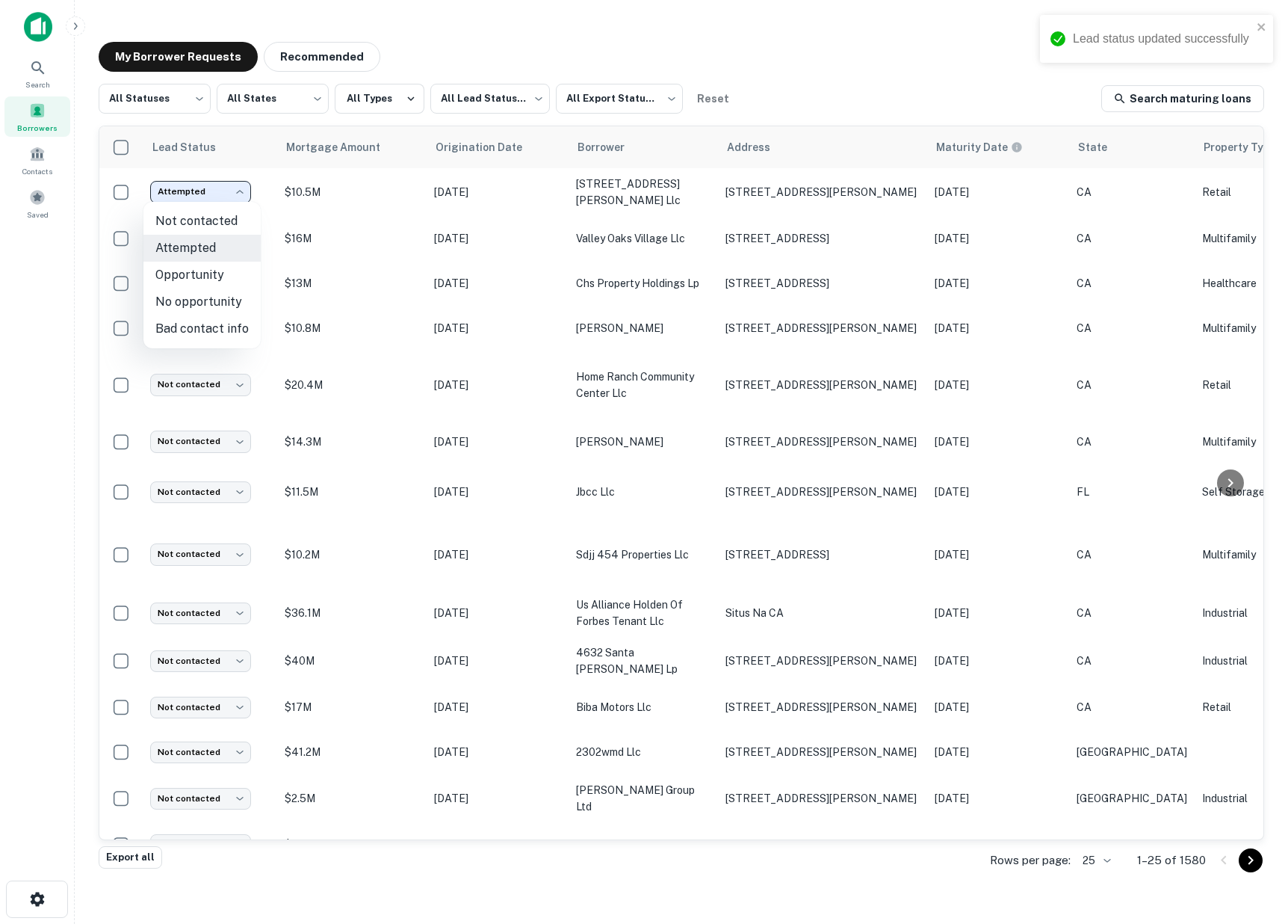
click at [217, 300] on li "No opportunity" at bounding box center [201, 302] width 117 height 27
type input "**********"
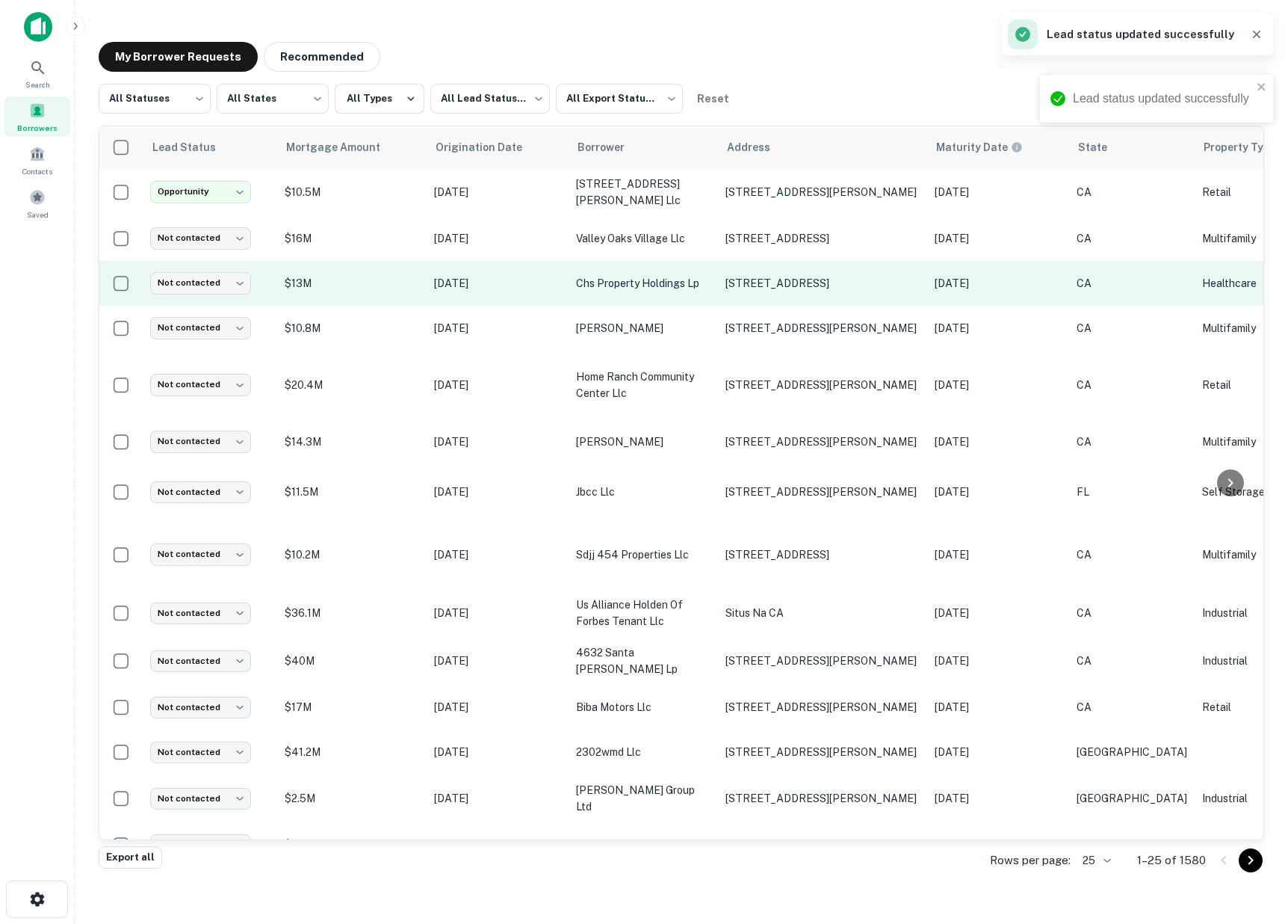
scroll to position [0, 489]
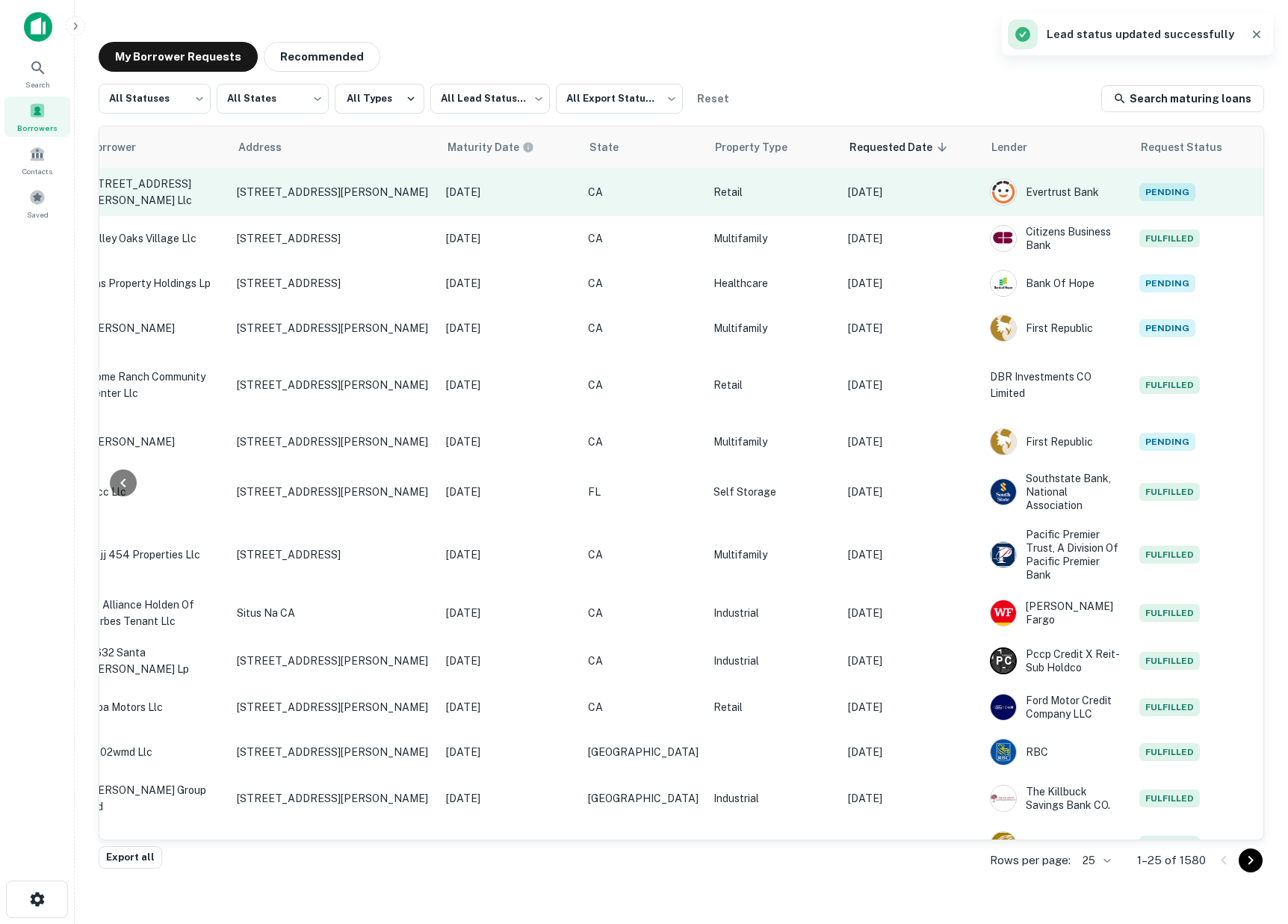
click at [1274, 187] on button "Create a note for this borrower request" at bounding box center [1286, 191] width 25 height 23
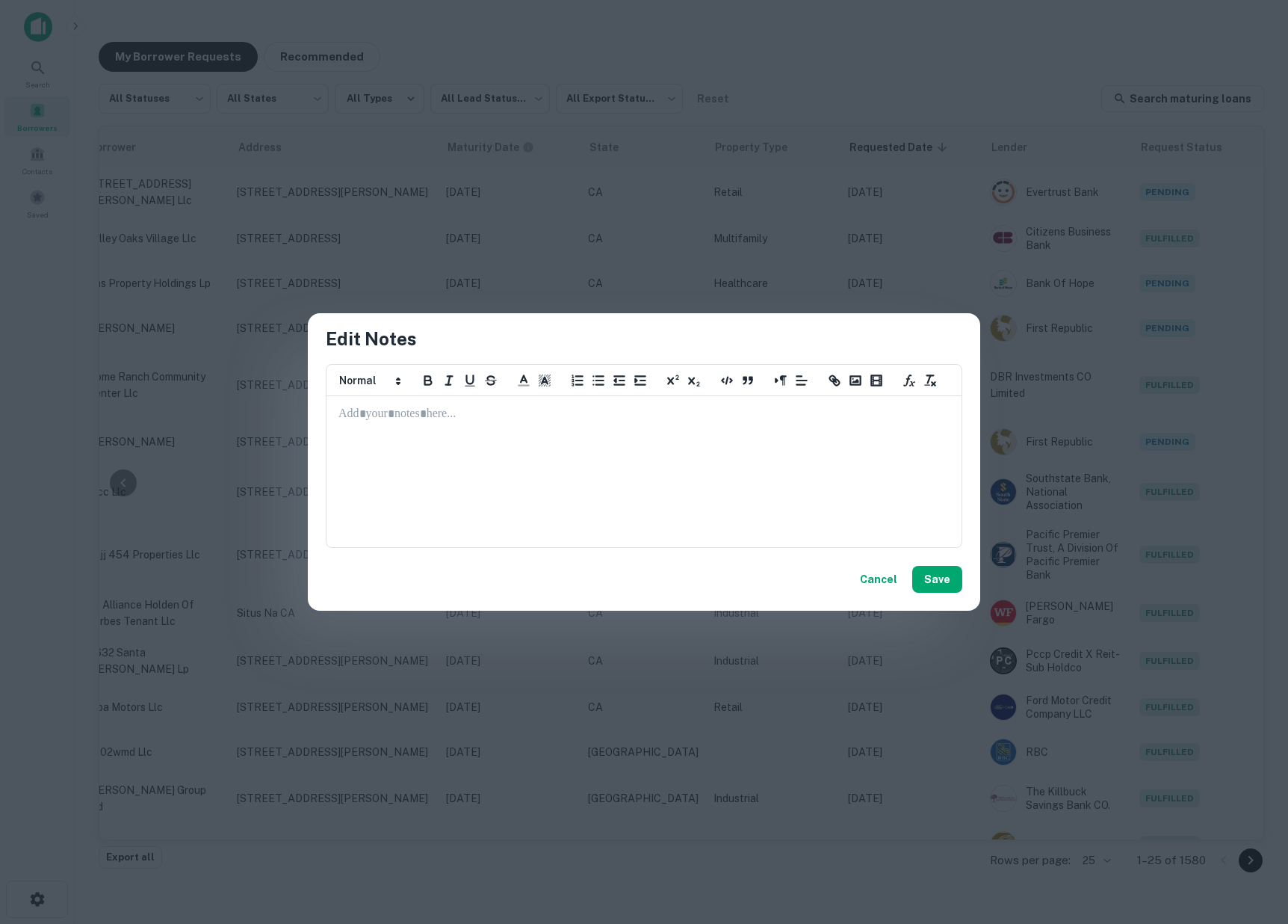
click at [772, 255] on div "Edit Notes ********* ********* ********* ********* ********* ********* ****** C…" at bounding box center [644, 462] width 1288 height 924
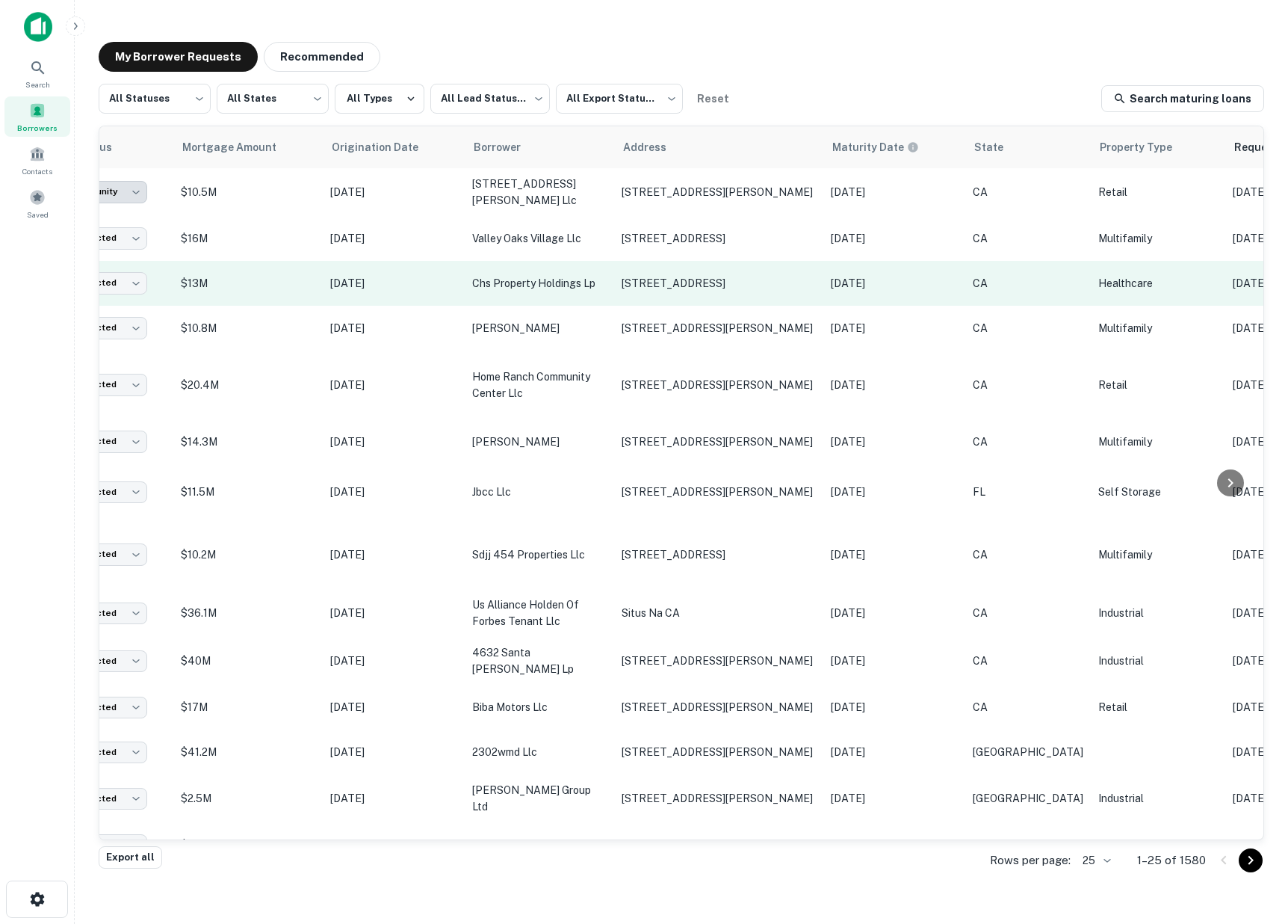
scroll to position [0, 0]
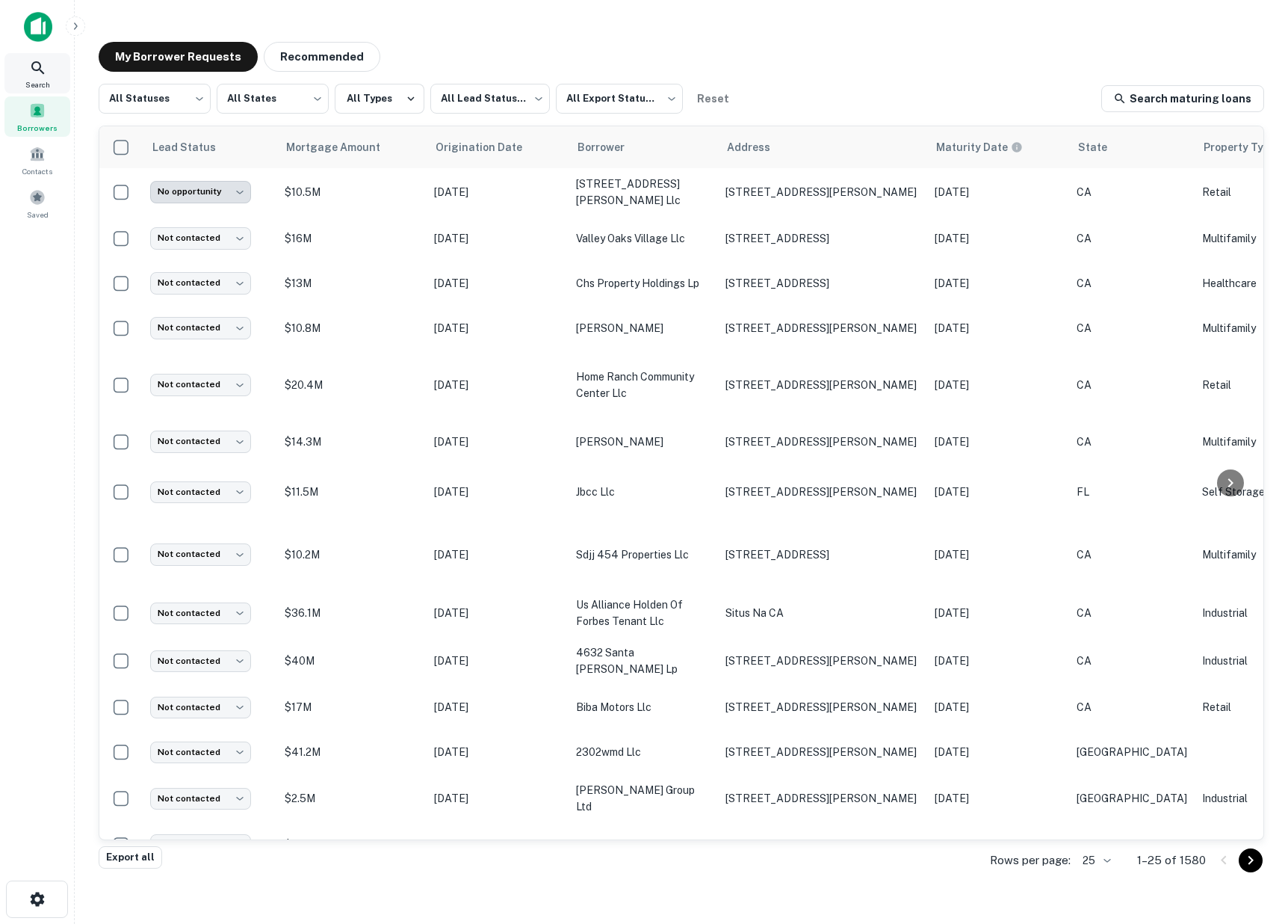
click at [46, 72] on icon at bounding box center [38, 67] width 18 height 18
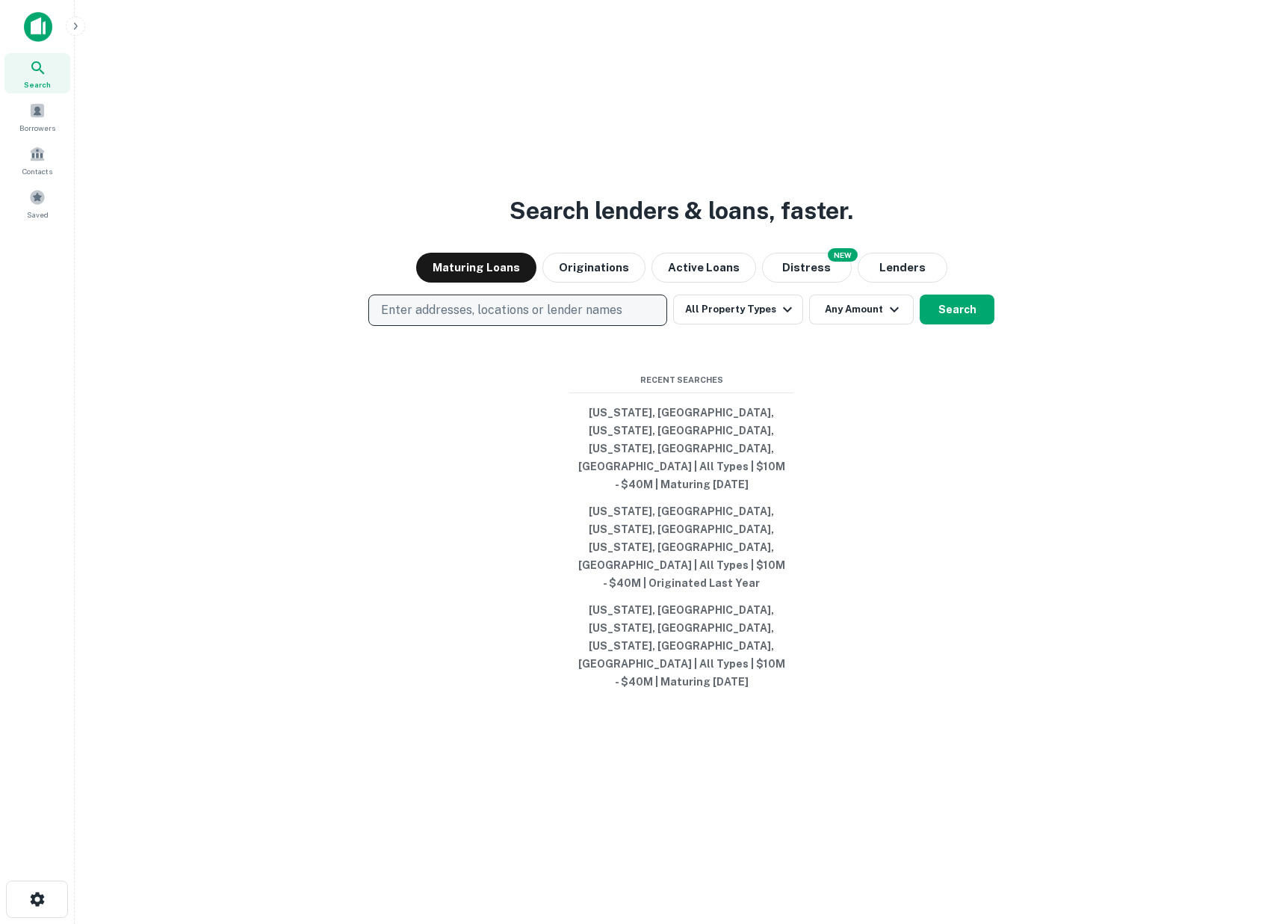
click at [470, 319] on p "Enter addresses, locations or lender names" at bounding box center [502, 309] width 241 height 18
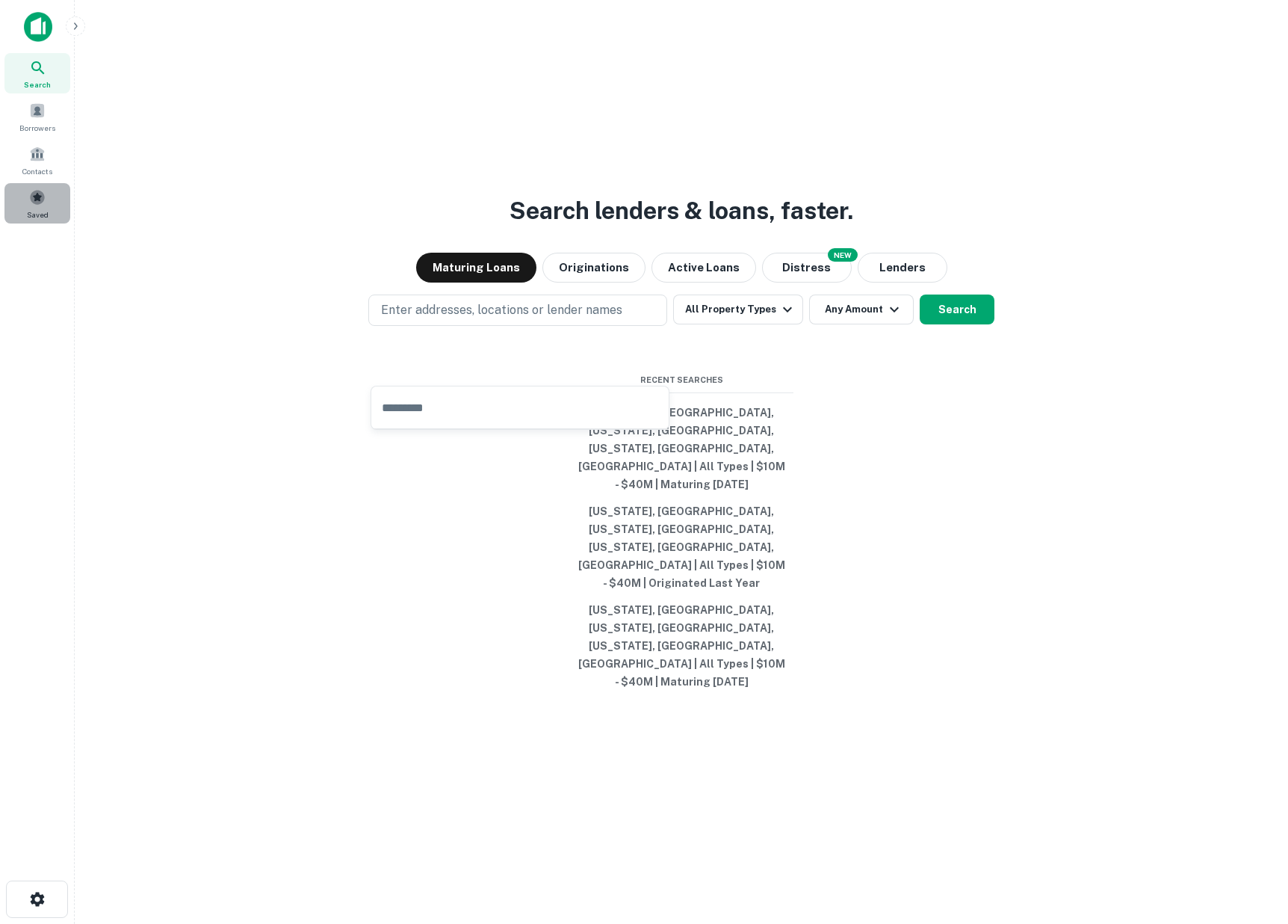
click at [10, 187] on div "Saved" at bounding box center [37, 203] width 66 height 40
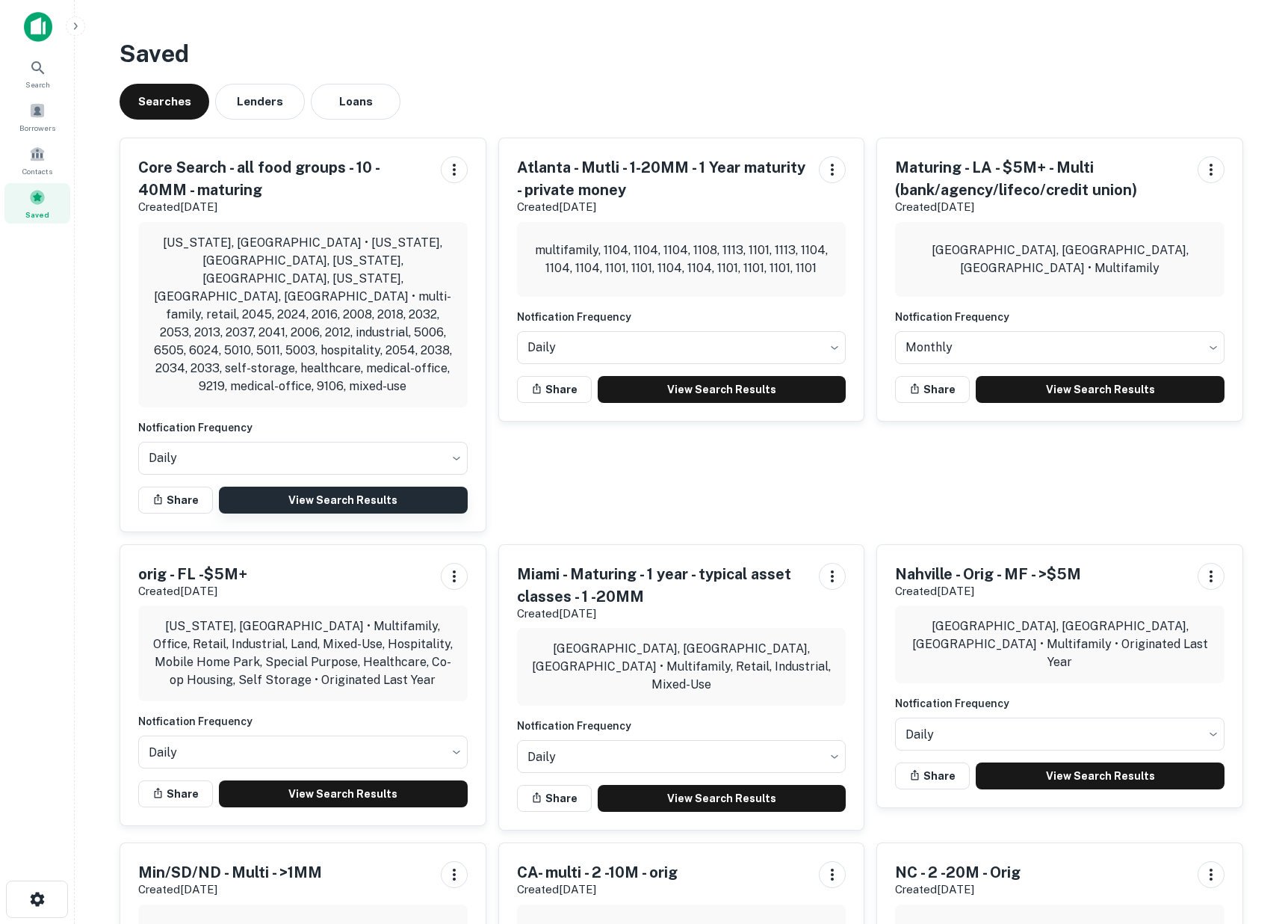
click at [374, 486] on link "View Search Results" at bounding box center [343, 500] width 249 height 27
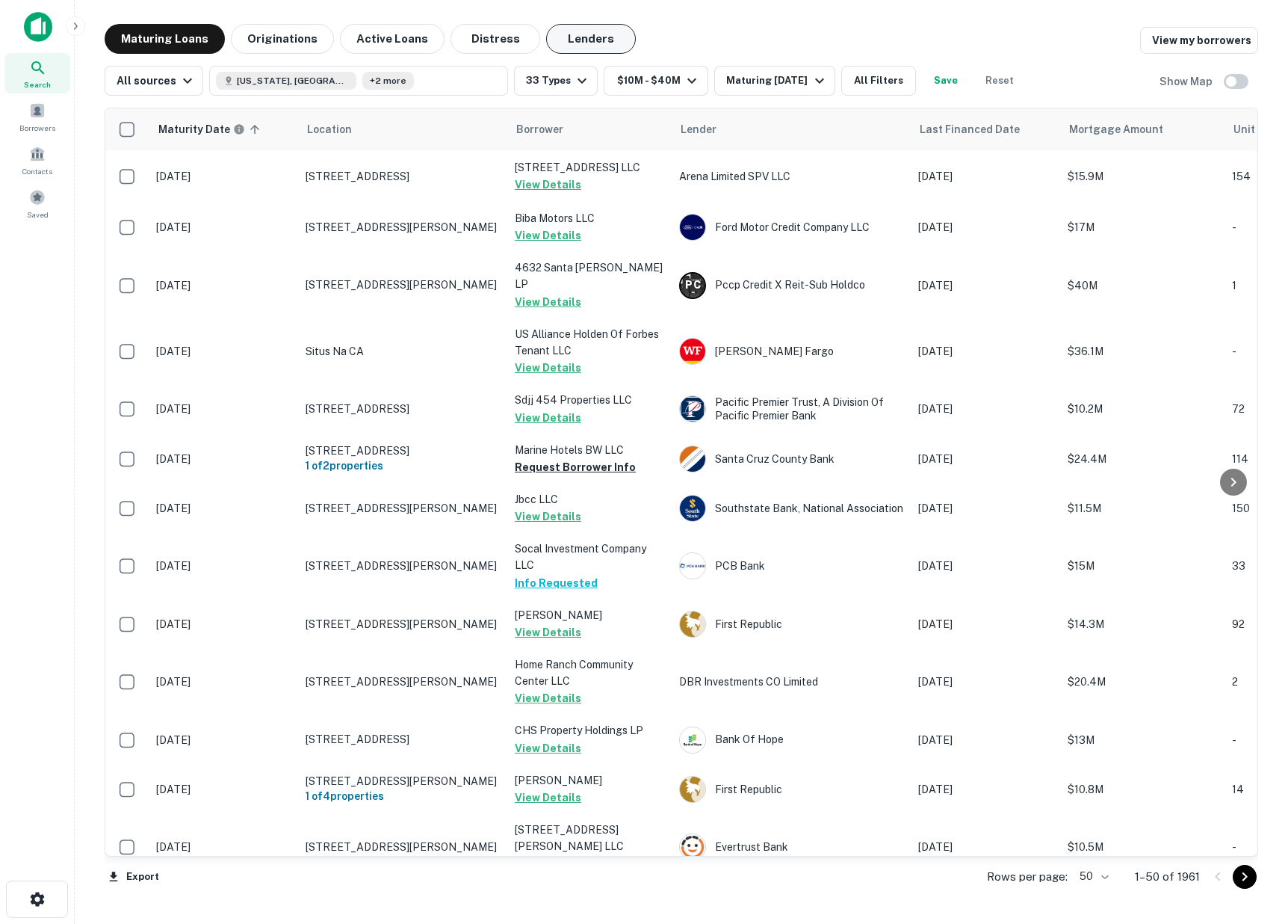
click at [612, 44] on button "Lenders" at bounding box center [591, 38] width 89 height 30
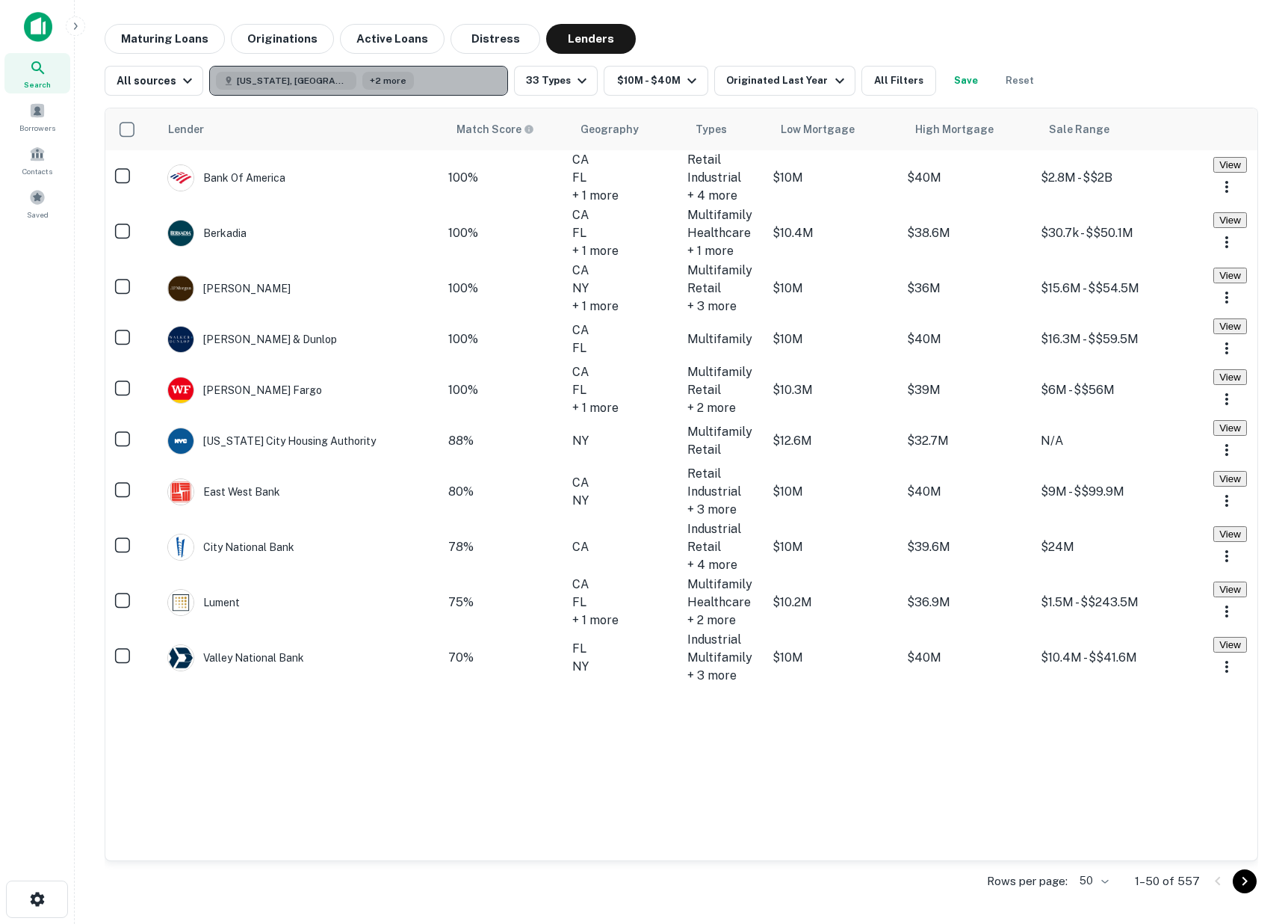
click at [443, 83] on button "Florida, USA +2 more" at bounding box center [358, 80] width 299 height 30
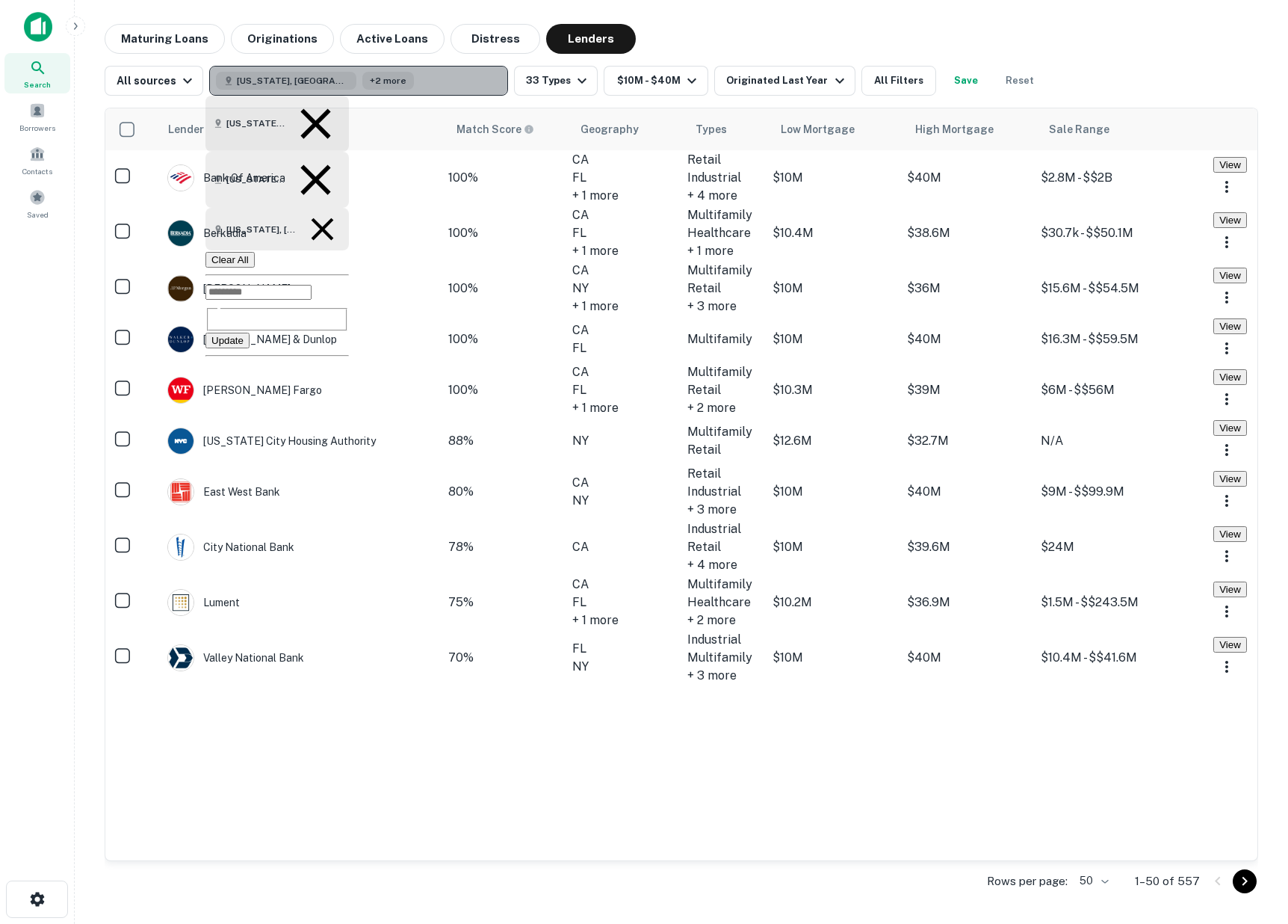
click at [282, 77] on span "[US_STATE], [GEOGRAPHIC_DATA]" at bounding box center [292, 81] width 112 height 13
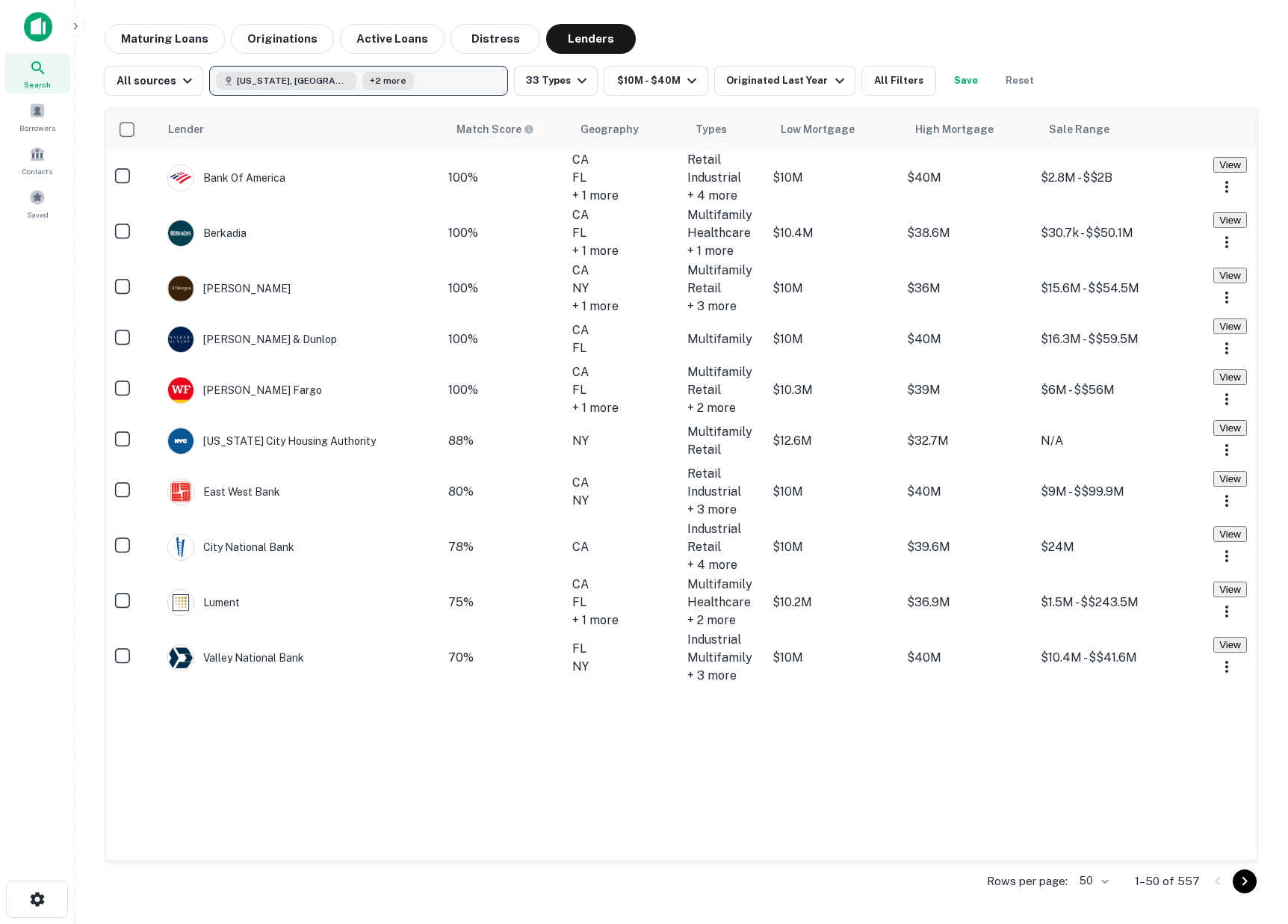
click at [285, 80] on span "[US_STATE], [GEOGRAPHIC_DATA]" at bounding box center [292, 81] width 112 height 13
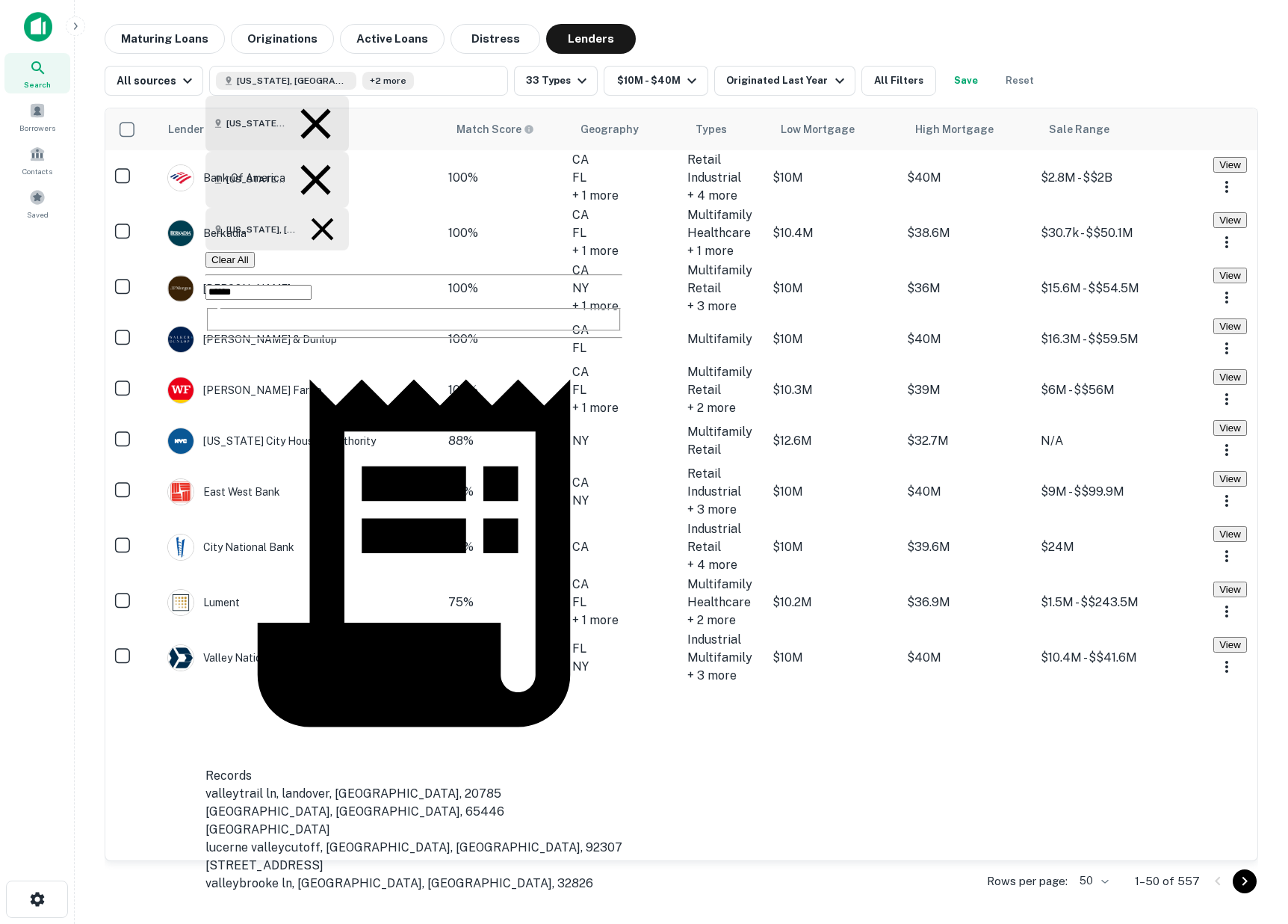
scroll to position [212, 0]
type input "******"
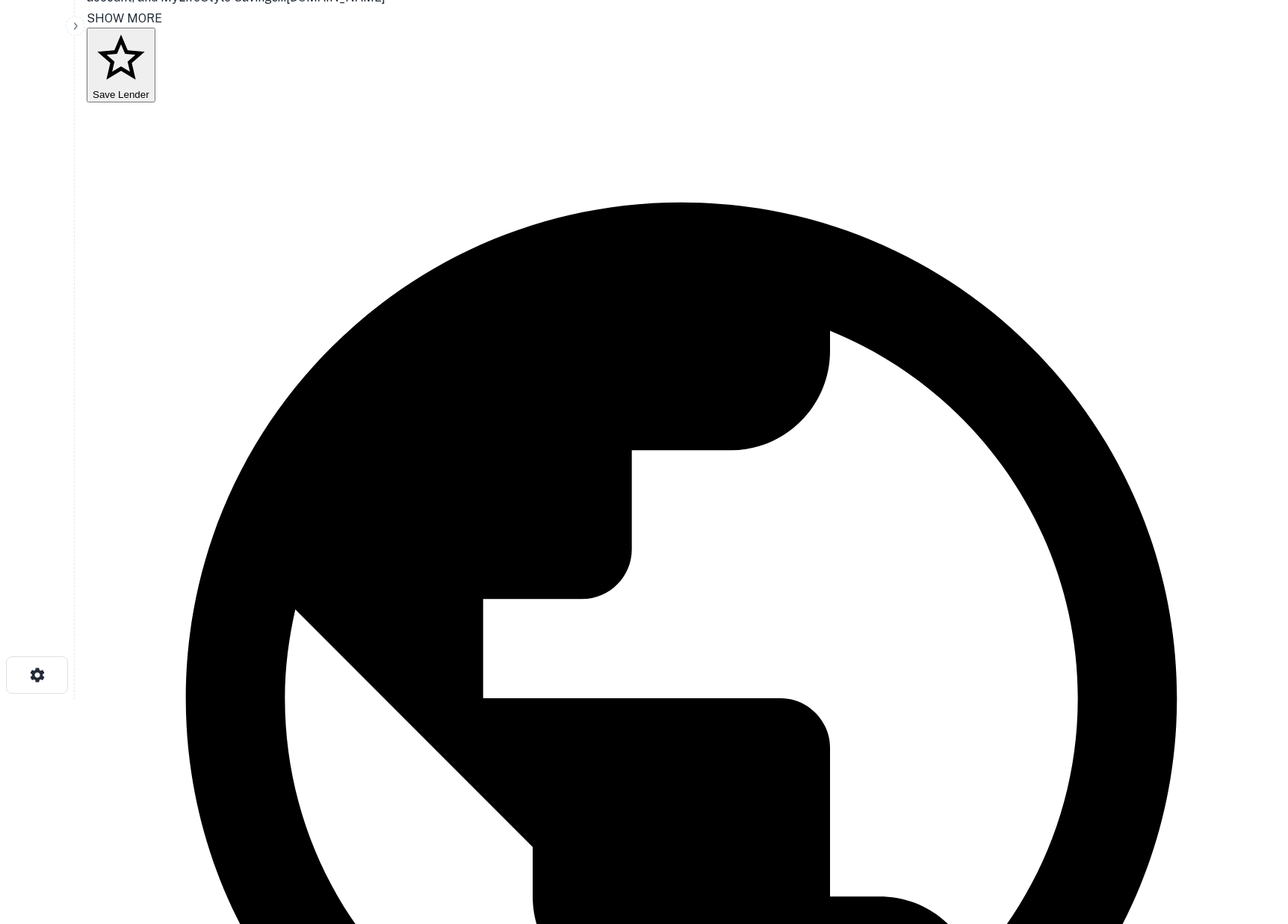
scroll to position [371, 0]
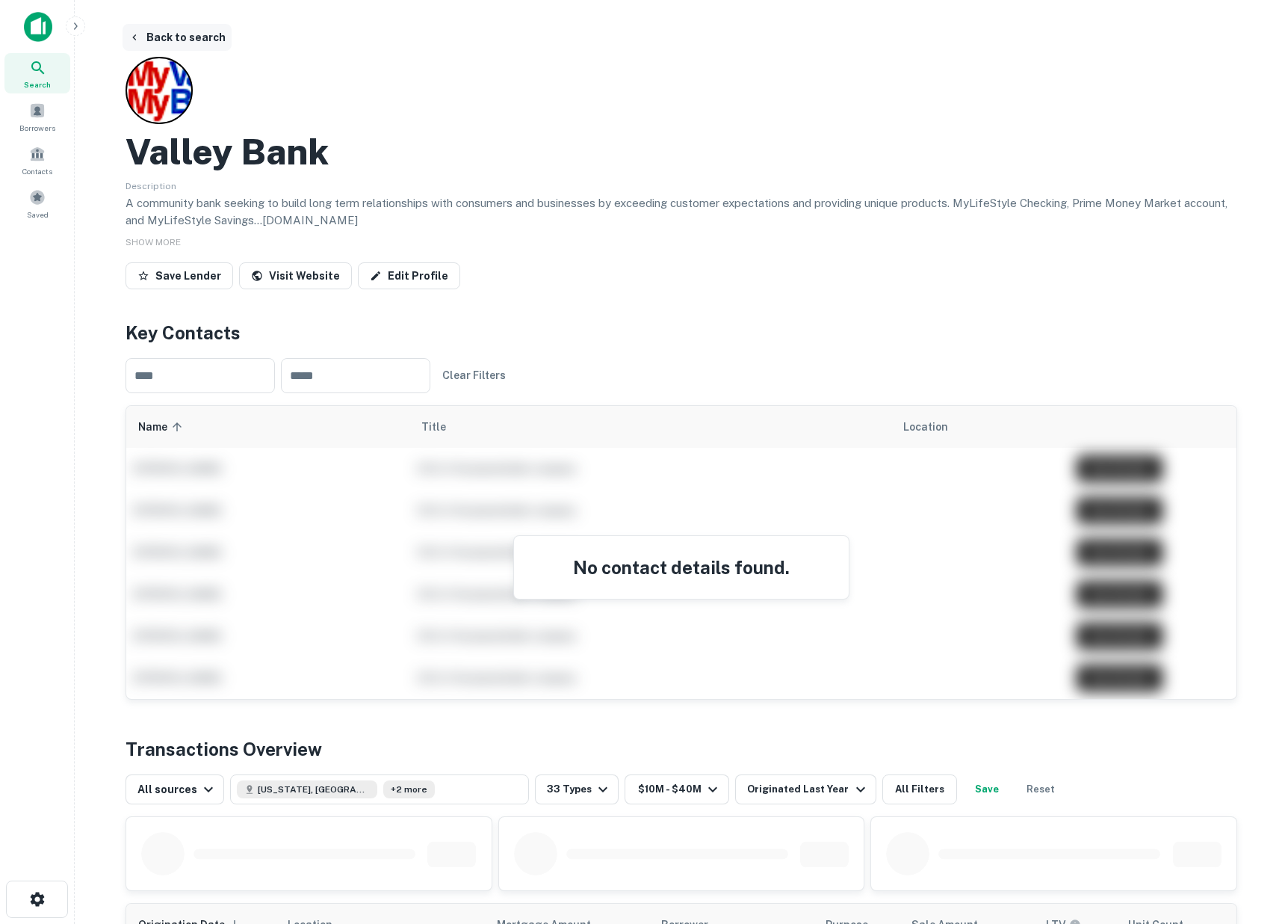
click at [144, 35] on button "Back to search" at bounding box center [176, 37] width 109 height 27
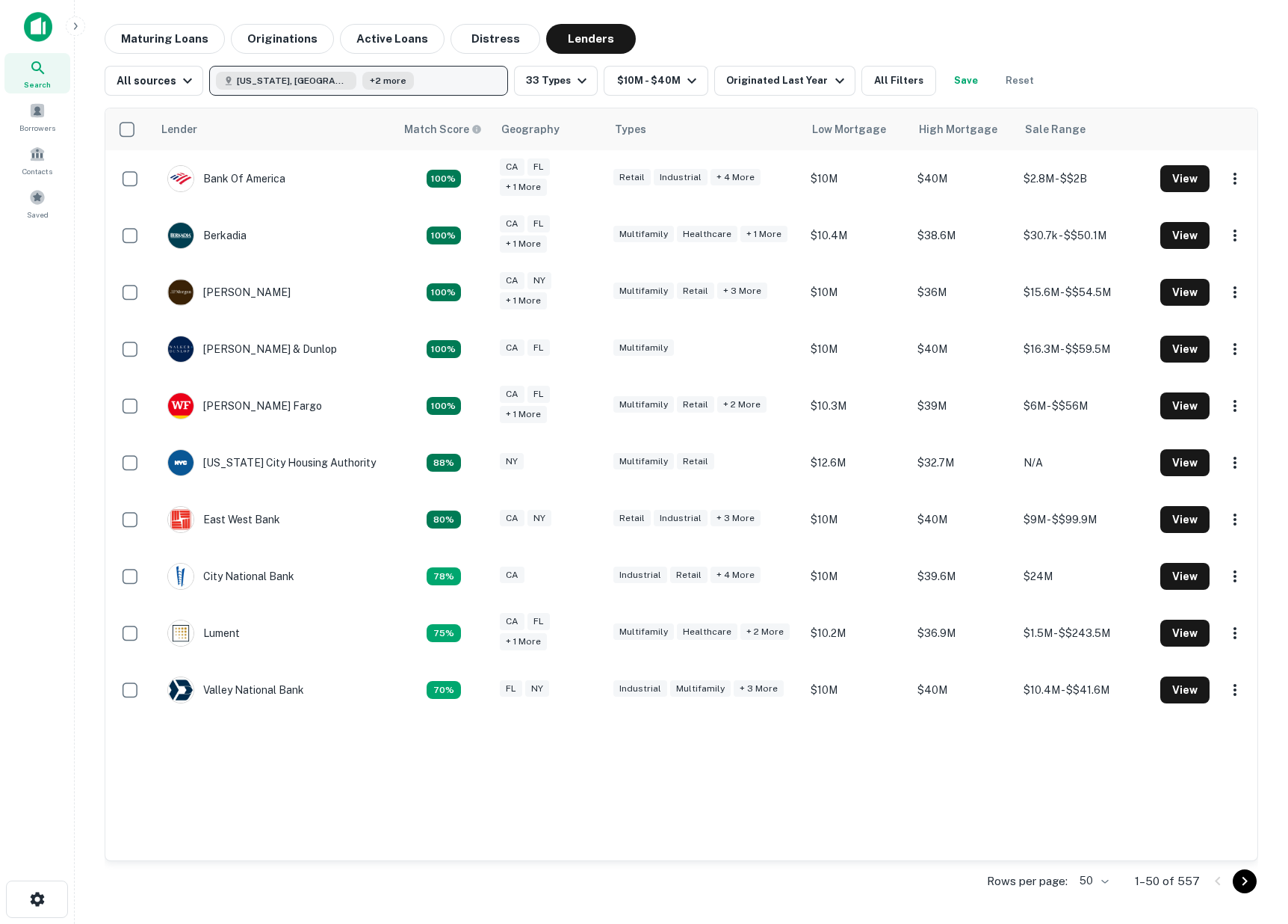
drag, startPoint x: 352, startPoint y: 86, endPoint x: 361, endPoint y: 82, distance: 9.8
click at [358, 83] on button "Florida, USA +2 more" at bounding box center [358, 80] width 299 height 30
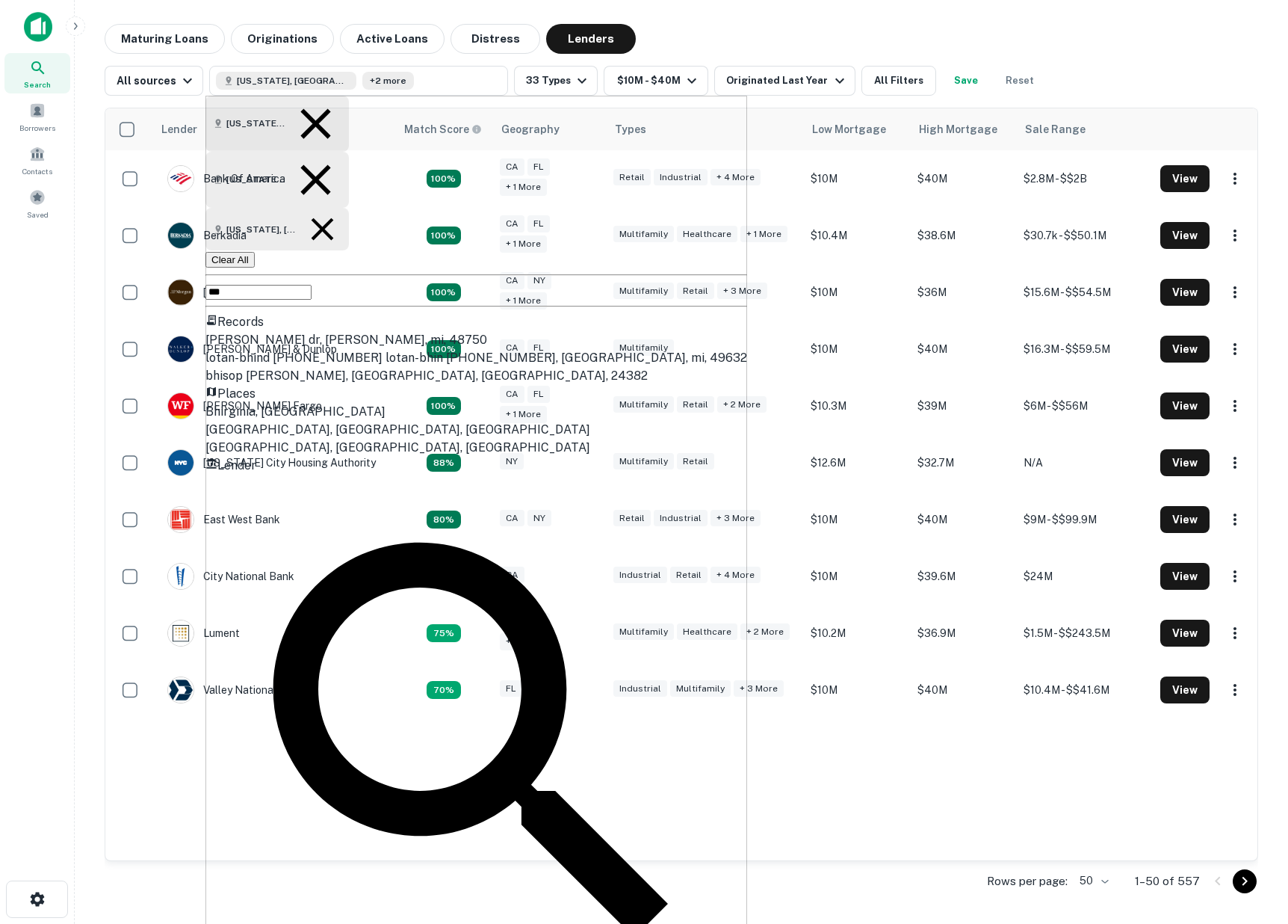
type input "***"
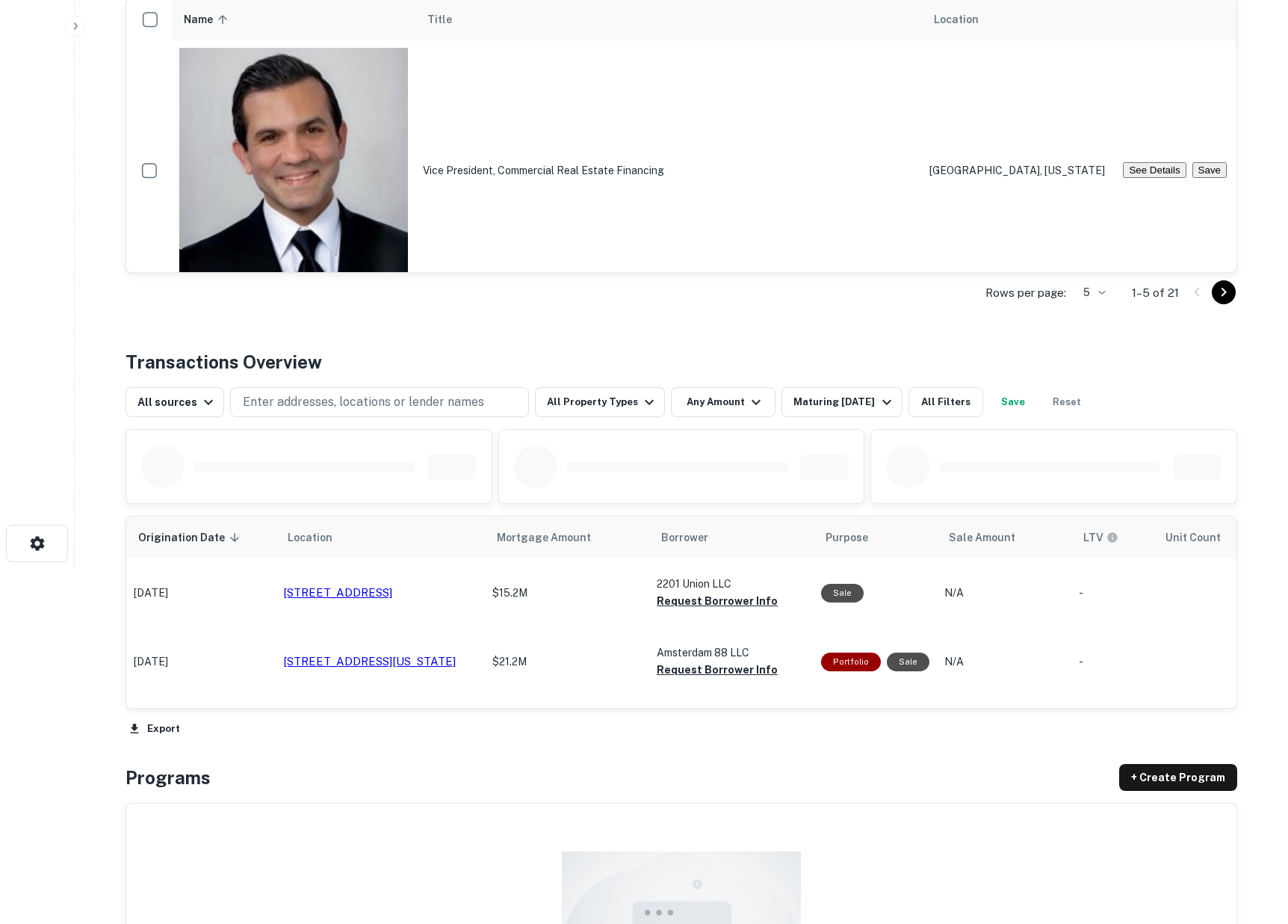
scroll to position [365, 0]
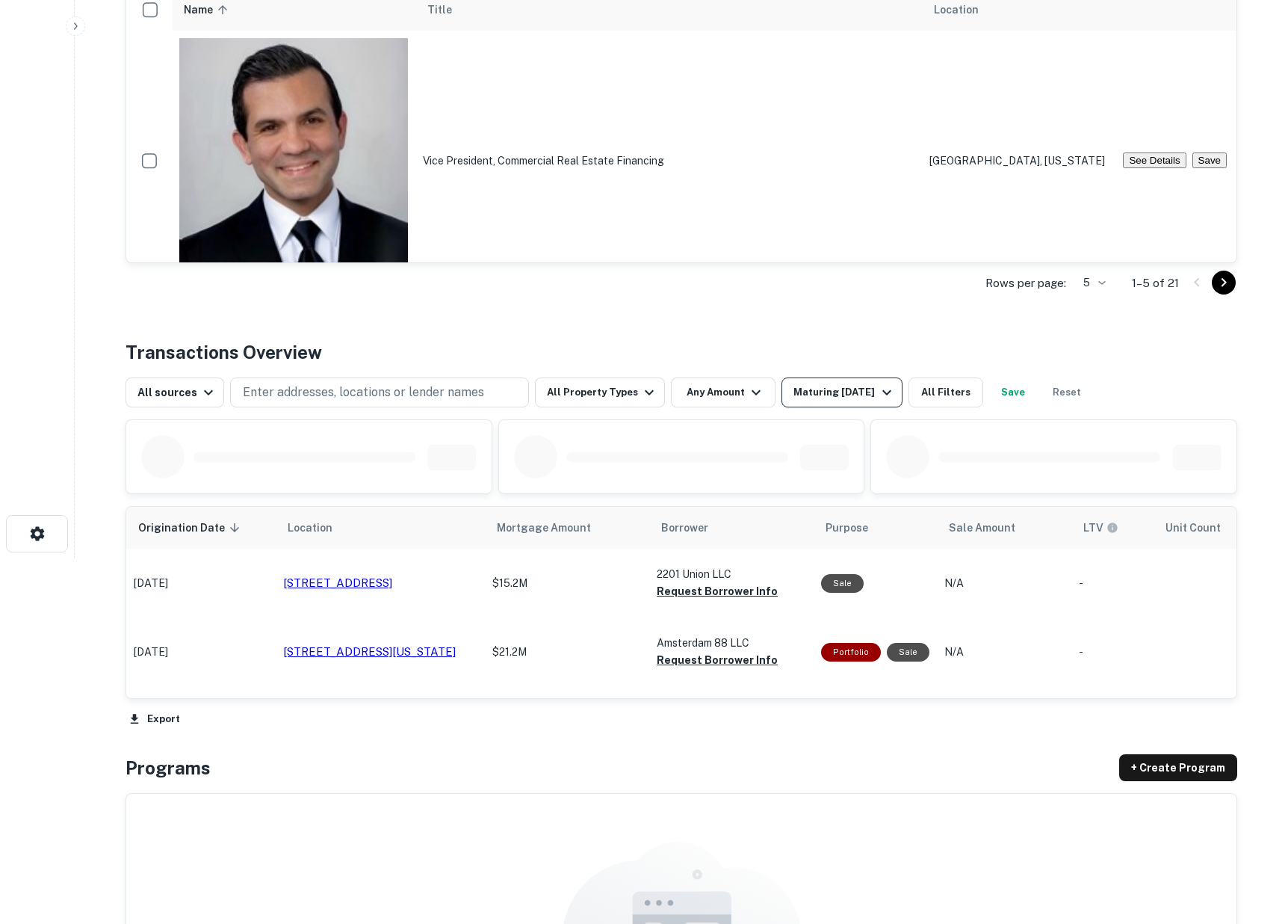
click at [811, 401] on div "Maturing [DATE]" at bounding box center [844, 392] width 102 height 18
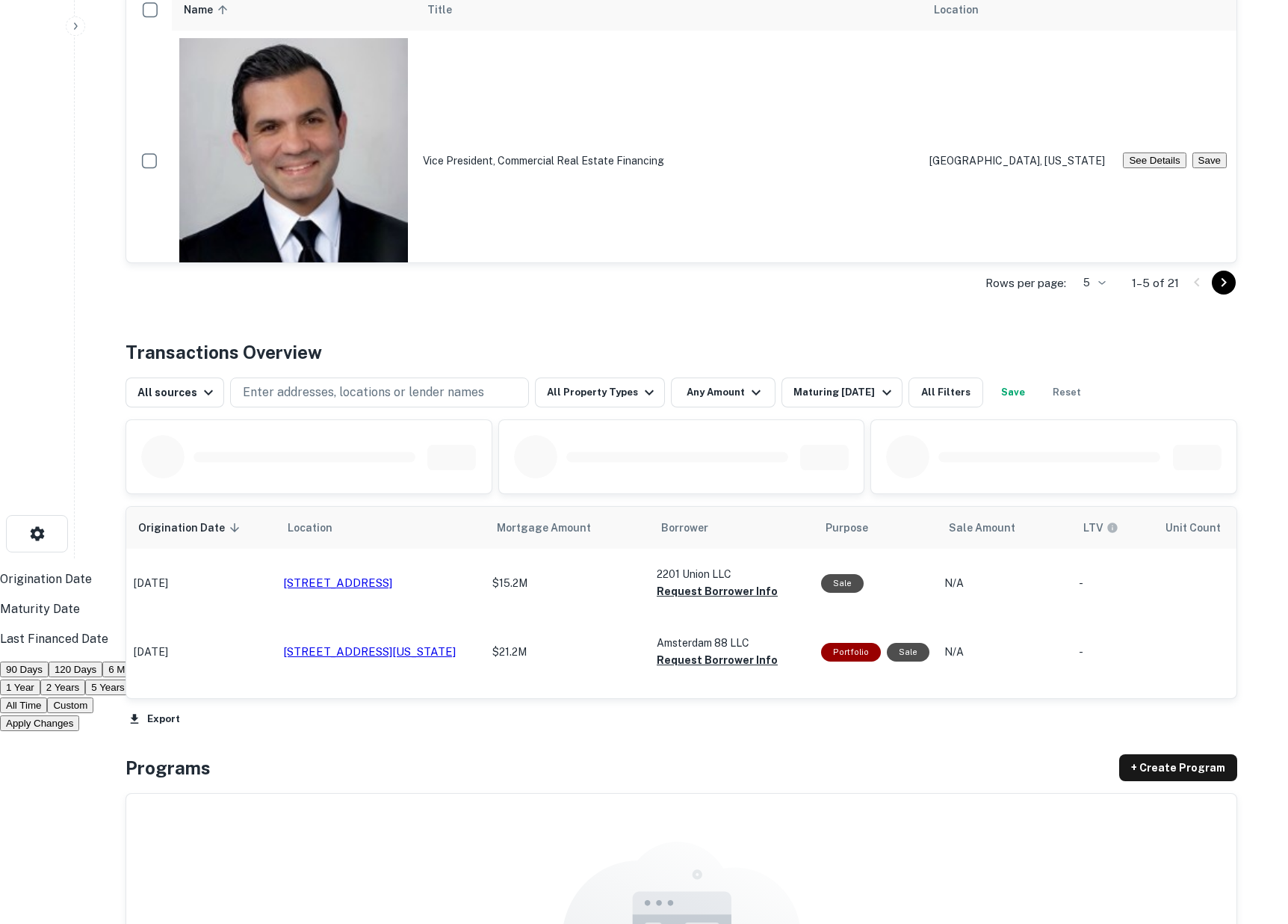
drag, startPoint x: 705, startPoint y: 619, endPoint x: 716, endPoint y: 654, distance: 36.7
click at [47, 697] on button "All Time" at bounding box center [24, 705] width 47 height 16
click at [79, 715] on button "Apply Changes" at bounding box center [40, 723] width 79 height 16
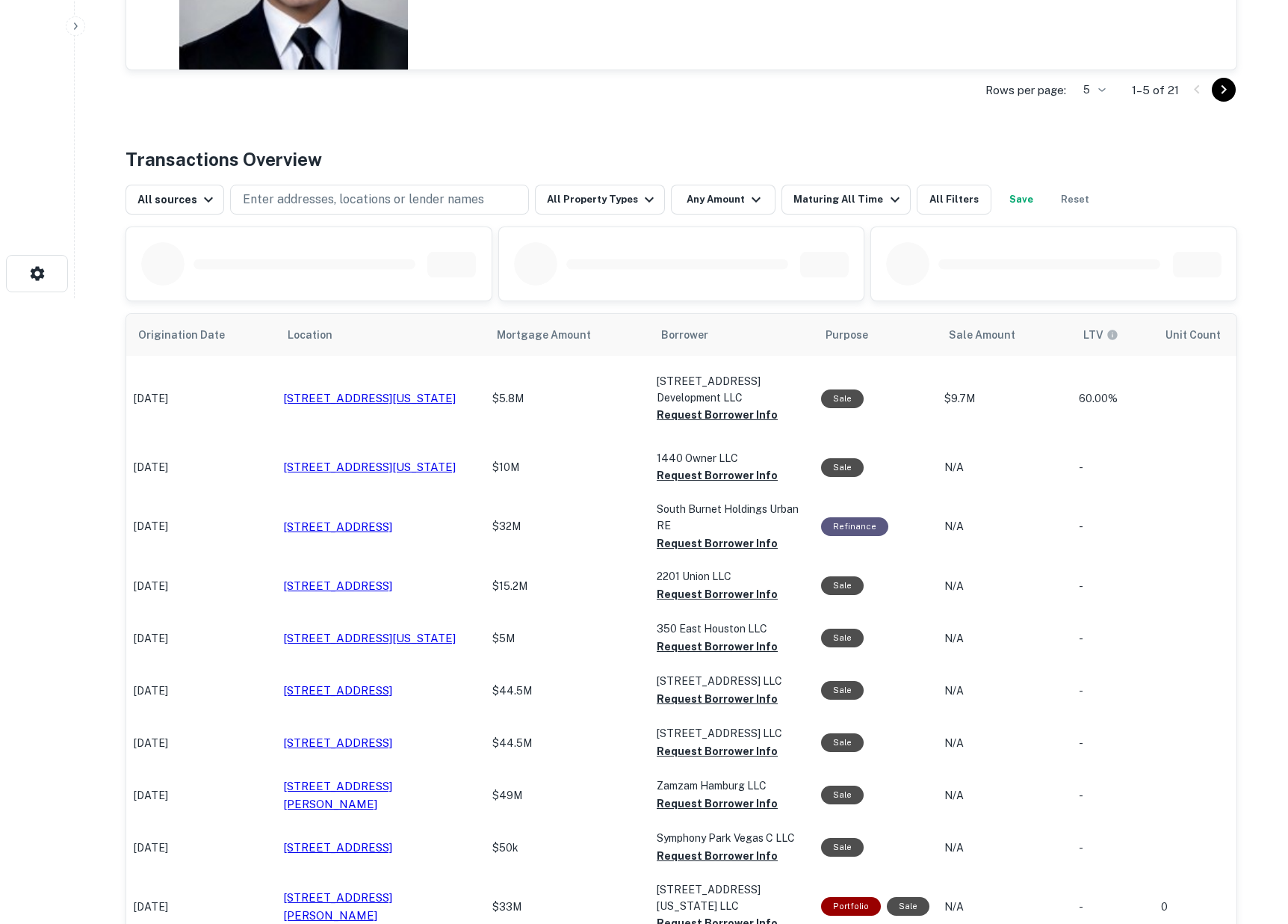
scroll to position [623, 0]
